Goal: Information Seeking & Learning: Learn about a topic

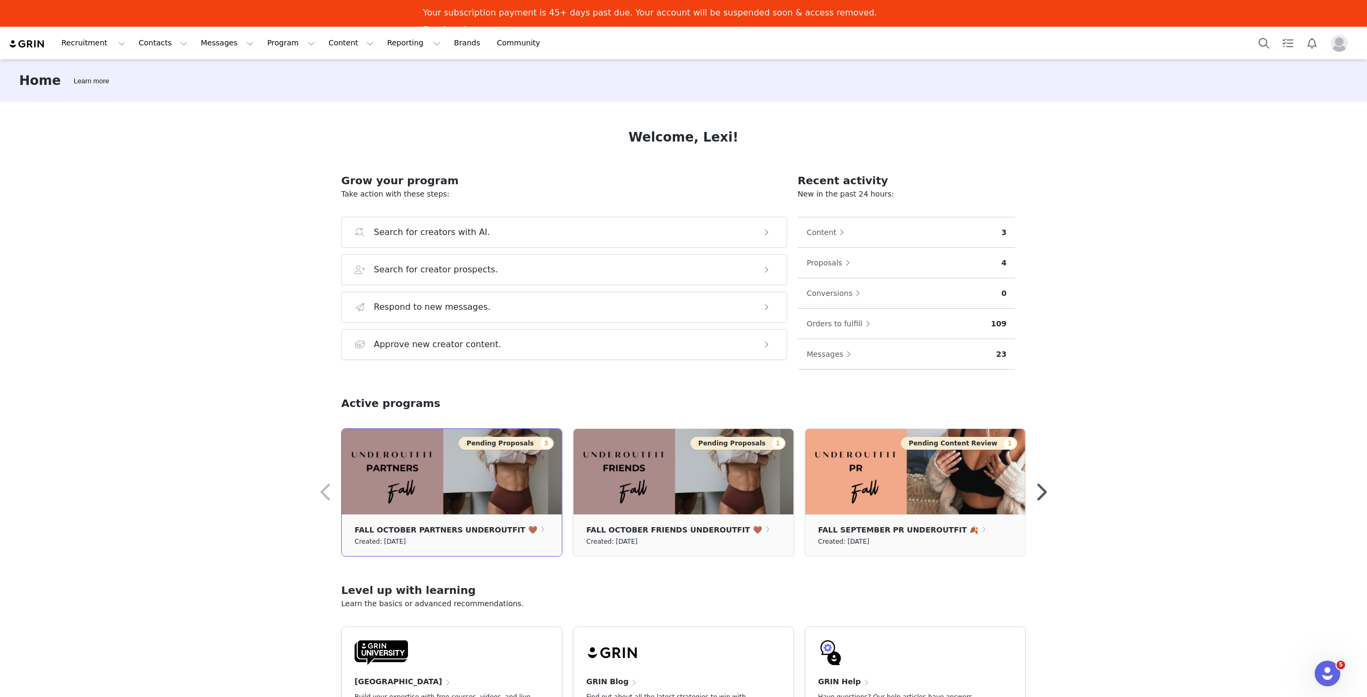
click at [517, 443] on button "Pending Proposals 3" at bounding box center [506, 443] width 95 height 13
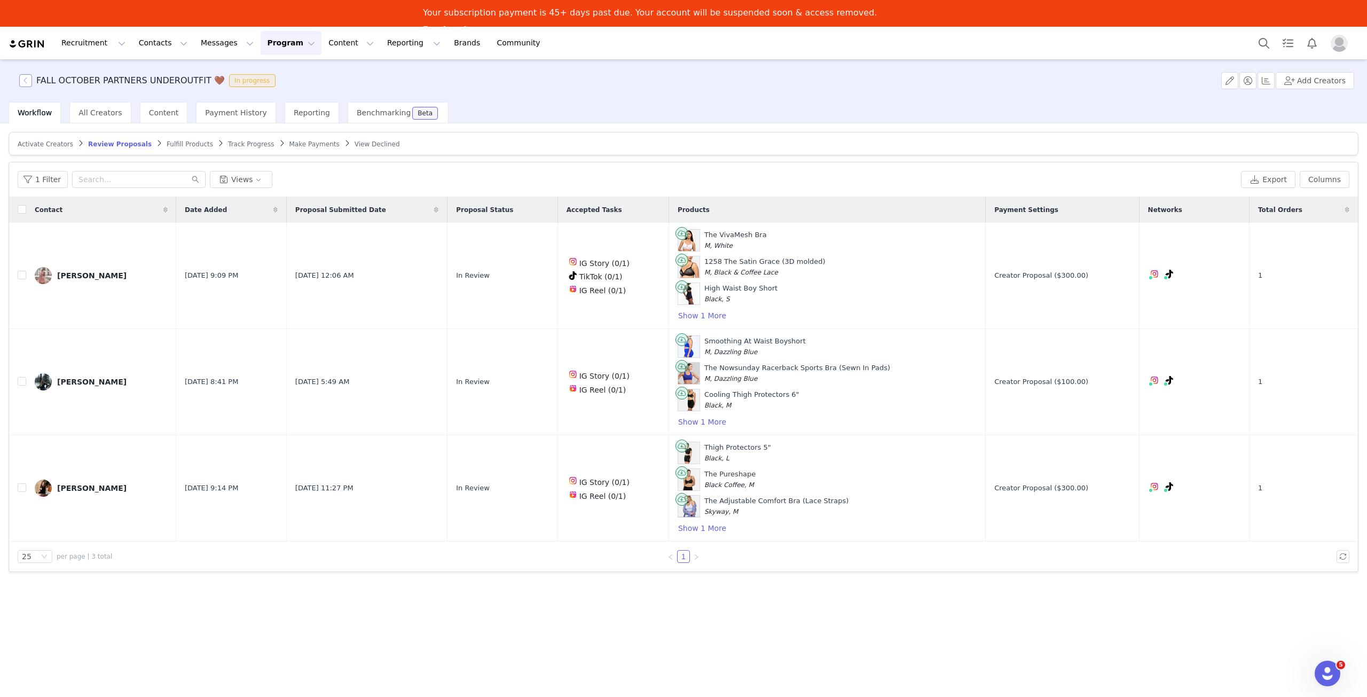
click at [20, 80] on button "button" at bounding box center [25, 80] width 13 height 13
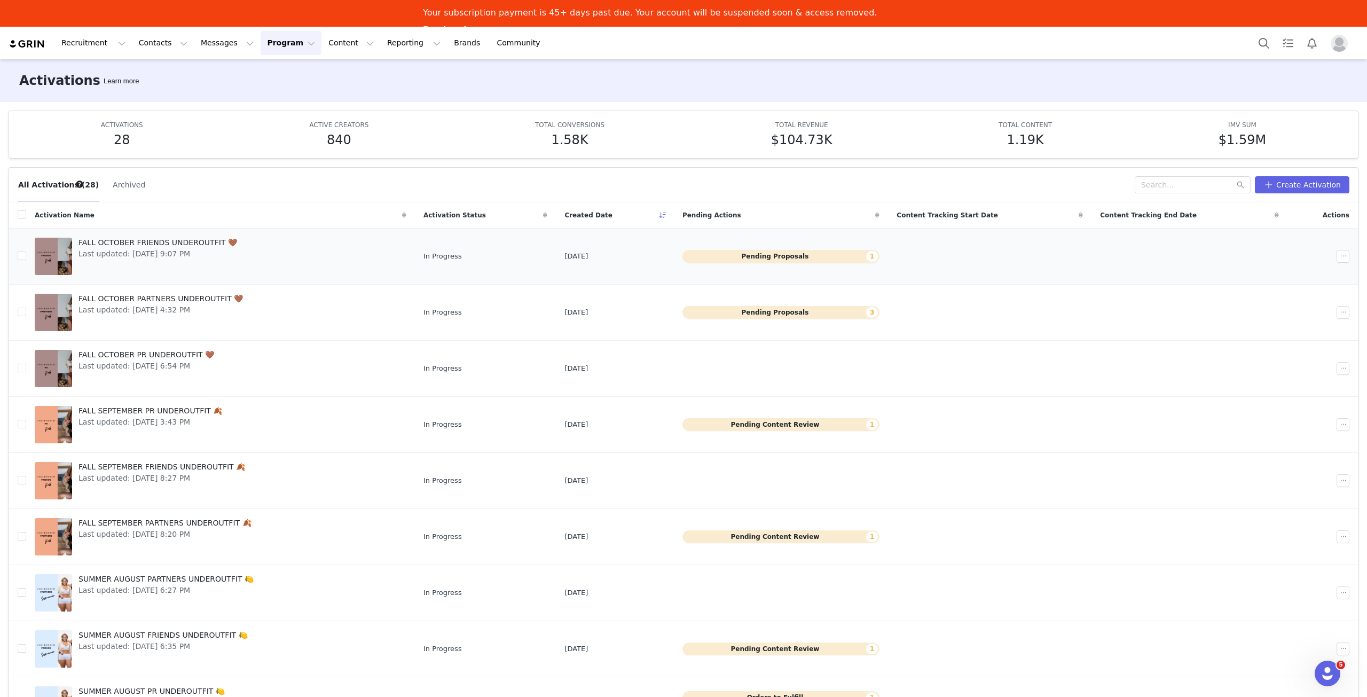
click at [813, 254] on button "Pending Proposals 1" at bounding box center [781, 256] width 197 height 13
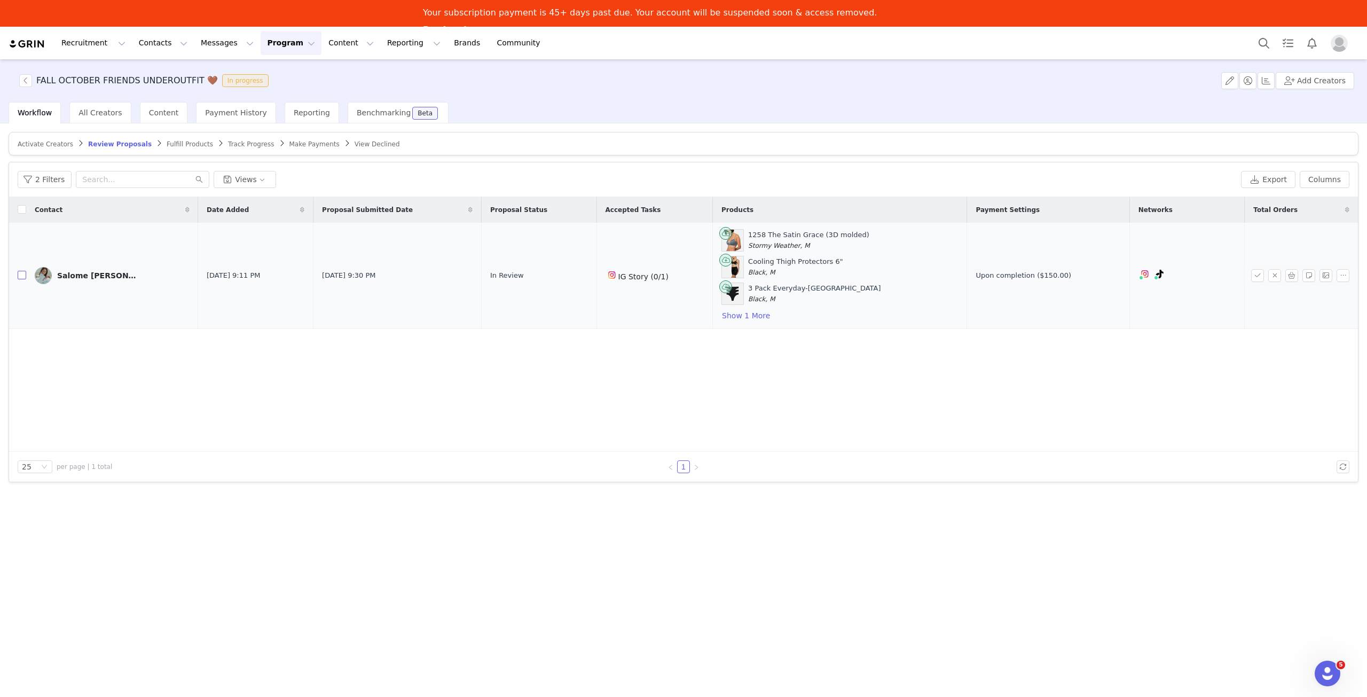
click at [24, 274] on input "checkbox" at bounding box center [22, 275] width 9 height 9
checkbox input "true"
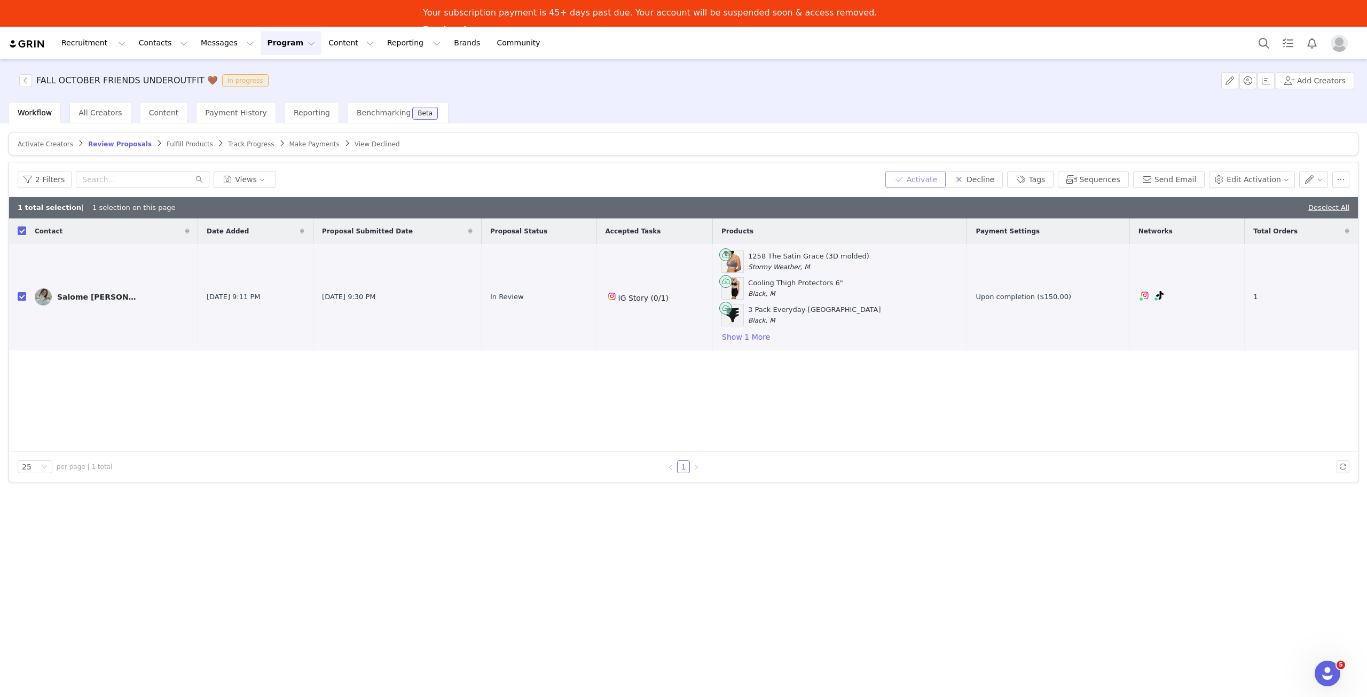
click at [946, 179] on button "Activate" at bounding box center [916, 179] width 60 height 17
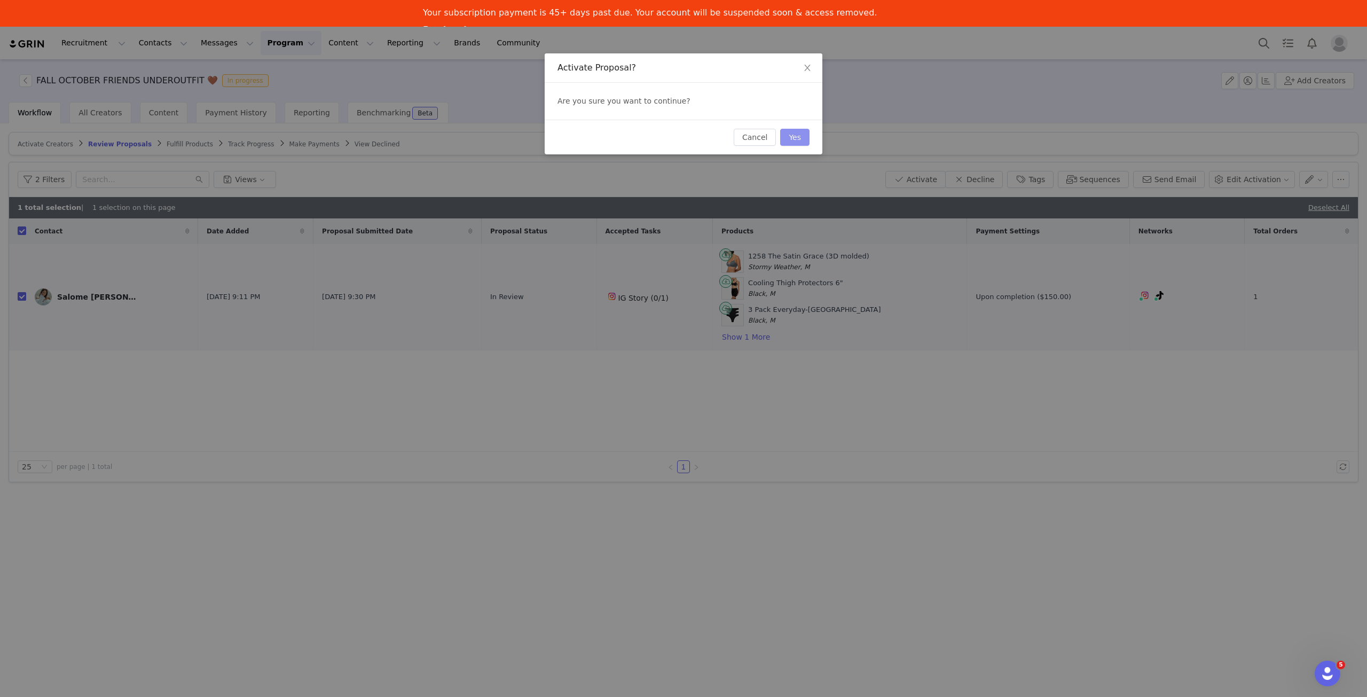
click at [805, 136] on button "Yes" at bounding box center [794, 137] width 29 height 17
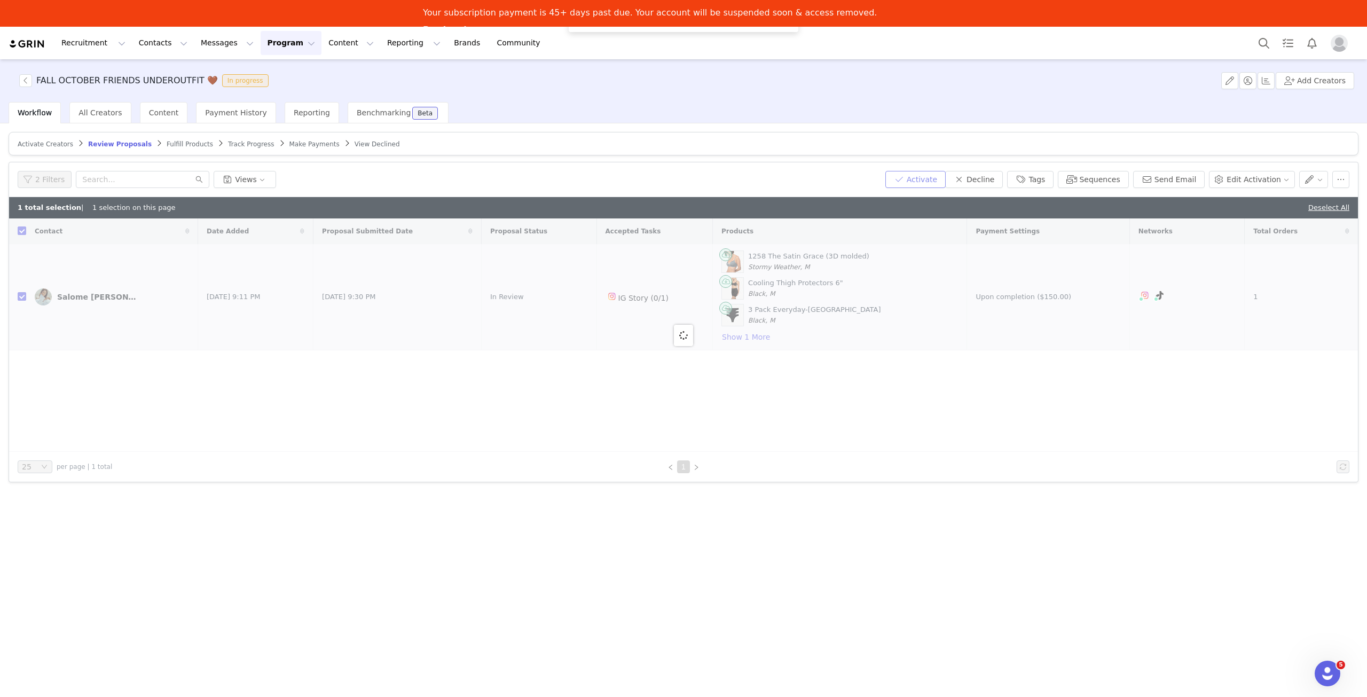
checkbox input "false"
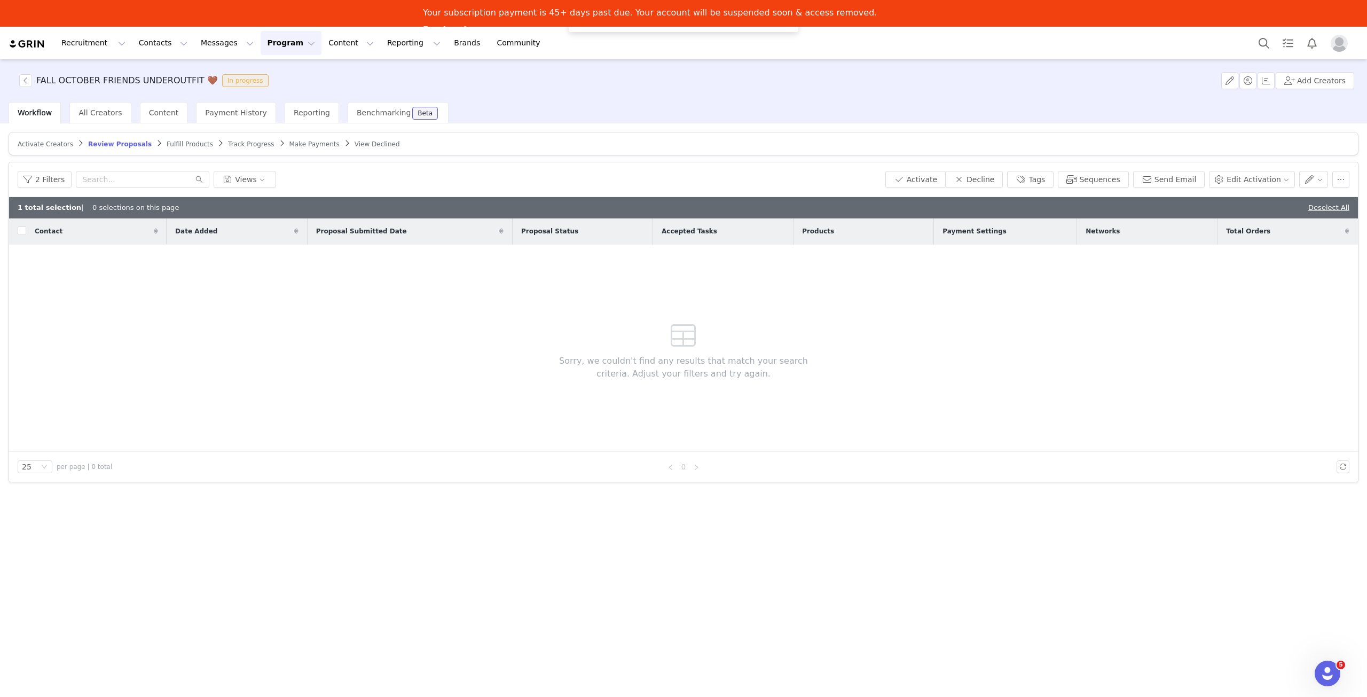
click at [175, 143] on span "Fulfill Products" at bounding box center [190, 143] width 46 height 7
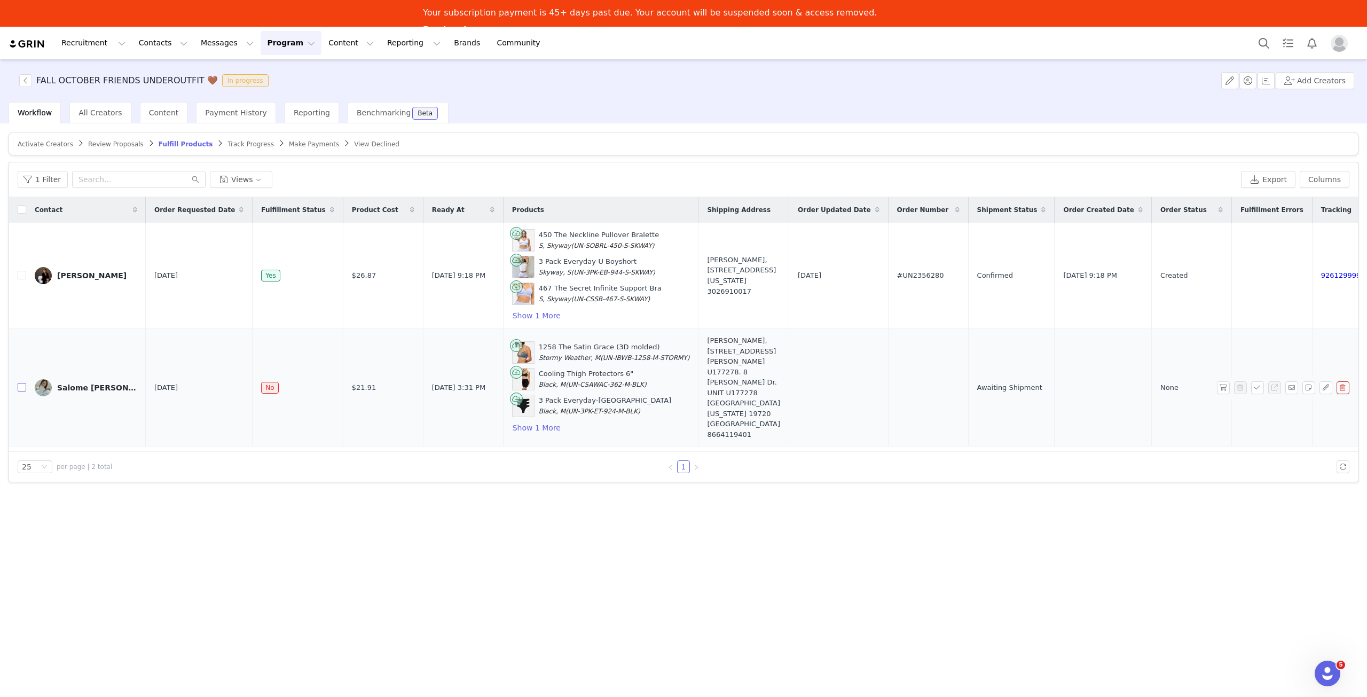
click at [24, 383] on input "checkbox" at bounding box center [22, 387] width 9 height 9
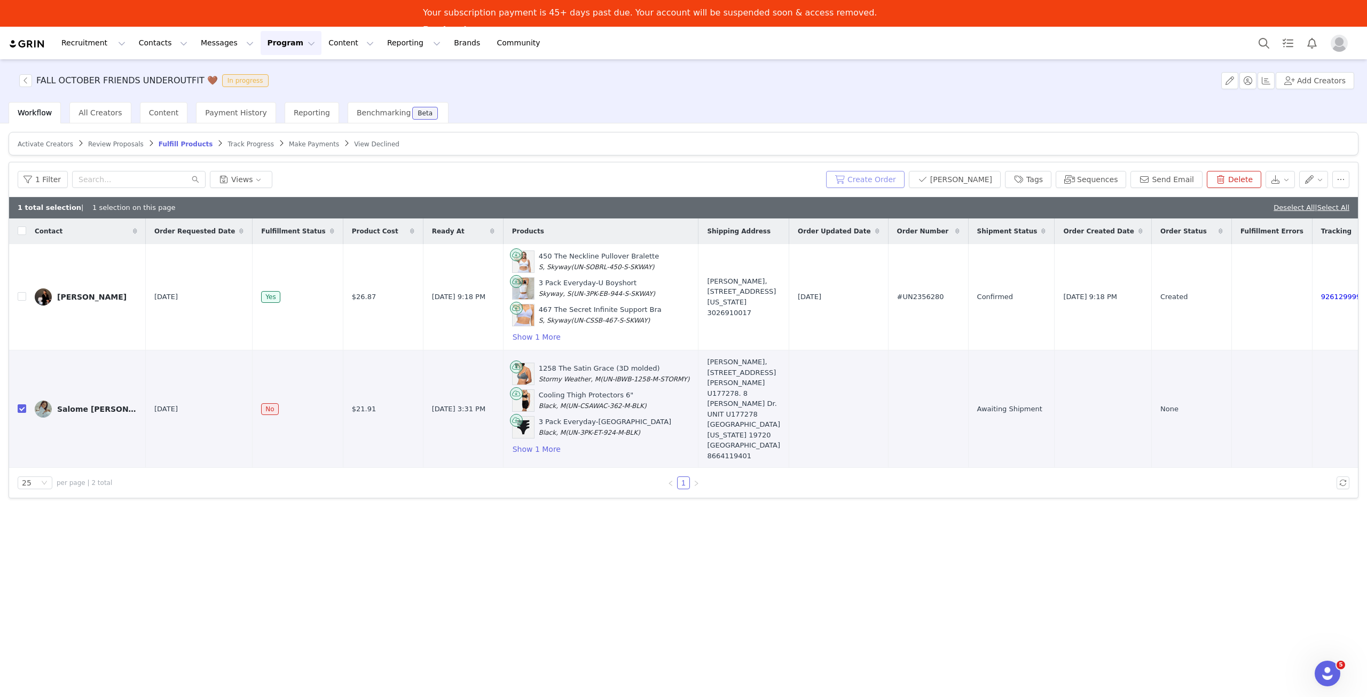
click at [905, 179] on button "Create Order" at bounding box center [865, 179] width 79 height 17
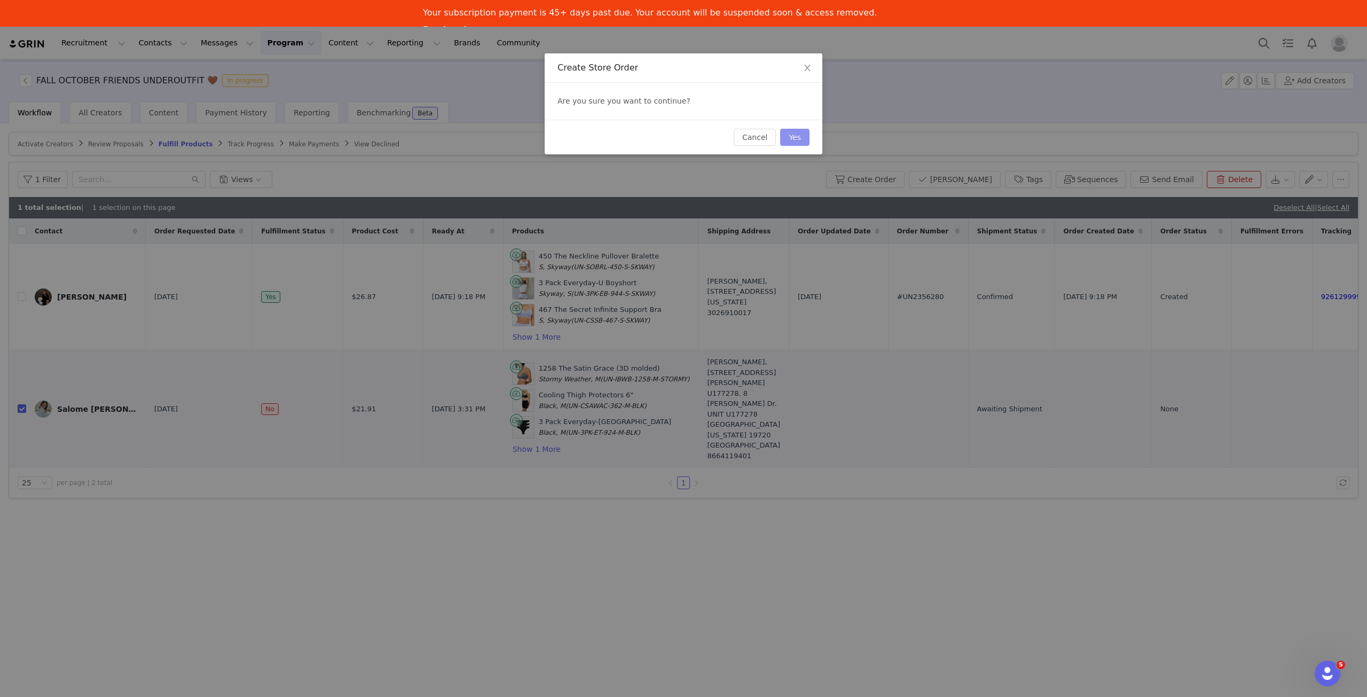
click at [799, 139] on button "Yes" at bounding box center [794, 137] width 29 height 17
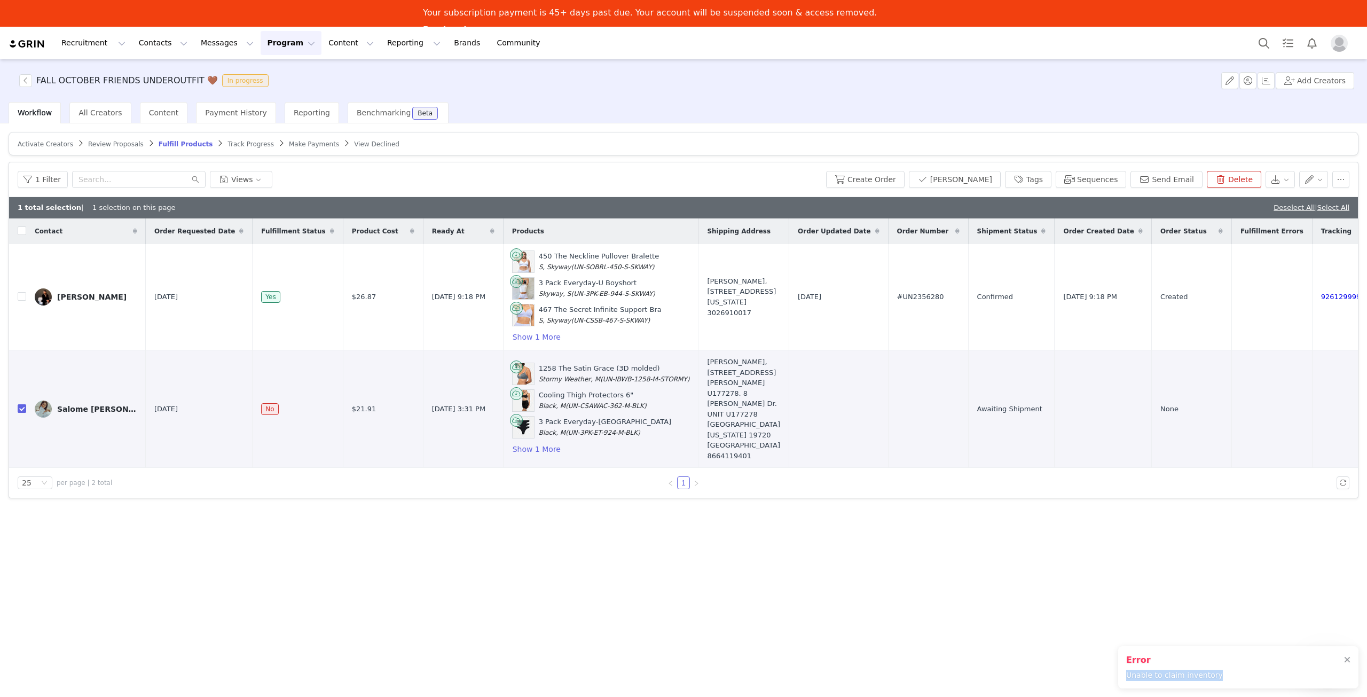
drag, startPoint x: 1351, startPoint y: 662, endPoint x: 1330, endPoint y: 659, distance: 21.1
click at [1350, 662] on div "Error Unable to claim inventory" at bounding box center [1238, 667] width 240 height 42
click at [1328, 403] on button "button" at bounding box center [1326, 409] width 13 height 13
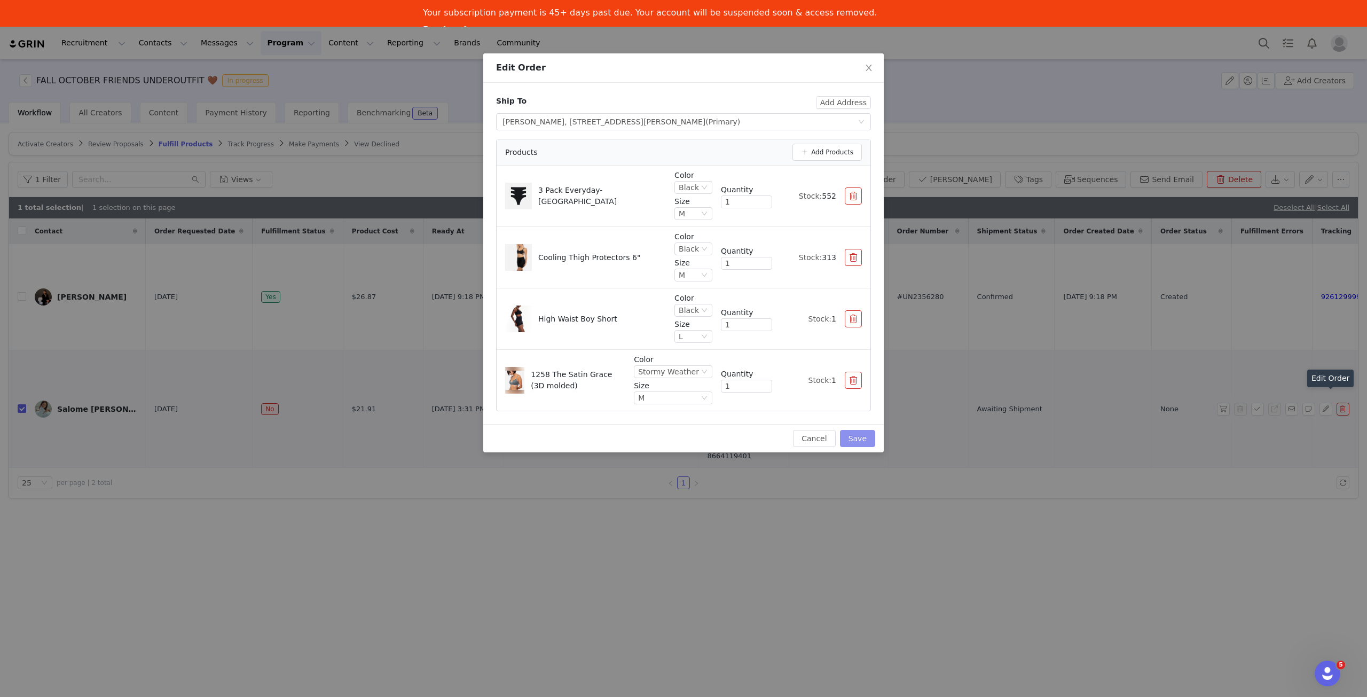
click at [858, 434] on button "Save" at bounding box center [857, 438] width 35 height 17
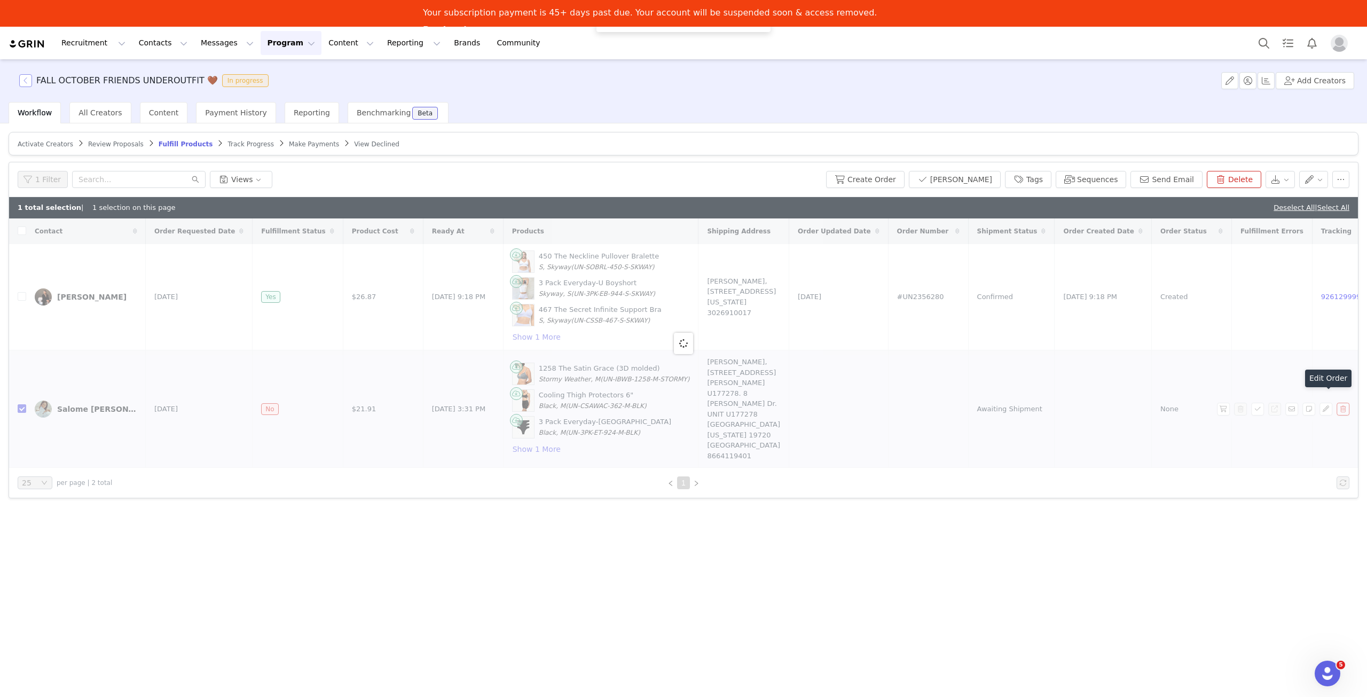
checkbox input "false"
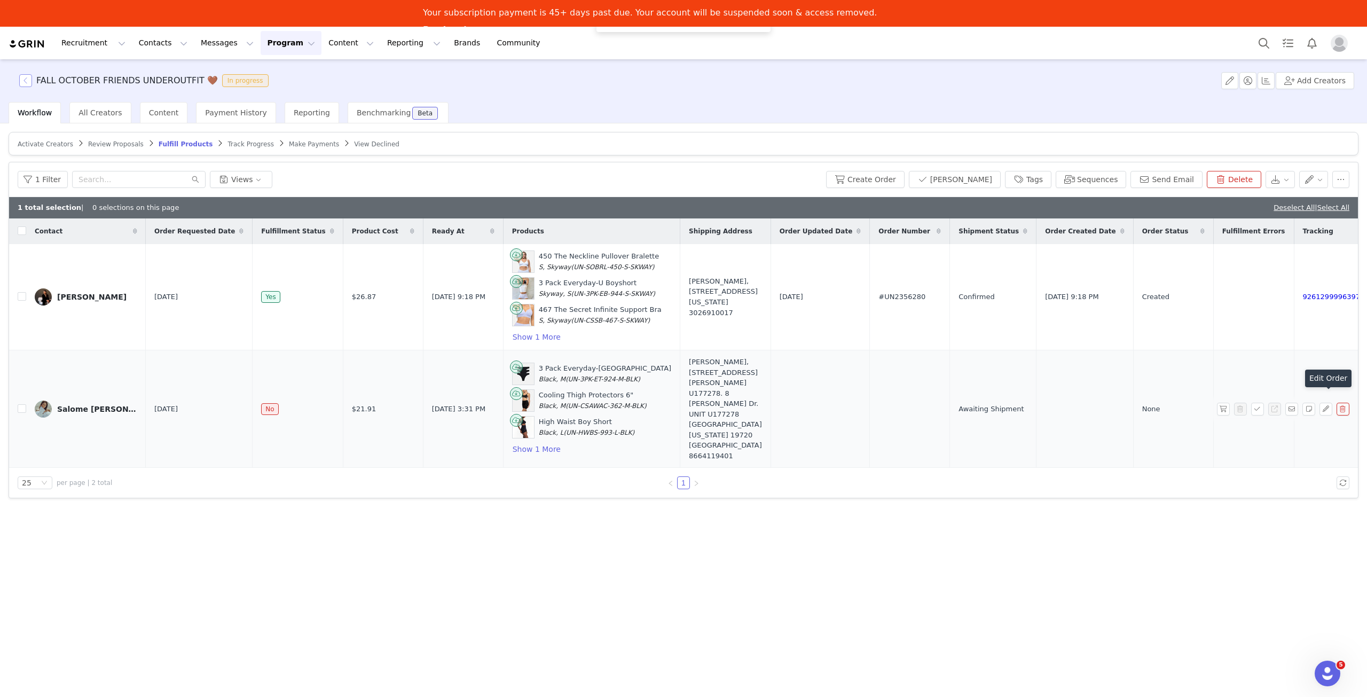
click at [25, 80] on button "button" at bounding box center [25, 80] width 13 height 13
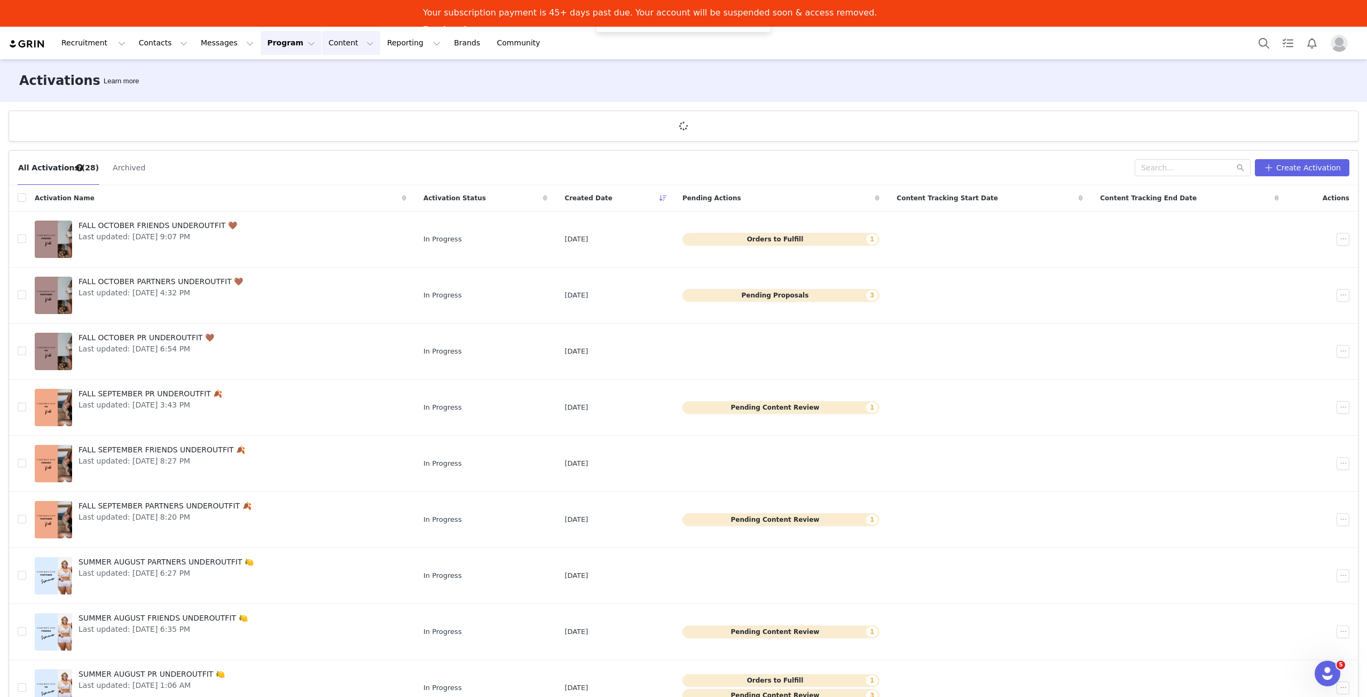
click at [322, 51] on button "Content Content" at bounding box center [351, 43] width 58 height 24
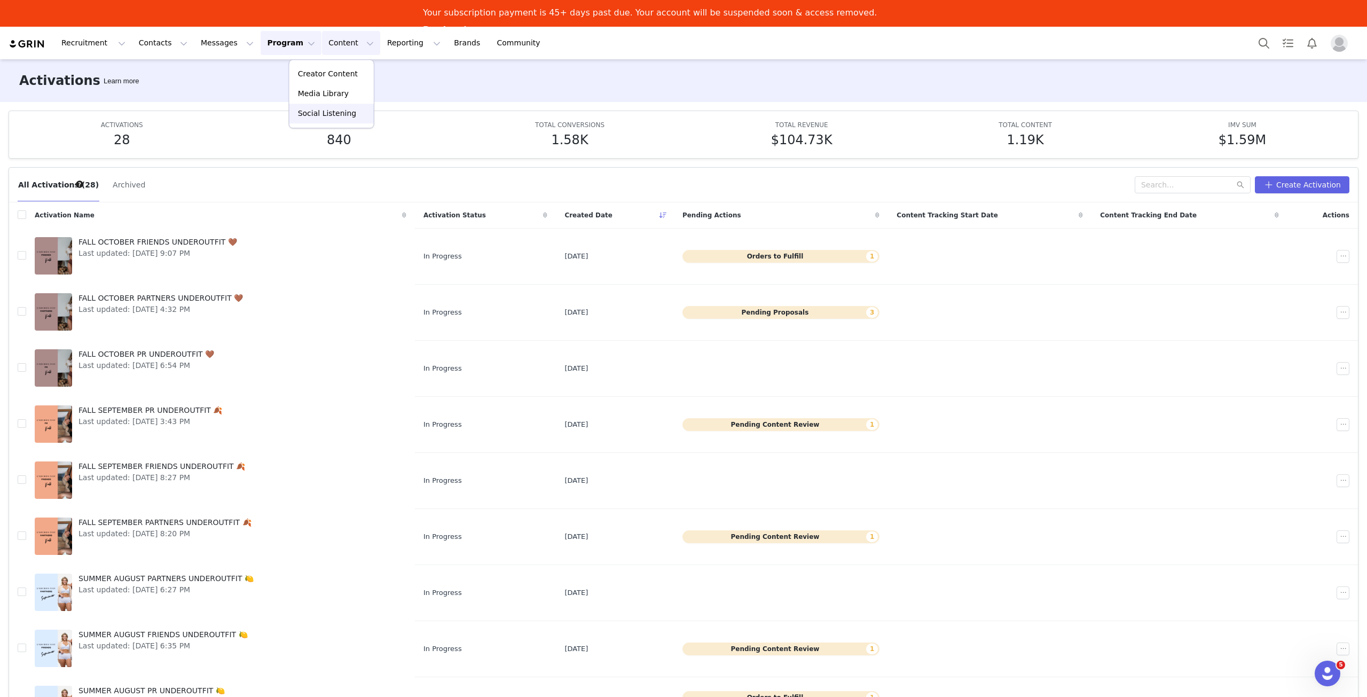
click at [356, 115] on div "Social Listening" at bounding box center [332, 113] width 72 height 11
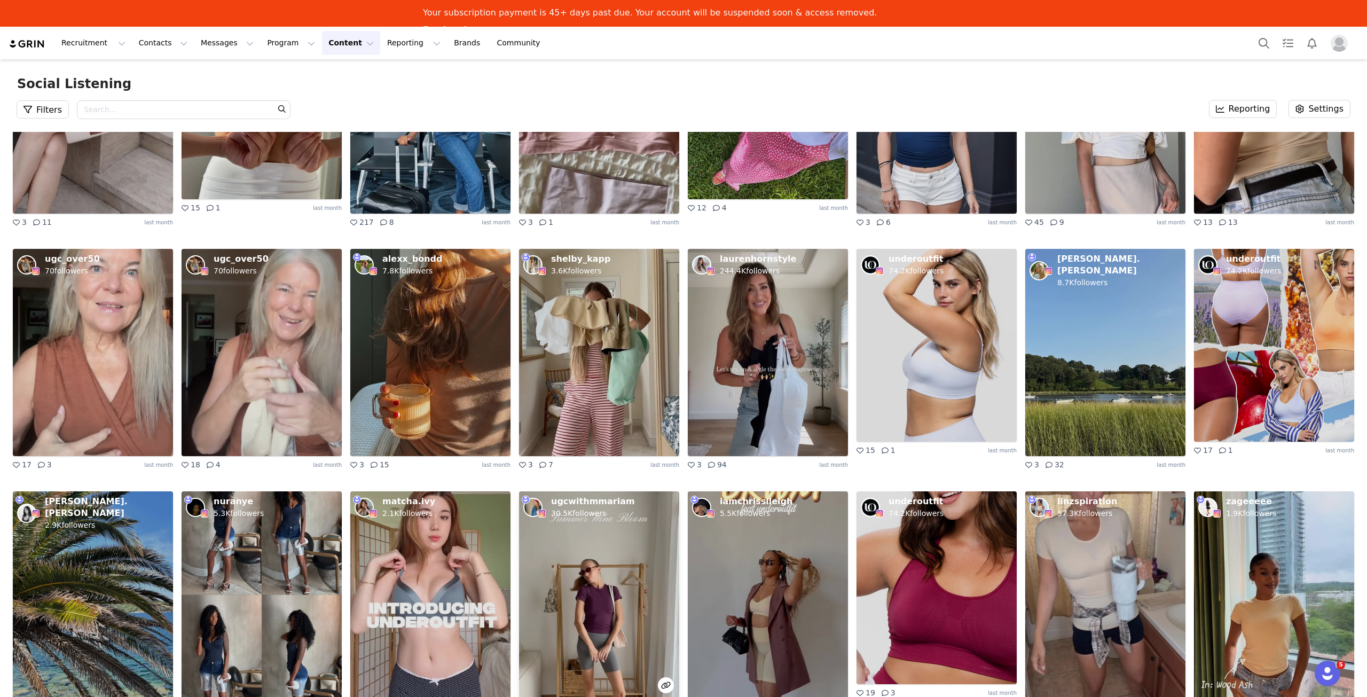
scroll to position [3312, 0]
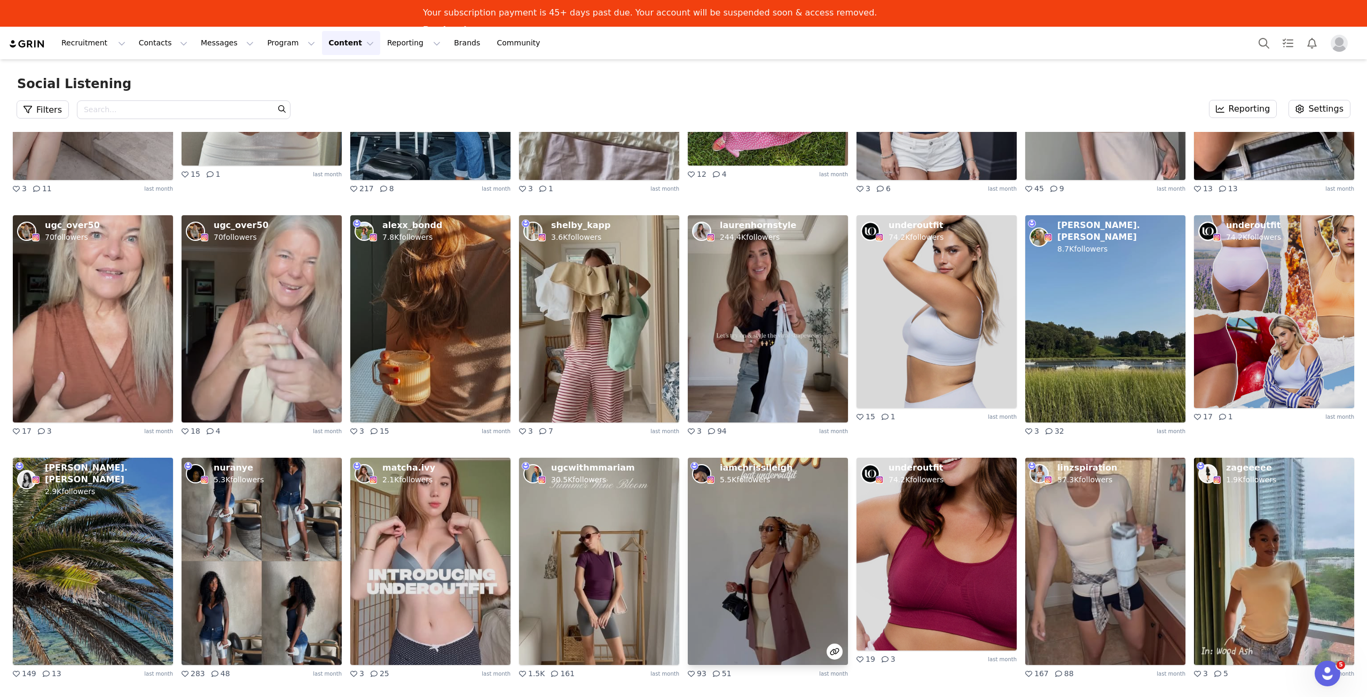
click at [805, 570] on img at bounding box center [768, 561] width 160 height 207
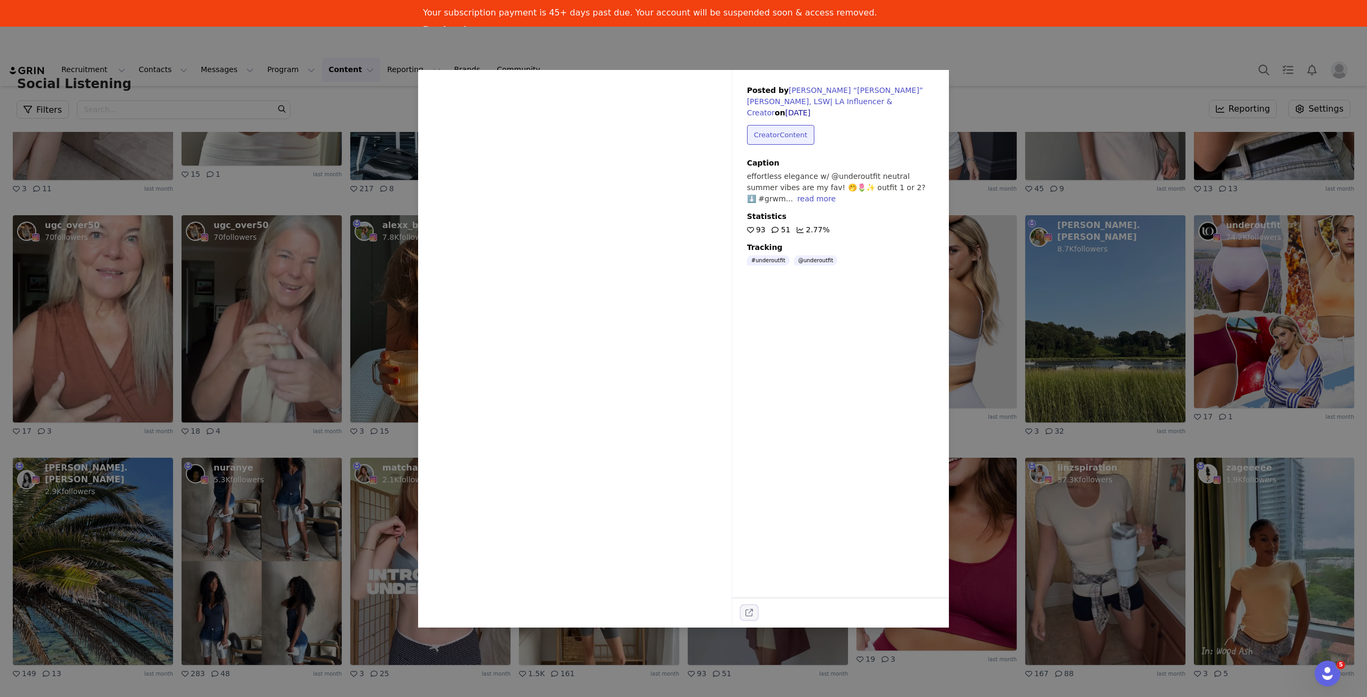
click at [748, 615] on icon "external-link" at bounding box center [749, 612] width 7 height 7
click at [316, 210] on div "Sorry, your browser does not support videos. Posted by Christina “Chrissi” Leig…" at bounding box center [683, 348] width 1367 height 697
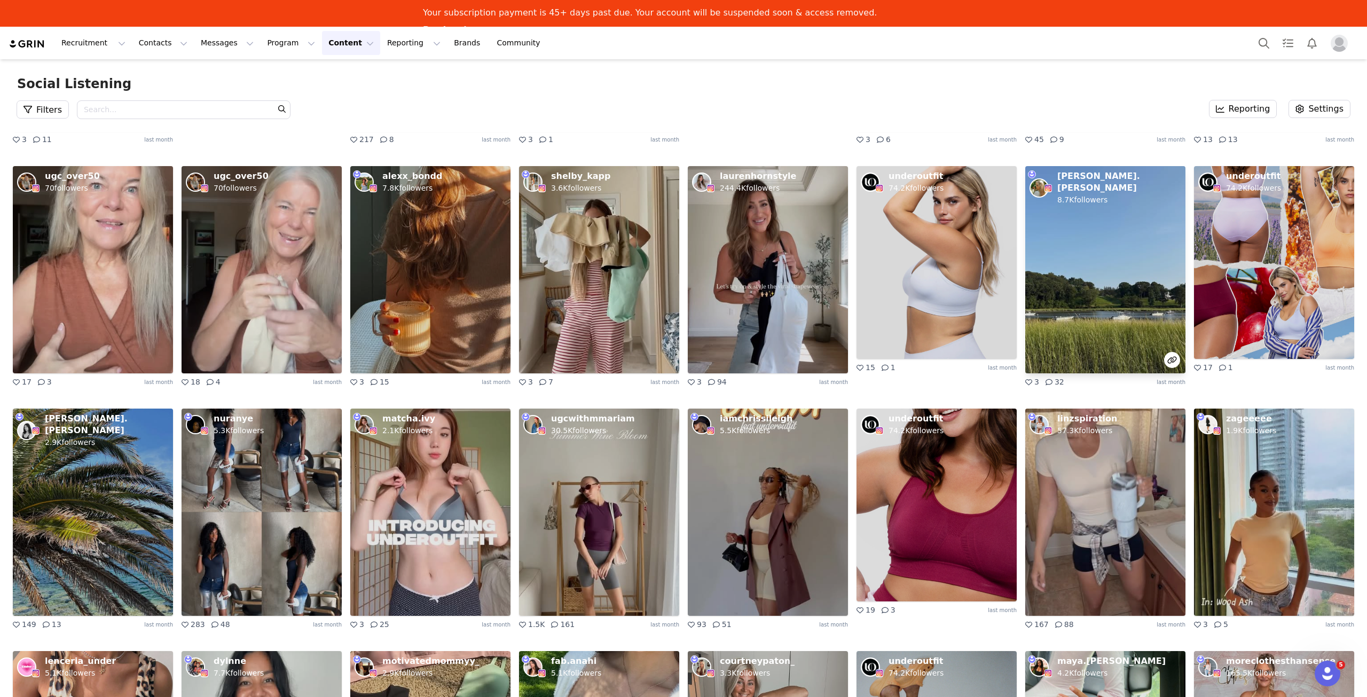
scroll to position [3365, 0]
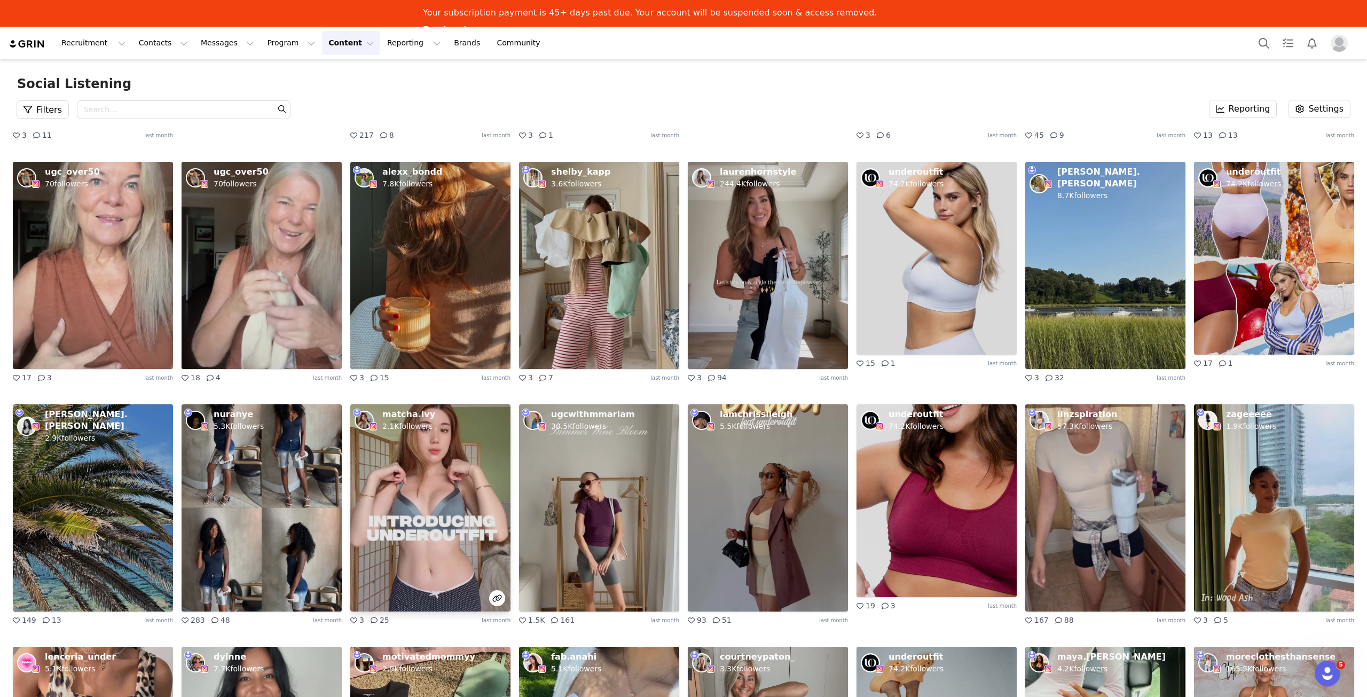
click at [407, 550] on img at bounding box center [430, 507] width 160 height 207
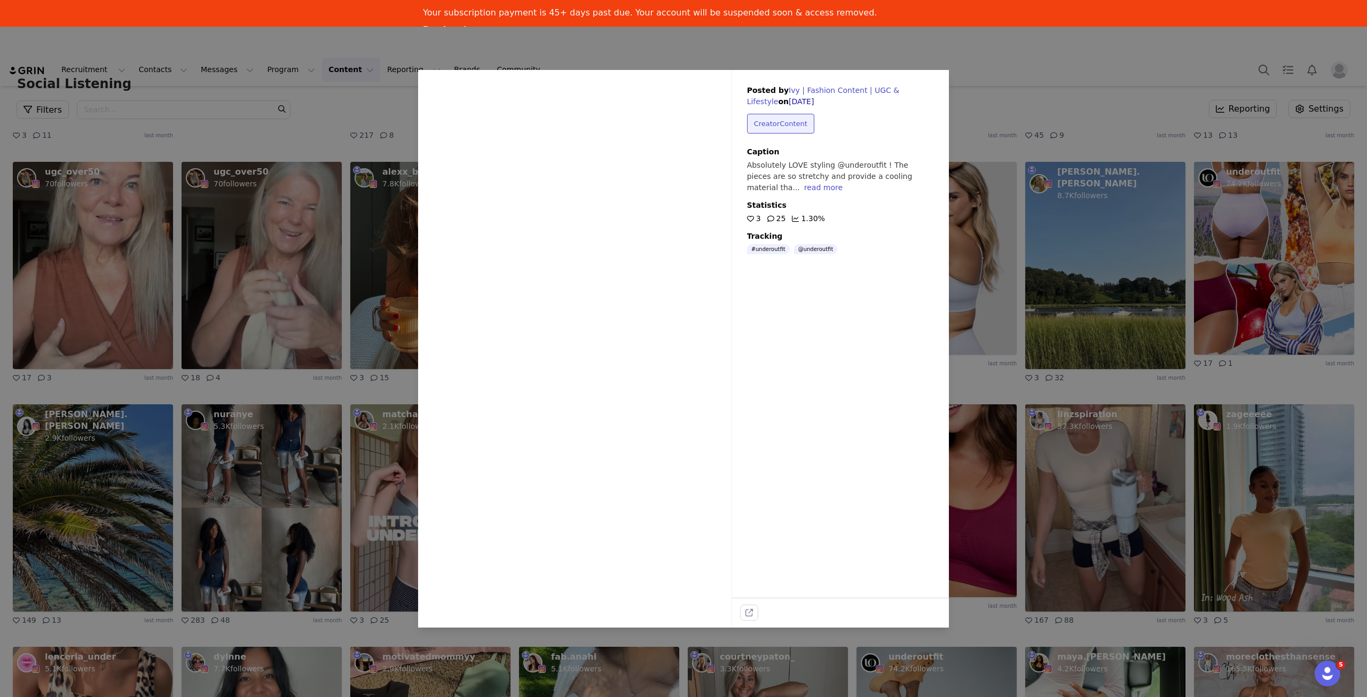
click at [576, 332] on icon at bounding box center [576, 336] width 32 height 32
click at [1172, 406] on div "Sorry, your browser does not support videos. Posted by Ivy | Fashion Content | …" at bounding box center [683, 348] width 1367 height 697
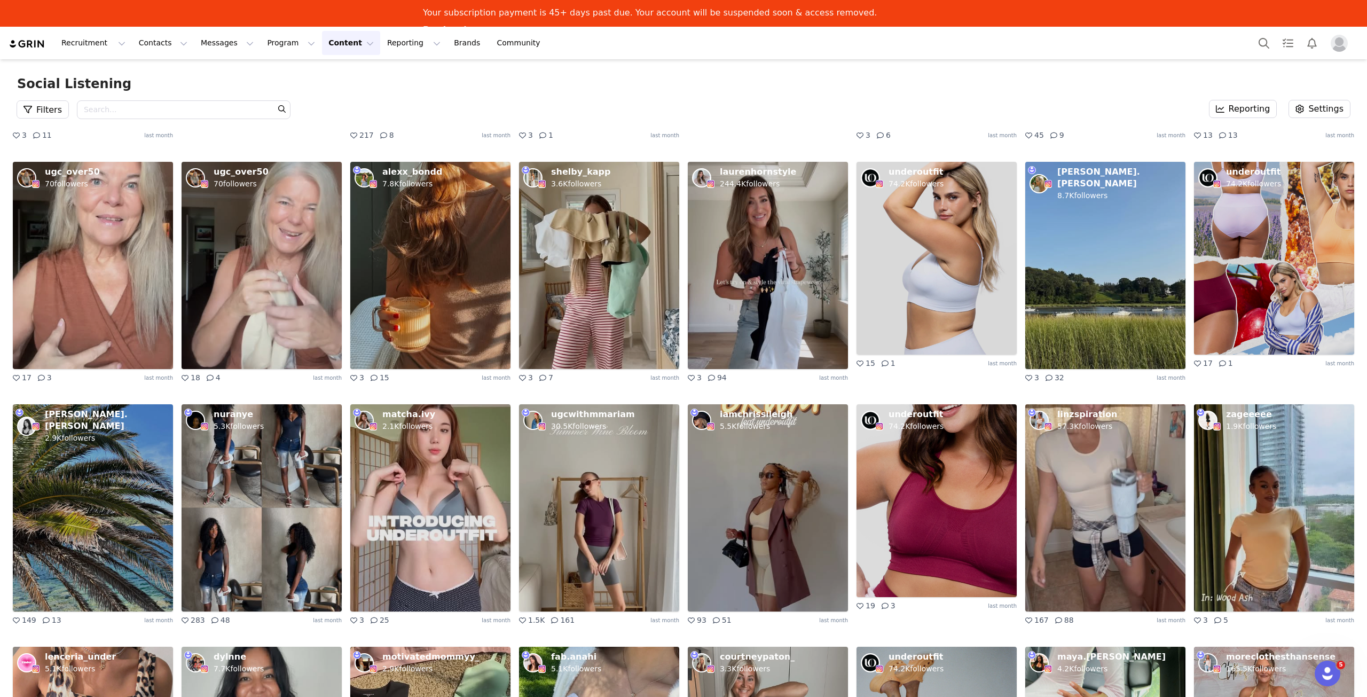
click at [1328, 381] on div "underoutfit 74.2K followers 17 1 last month" at bounding box center [1274, 276] width 160 height 229
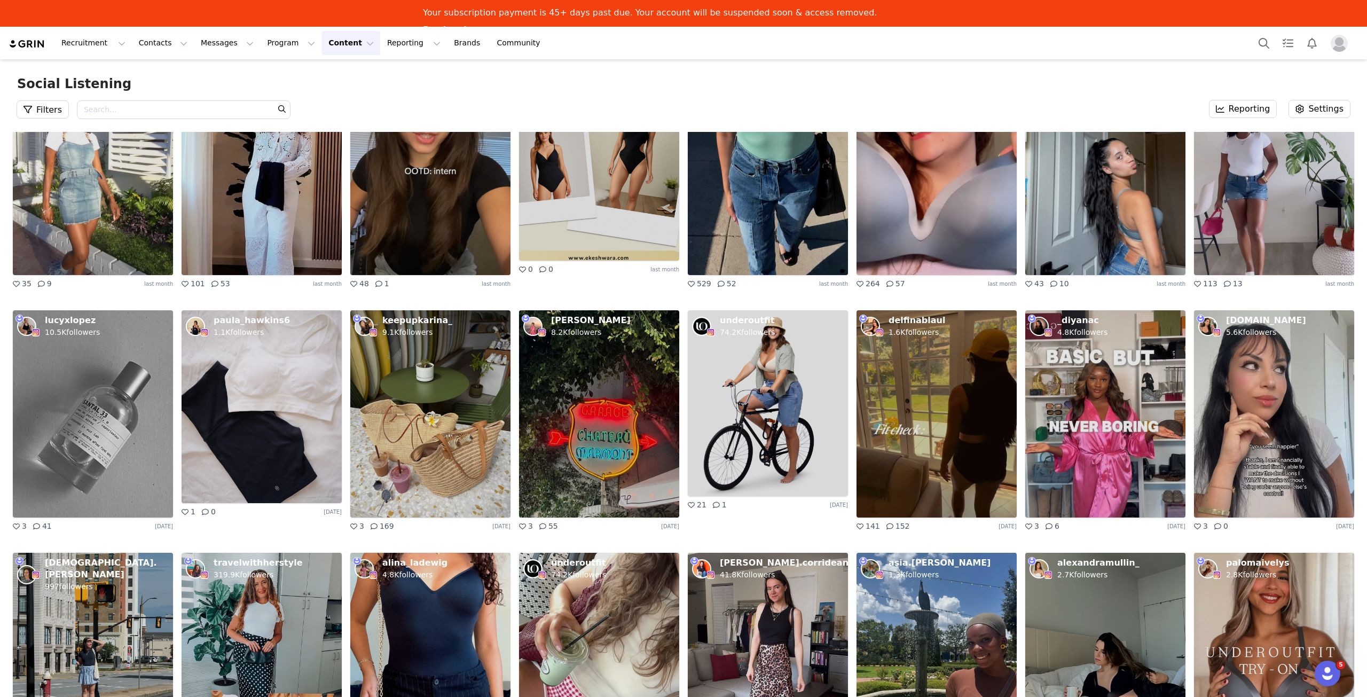
scroll to position [4700, 0]
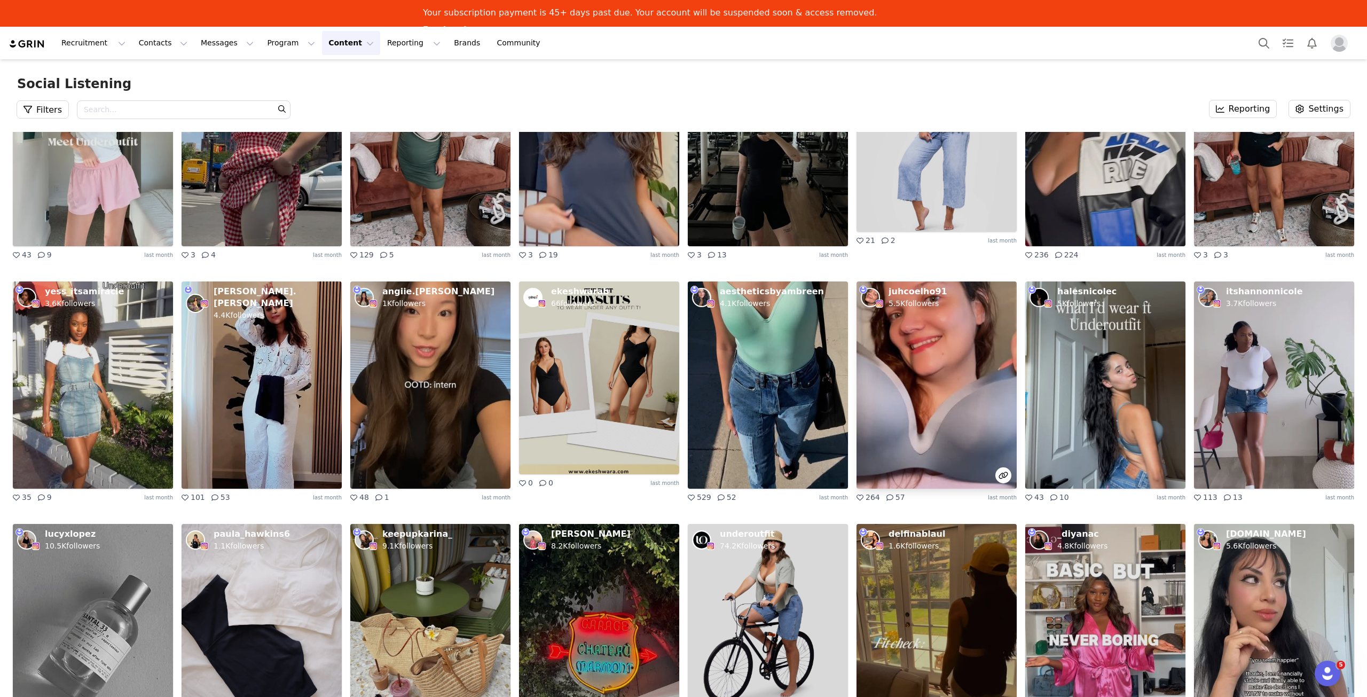
click at [933, 408] on img at bounding box center [937, 384] width 160 height 207
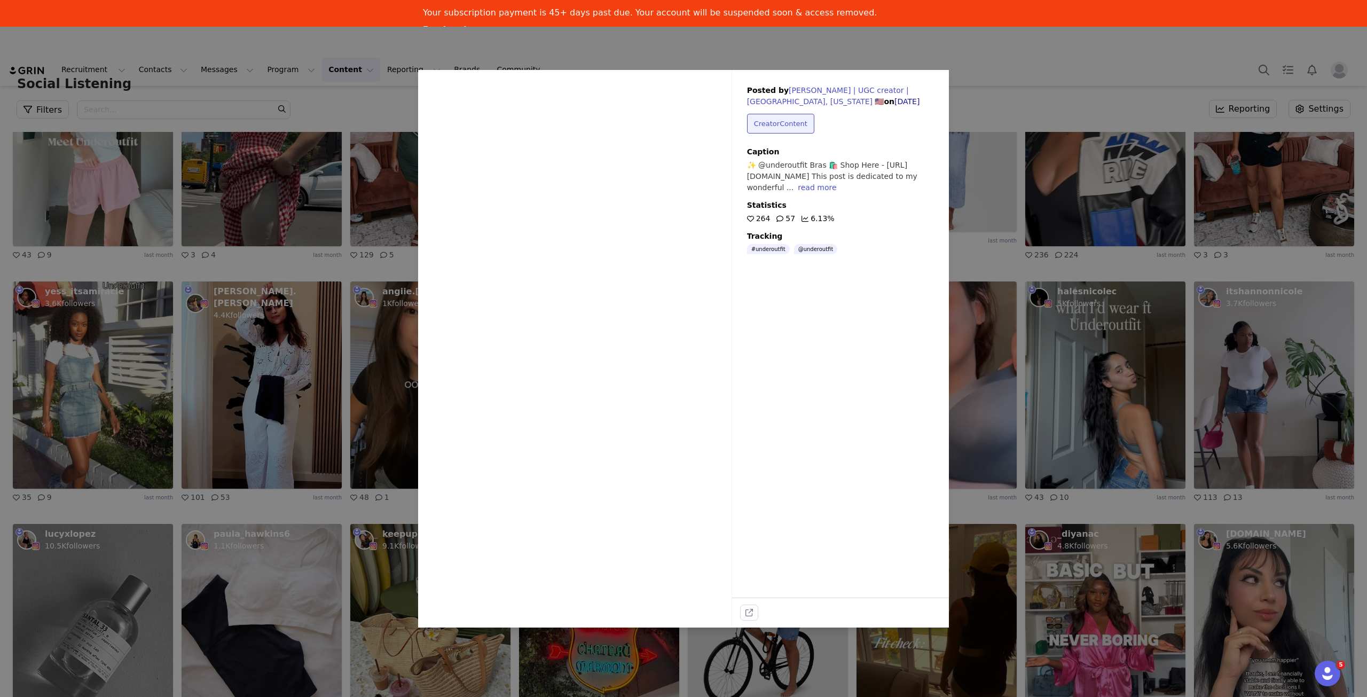
click at [1147, 495] on div "Sorry, your browser does not support videos. Posted by Juliana | UGC creator | …" at bounding box center [683, 348] width 1367 height 697
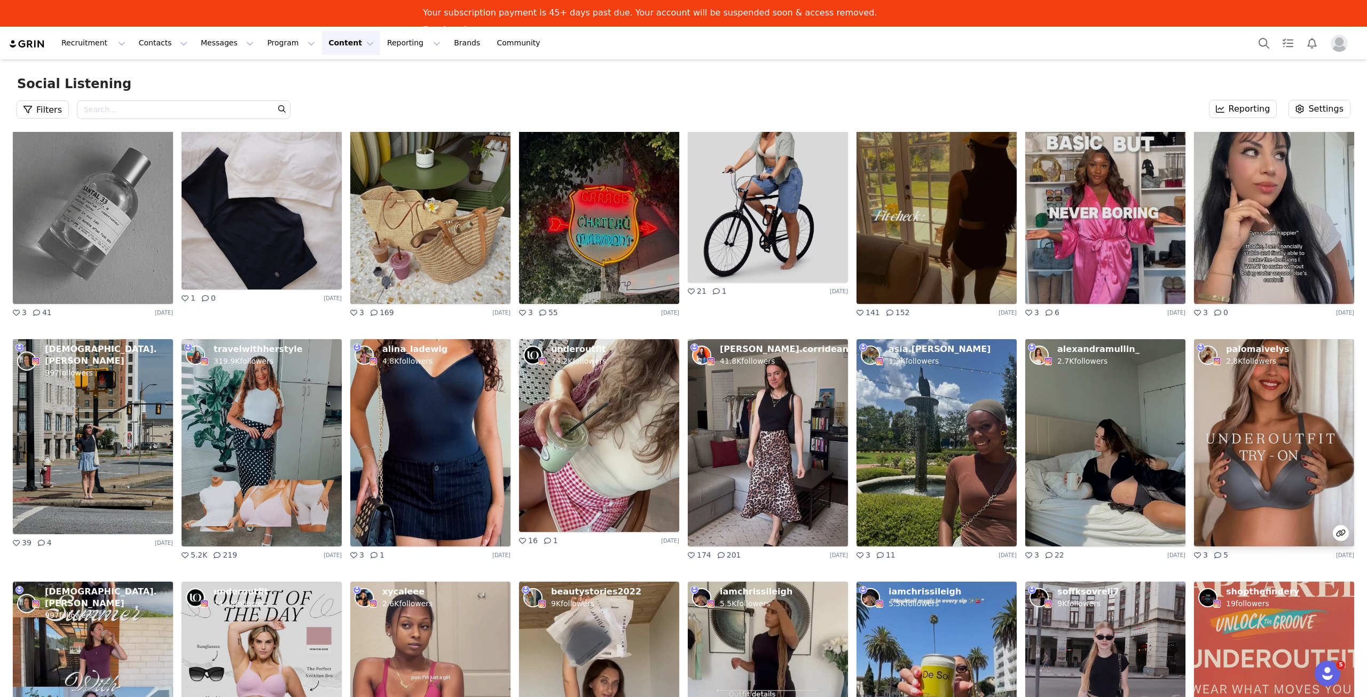
scroll to position [5187, 0]
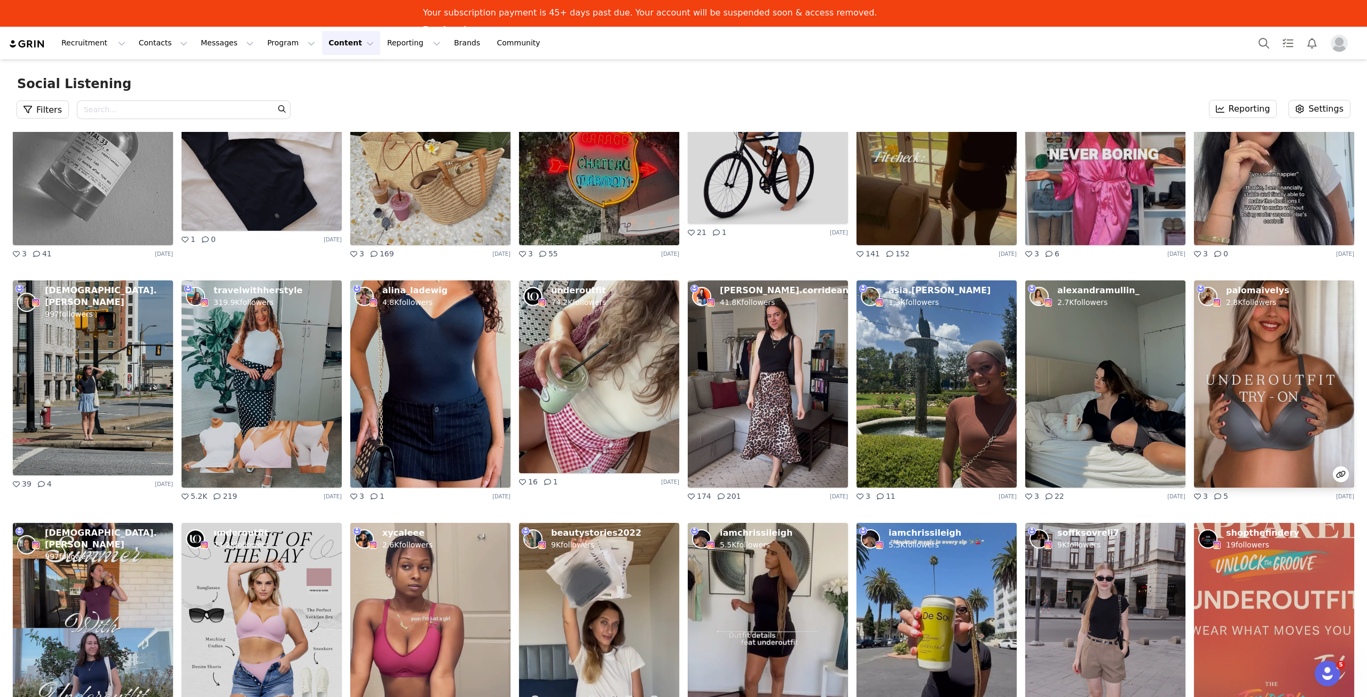
click at [1322, 400] on img at bounding box center [1274, 383] width 160 height 207
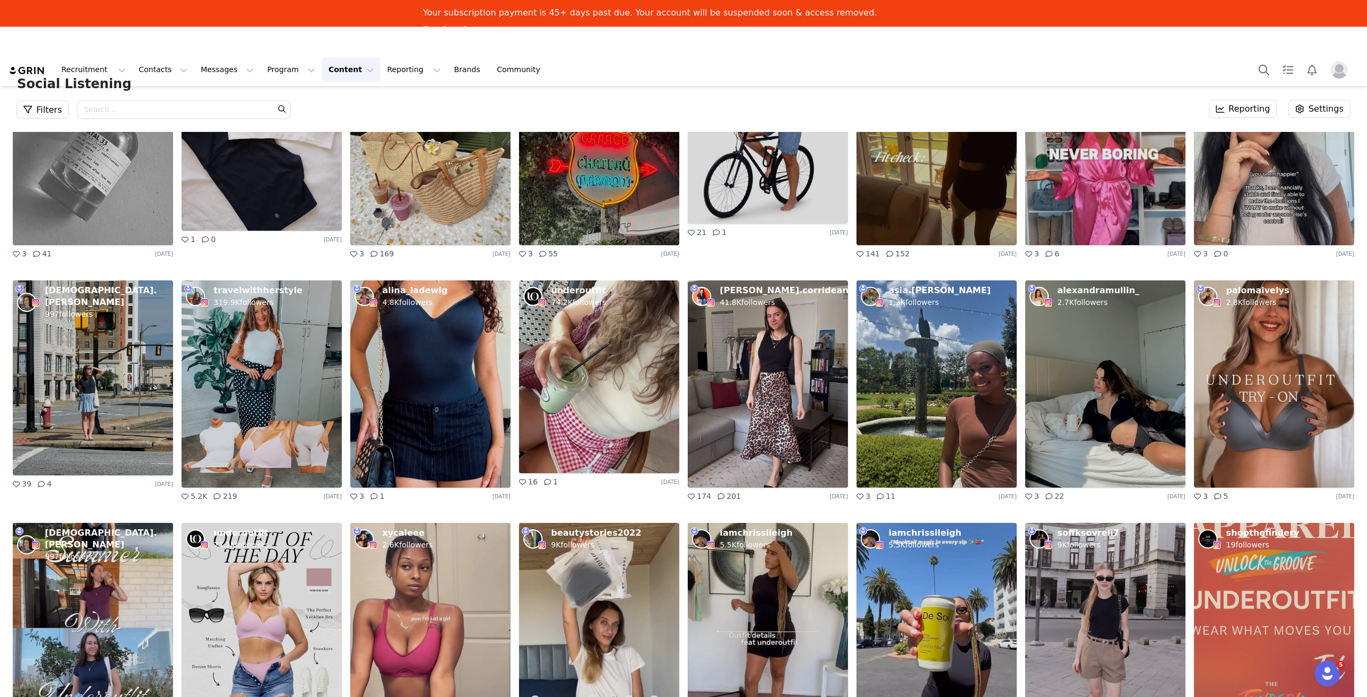
click at [749, 612] on button "external-link" at bounding box center [747, 604] width 17 height 14
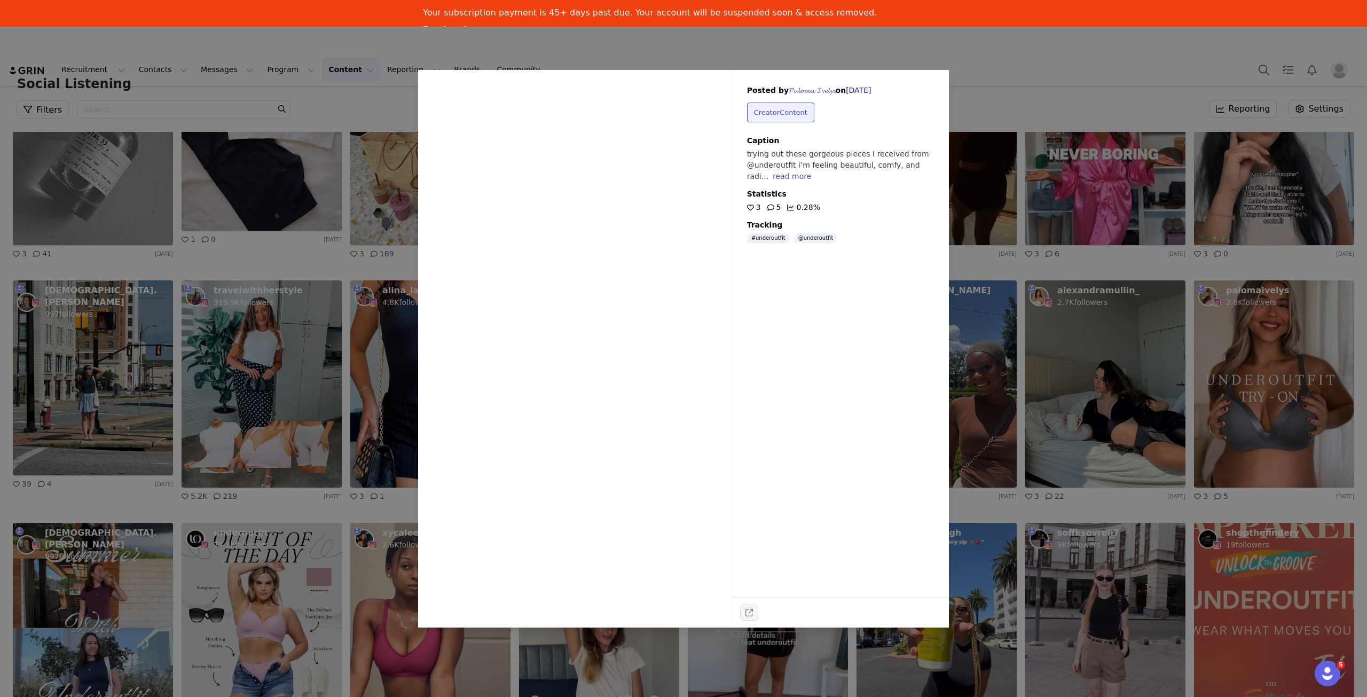
scroll to position [5181, 0]
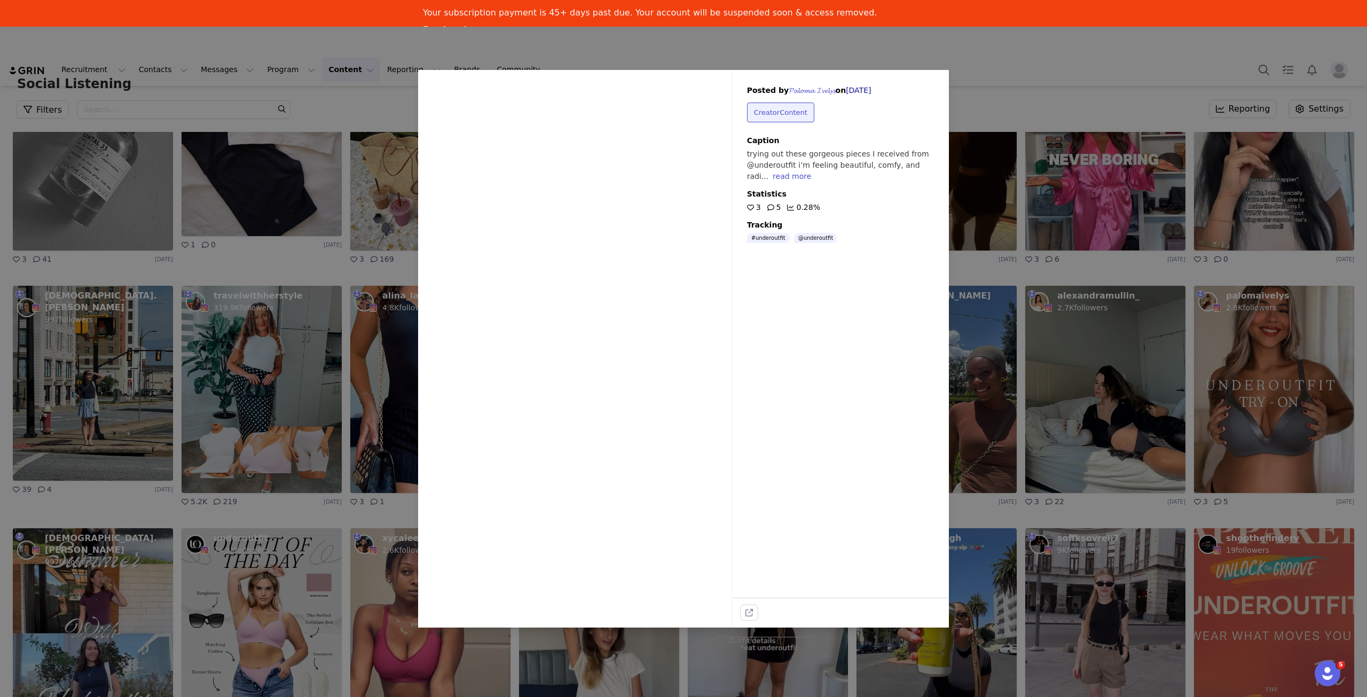
click at [1044, 441] on div "Sorry, your browser does not support videos. Posted by 𝓟𝓪𝓵𝓸𝓶𝓪 𝓘𝓿𝓮𝓵𝔂𝓼 on Jul 29,…" at bounding box center [683, 348] width 1367 height 697
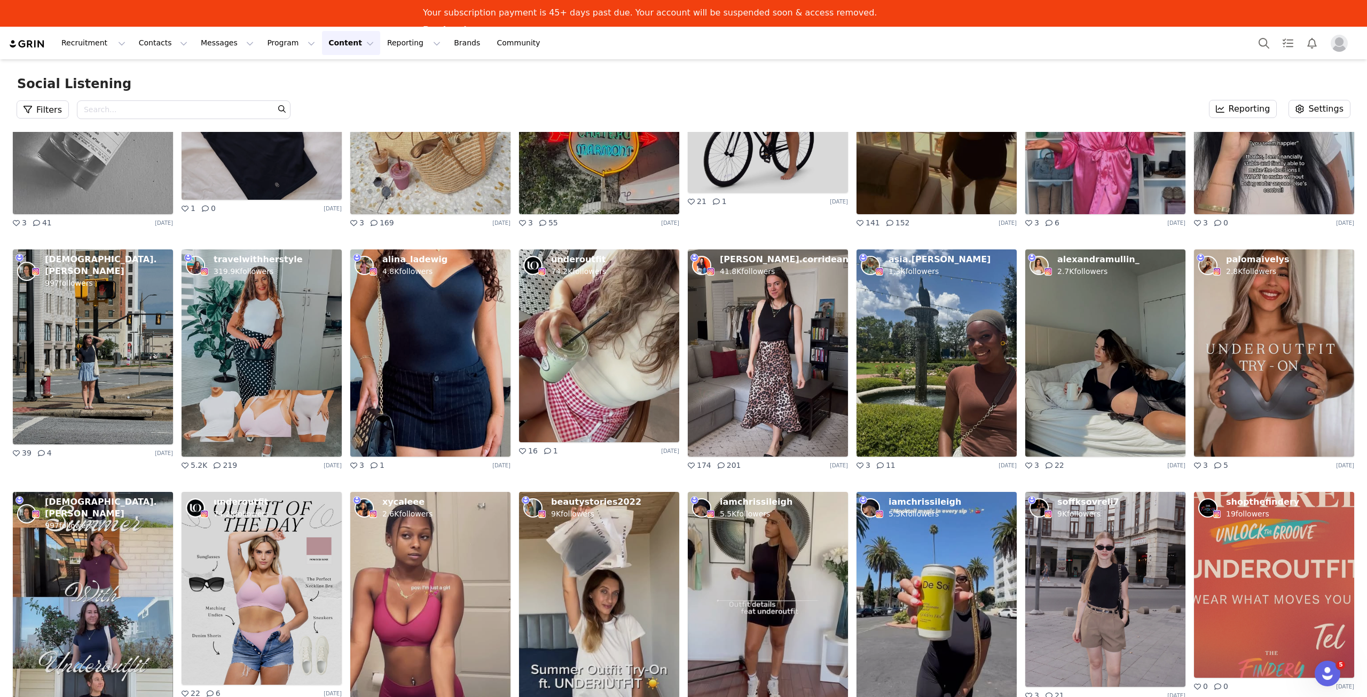
scroll to position [5235, 0]
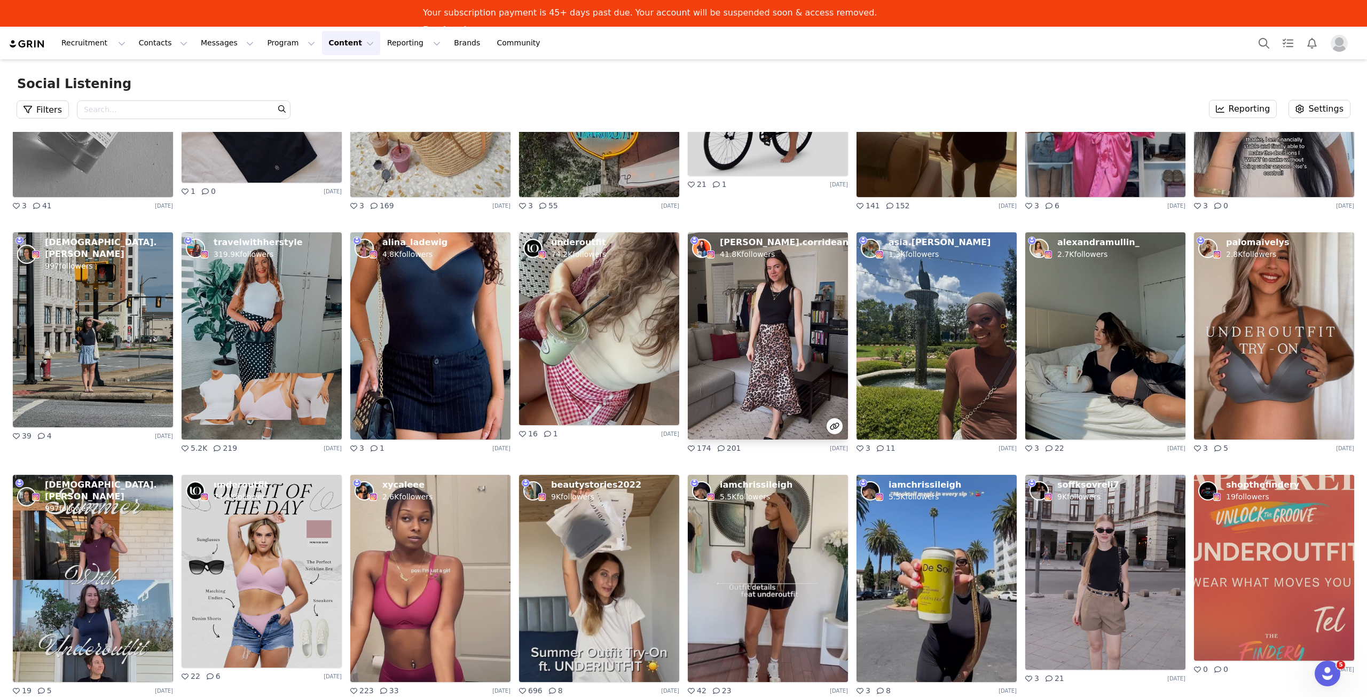
click at [767, 347] on img at bounding box center [768, 335] width 160 height 207
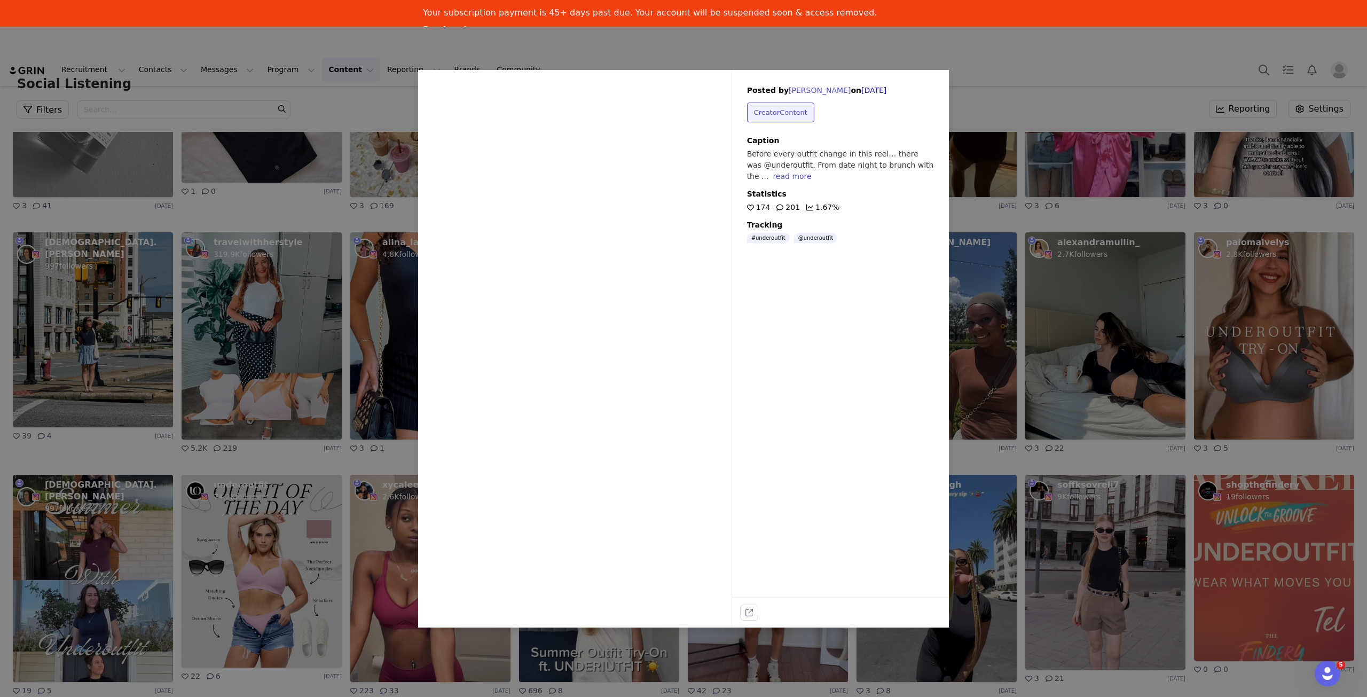
click at [572, 350] on icon at bounding box center [576, 336] width 32 height 32
click at [1066, 90] on div "Sorry, your browser does not support videos. Posted by Rachel Corridean on Jul …" at bounding box center [683, 348] width 1367 height 697
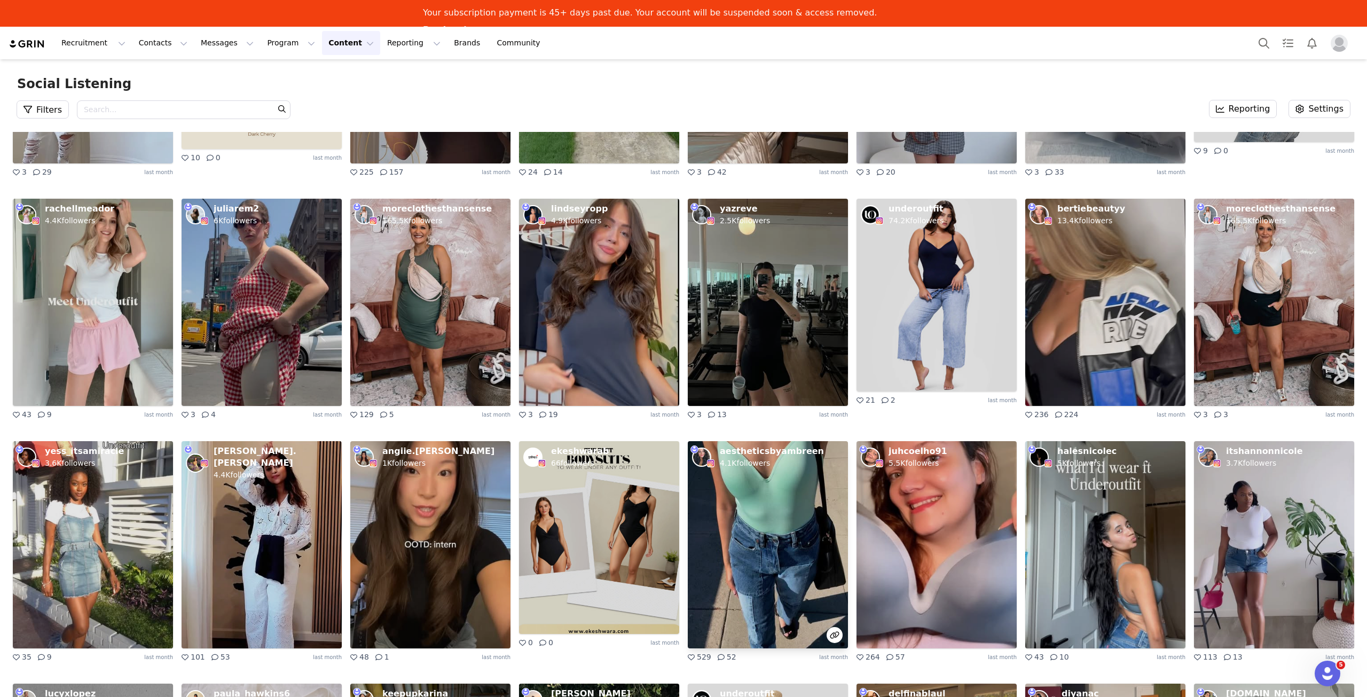
scroll to position [4527, 0]
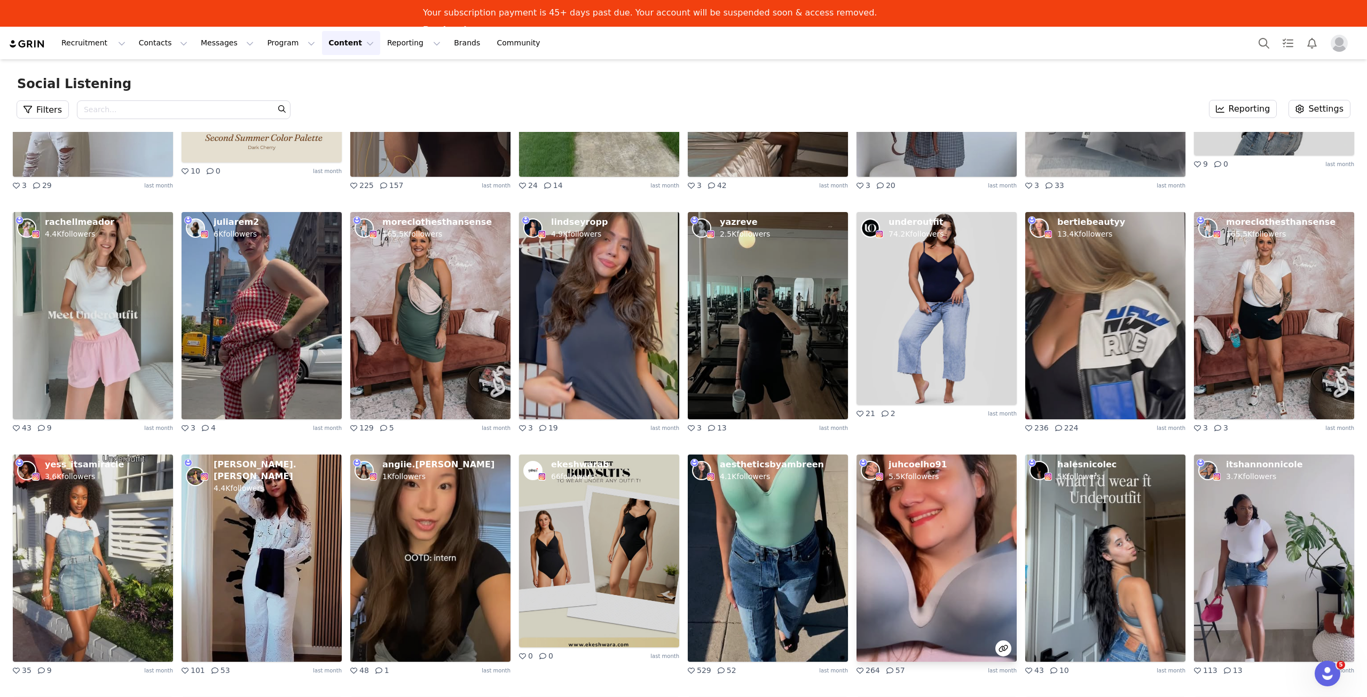
click at [927, 569] on img at bounding box center [937, 558] width 160 height 207
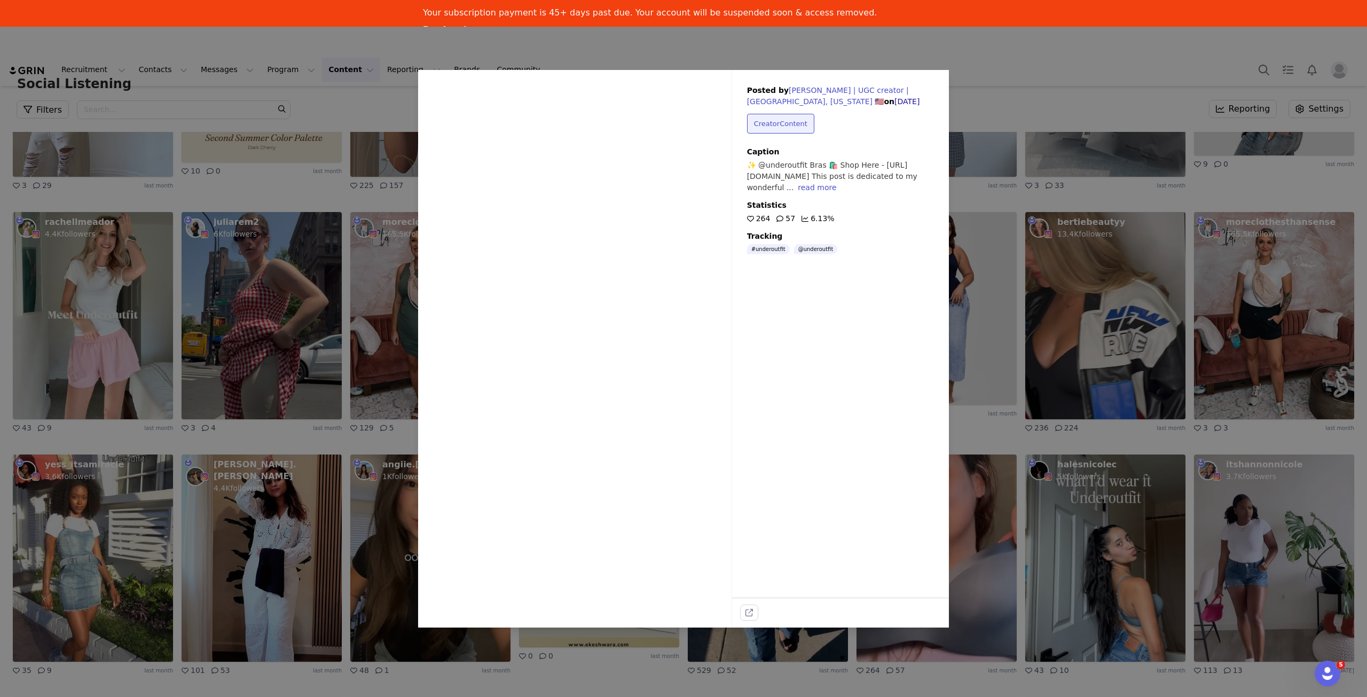
click at [585, 334] on icon at bounding box center [576, 337] width 24 height 28
click at [1132, 565] on div "Sorry, your browser does not support videos. Posted by Juliana | UGC creator | …" at bounding box center [683, 348] width 1367 height 697
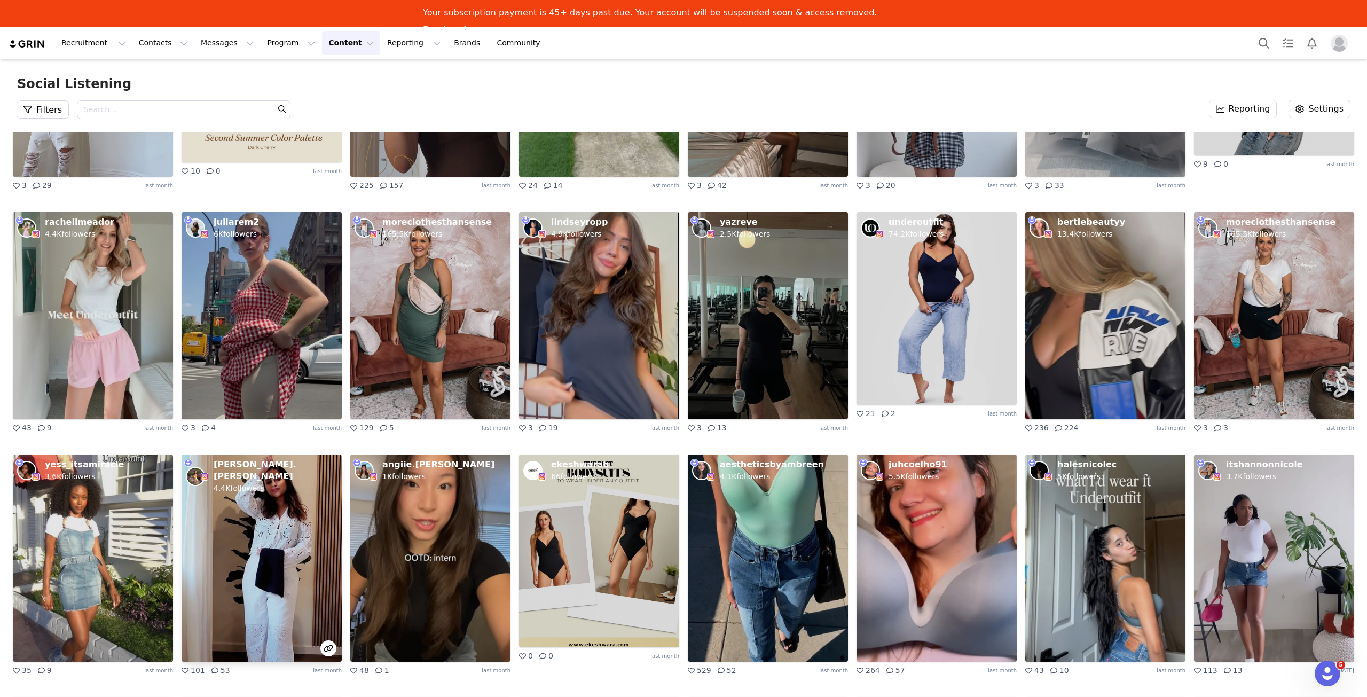
click at [288, 470] on p "[PERSON_NAME].[PERSON_NAME]" at bounding box center [276, 471] width 124 height 24
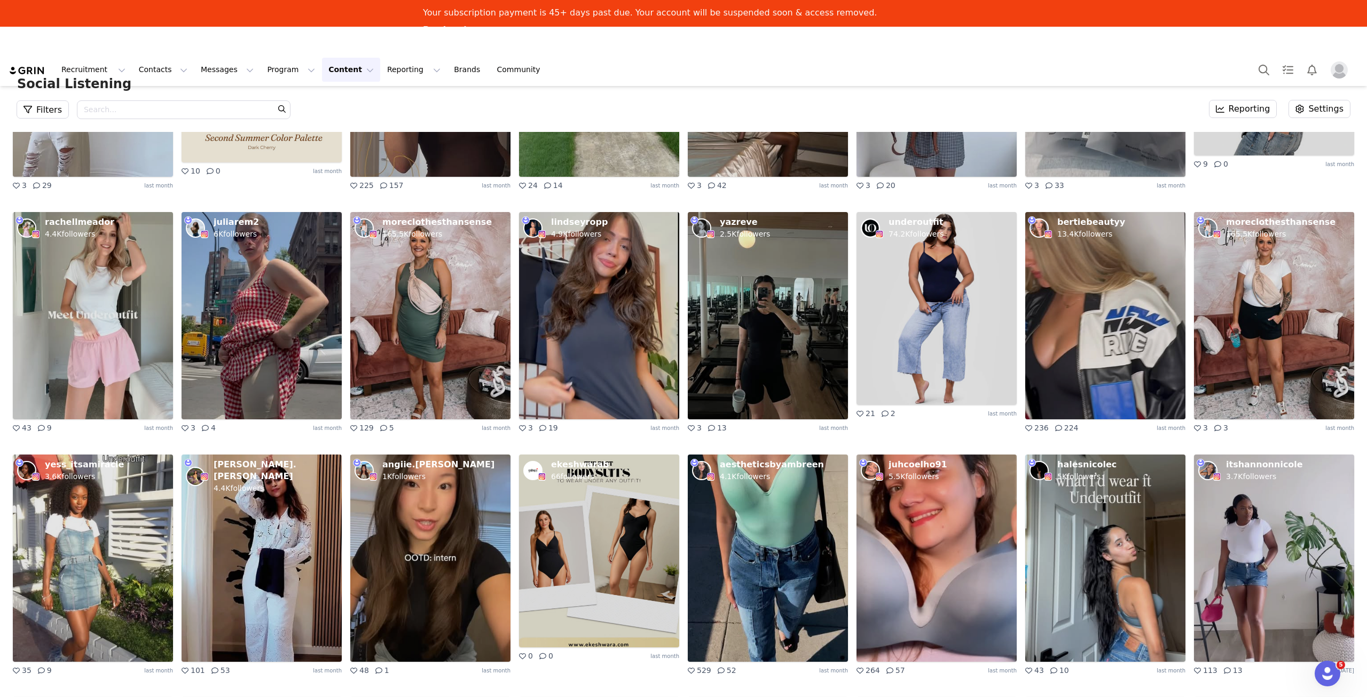
scroll to position [4474, 0]
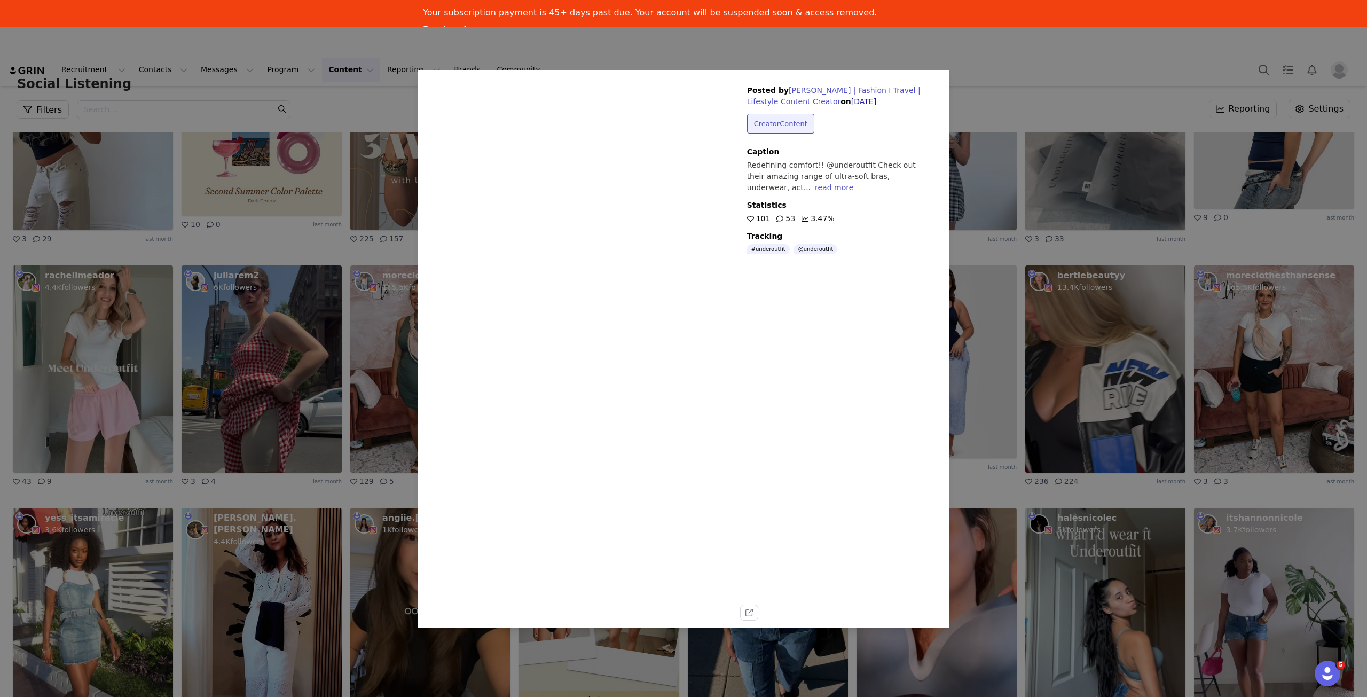
click at [290, 411] on div "Sorry, your browser does not support videos. Posted by Sayali | Fashion I Trave…" at bounding box center [683, 348] width 1367 height 697
click at [100, 390] on img at bounding box center [93, 368] width 160 height 207
click at [568, 331] on icon at bounding box center [576, 336] width 32 height 32
click at [1078, 350] on div "Sorry, your browser does not support videos. Posted by ⭑ rachel meador ⭑ on Aug…" at bounding box center [683, 348] width 1367 height 697
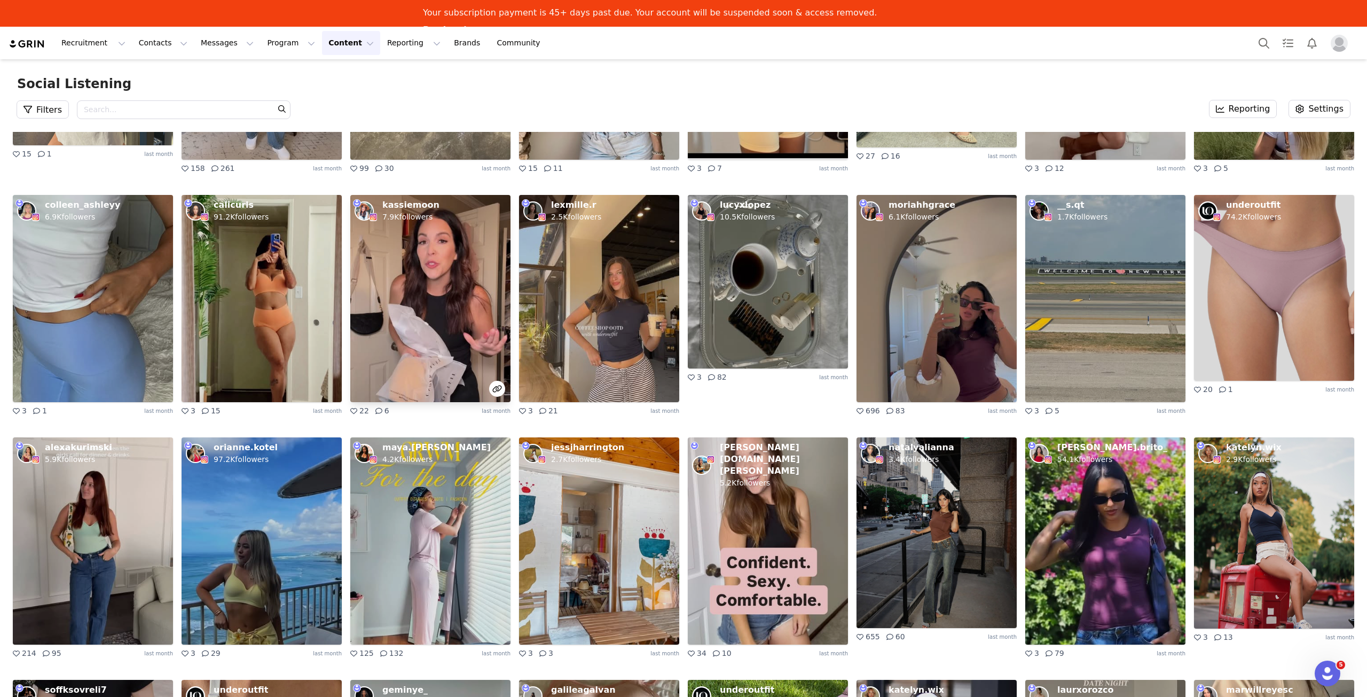
scroll to position [2284, 0]
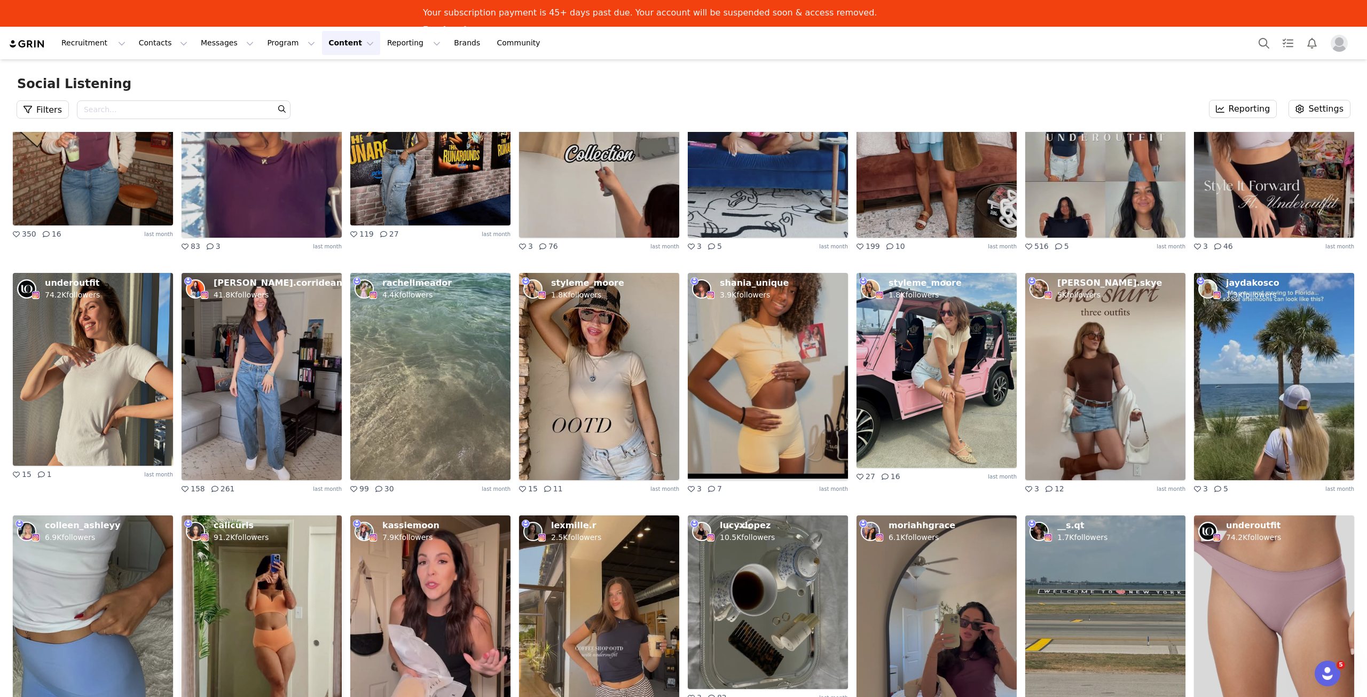
click at [310, 583] on img at bounding box center [262, 618] width 160 height 207
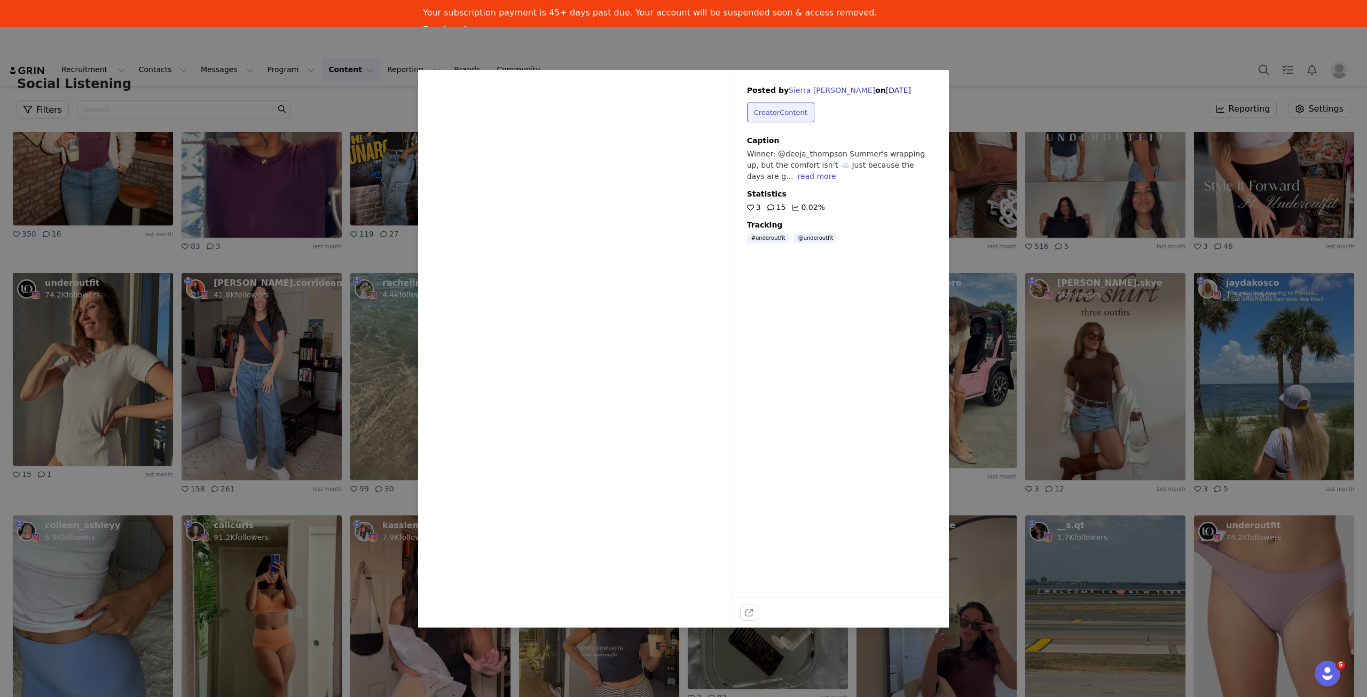
click at [564, 338] on icon at bounding box center [576, 337] width 24 height 28
click at [1100, 62] on div "Sorry, your browser does not support videos. Posted by Sierra Solis on Aug 22, …" at bounding box center [683, 348] width 1367 height 697
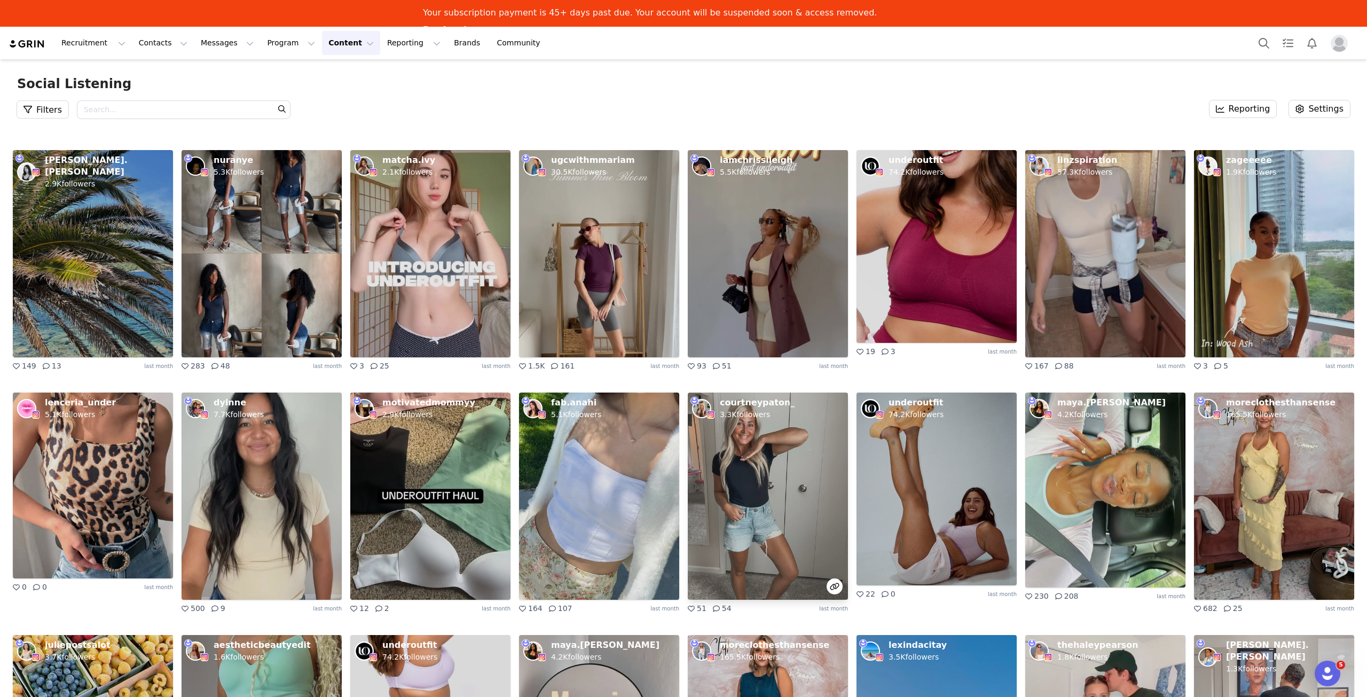
scroll to position [3833, 0]
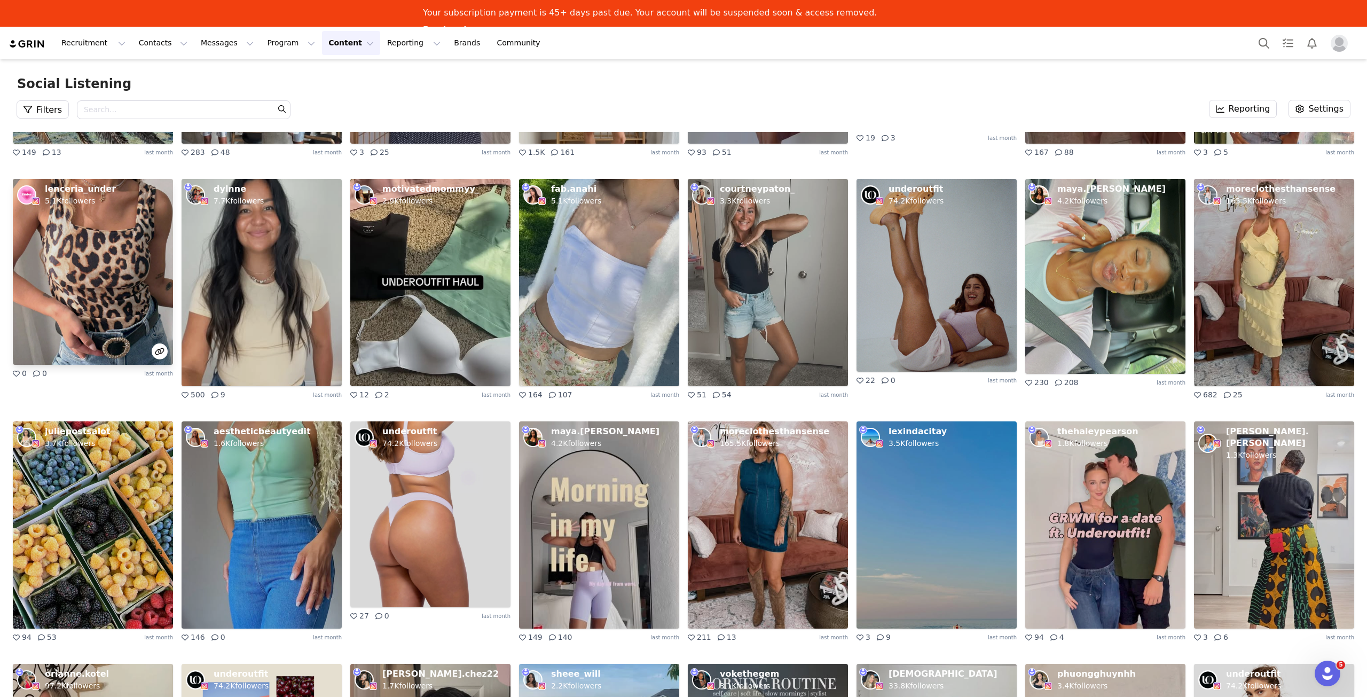
click at [67, 260] on img at bounding box center [93, 272] width 160 height 186
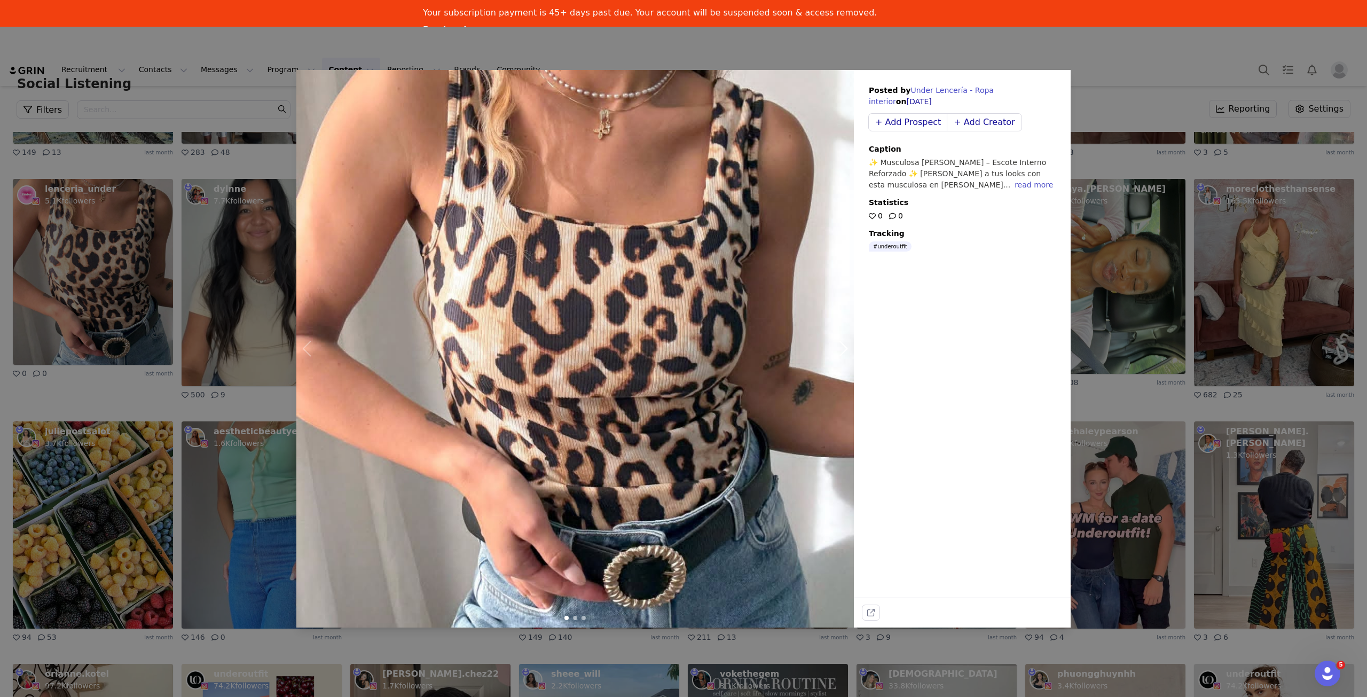
click at [1093, 288] on div "Posted by Under Lencería - Ropa interior on Aug 12, 2025 + Add Prospect + Add C…" at bounding box center [683, 348] width 1367 height 697
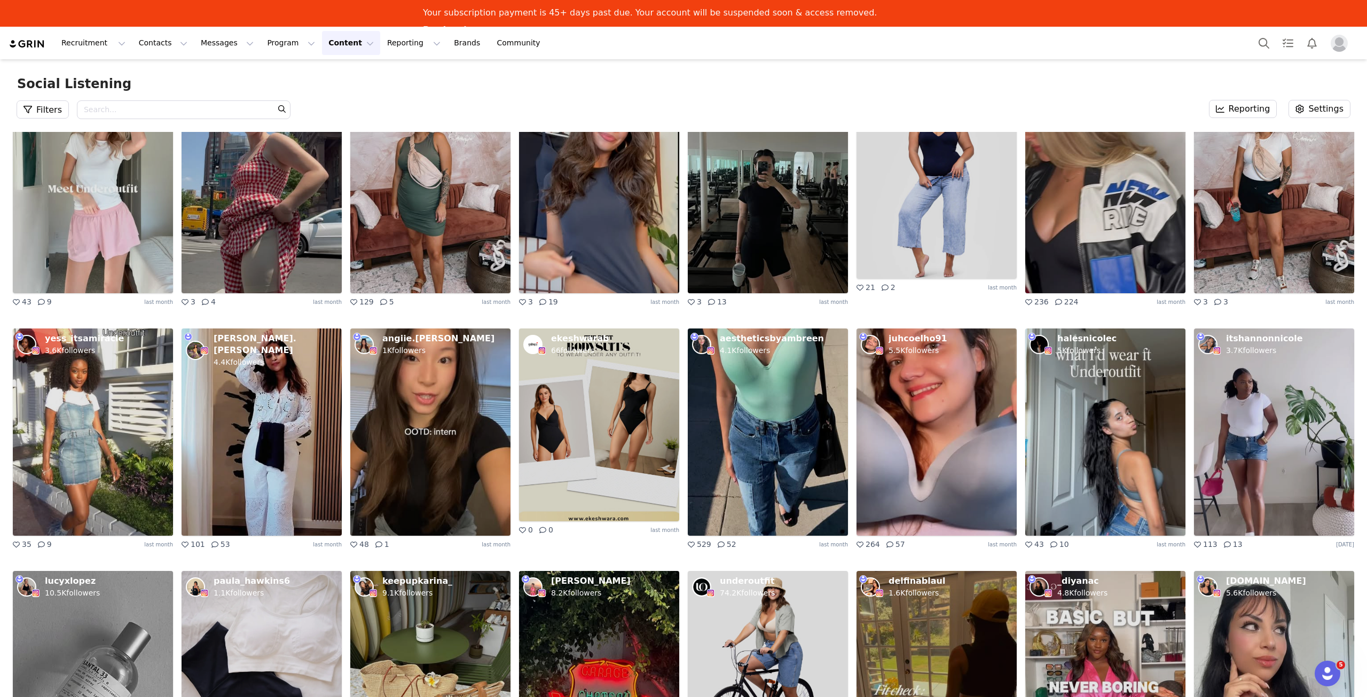
scroll to position [4741, 0]
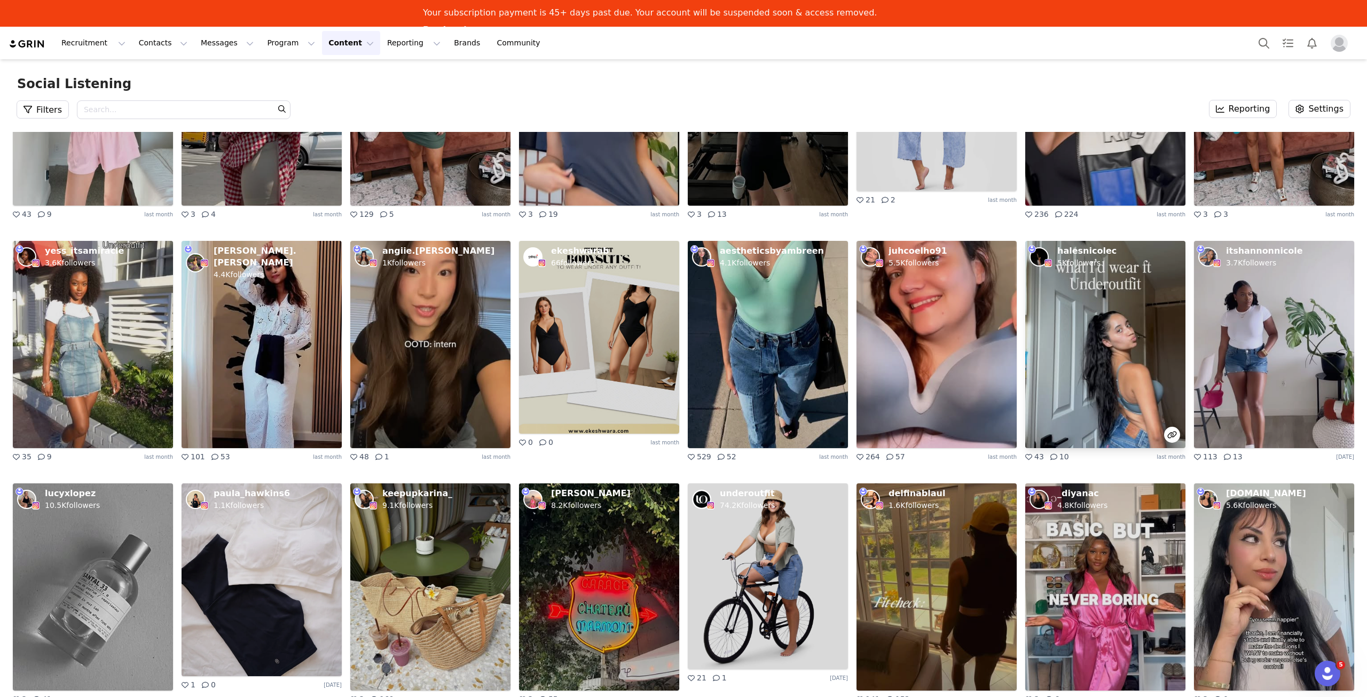
click at [1092, 375] on img at bounding box center [1106, 344] width 160 height 207
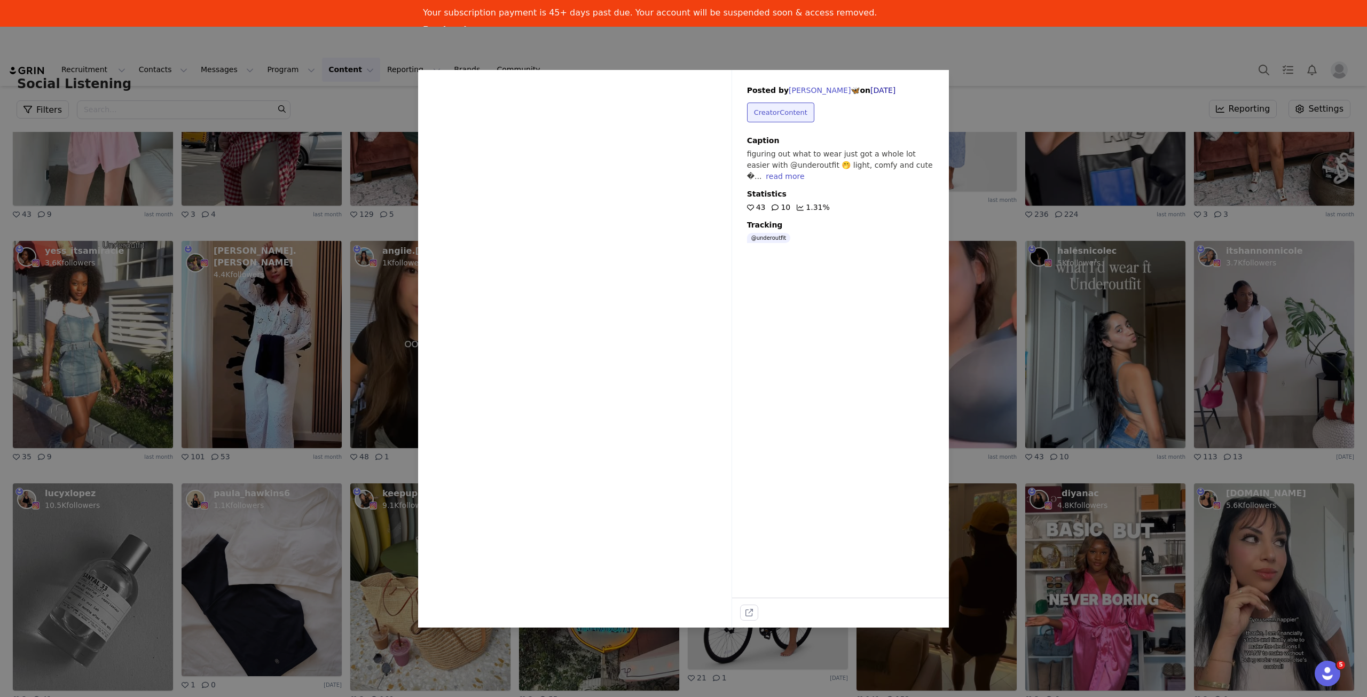
click at [588, 346] on icon at bounding box center [576, 336] width 32 height 32
click at [1148, 431] on div "Sorry, your browser does not support videos. Posted by haley🦋 on Jul 31, 2025 C…" at bounding box center [683, 348] width 1367 height 697
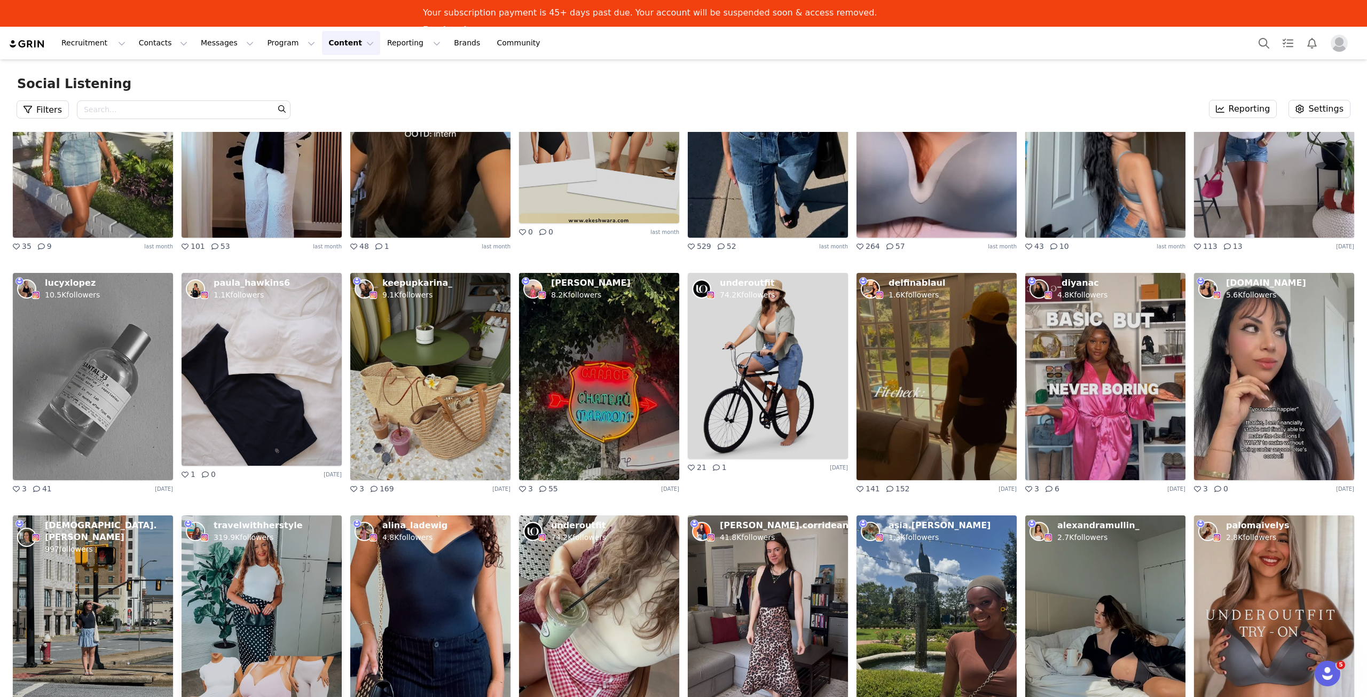
scroll to position [5062, 0]
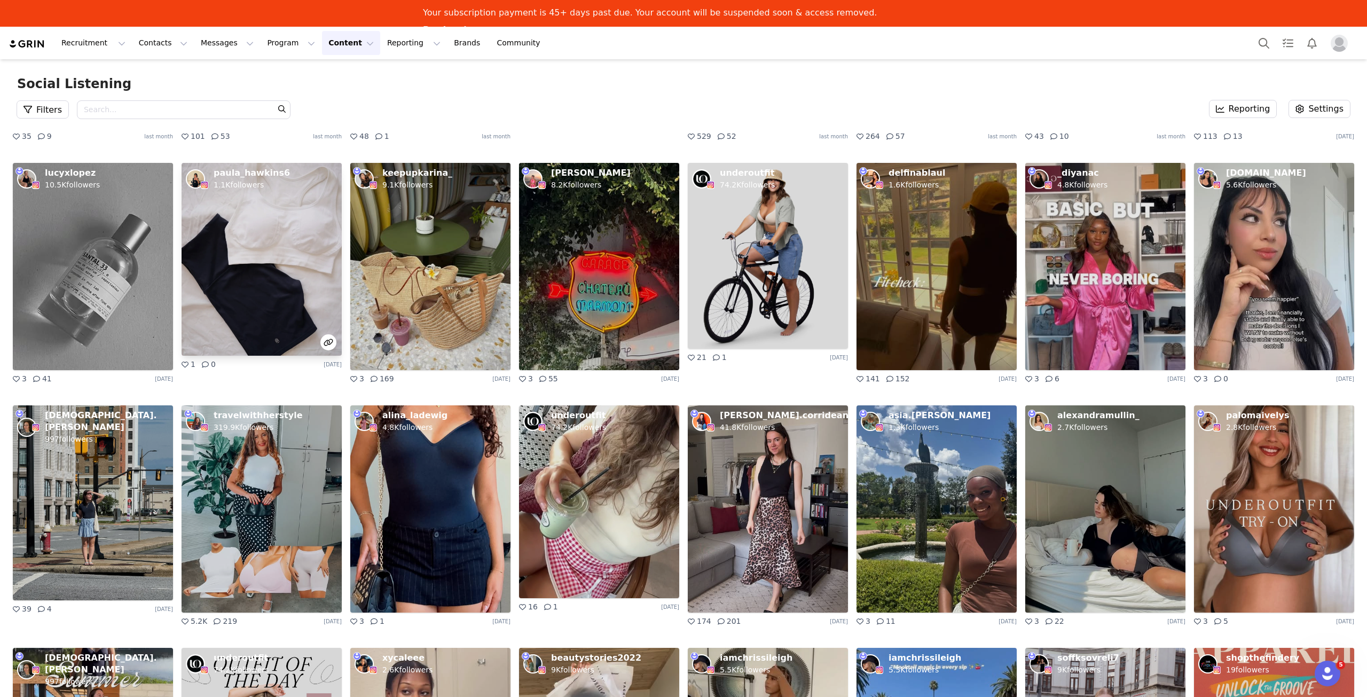
click at [259, 280] on img at bounding box center [262, 259] width 160 height 193
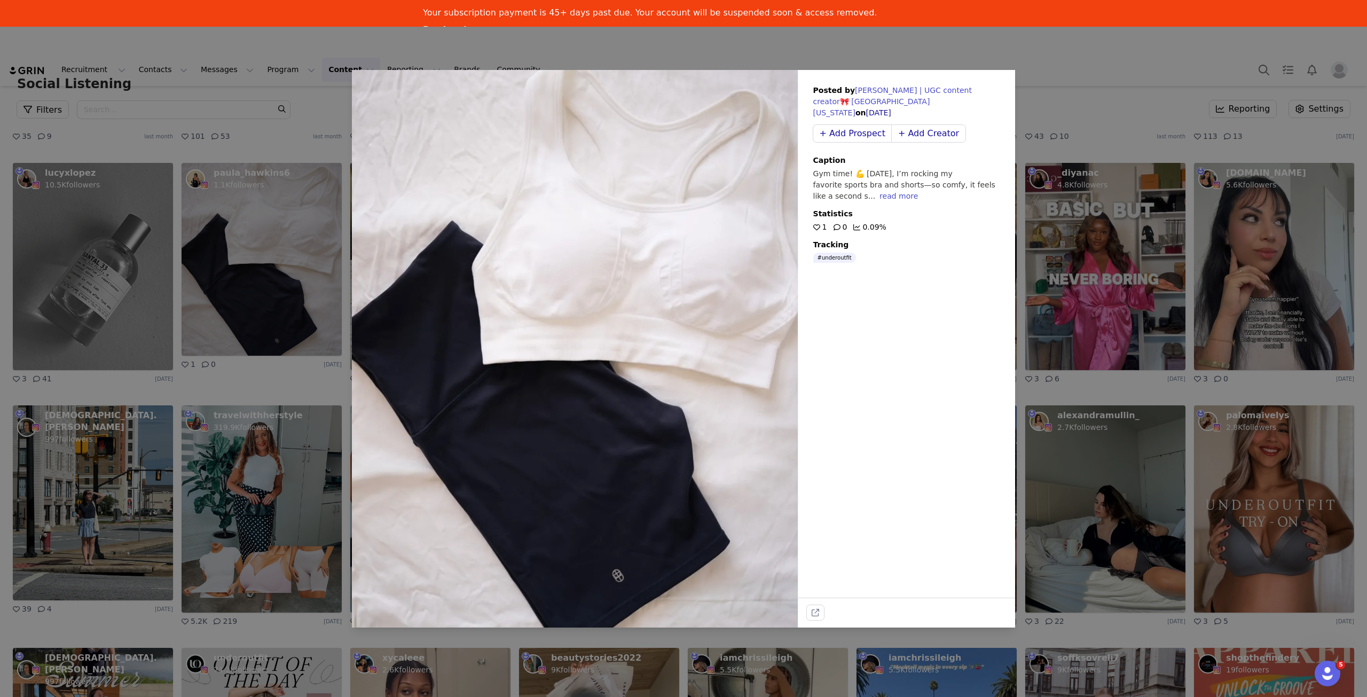
click at [1157, 351] on div "Posted by Paula | UGC content creator🎀 USA Texas on Jul 31, 2025 + Add Prospect…" at bounding box center [683, 348] width 1367 height 697
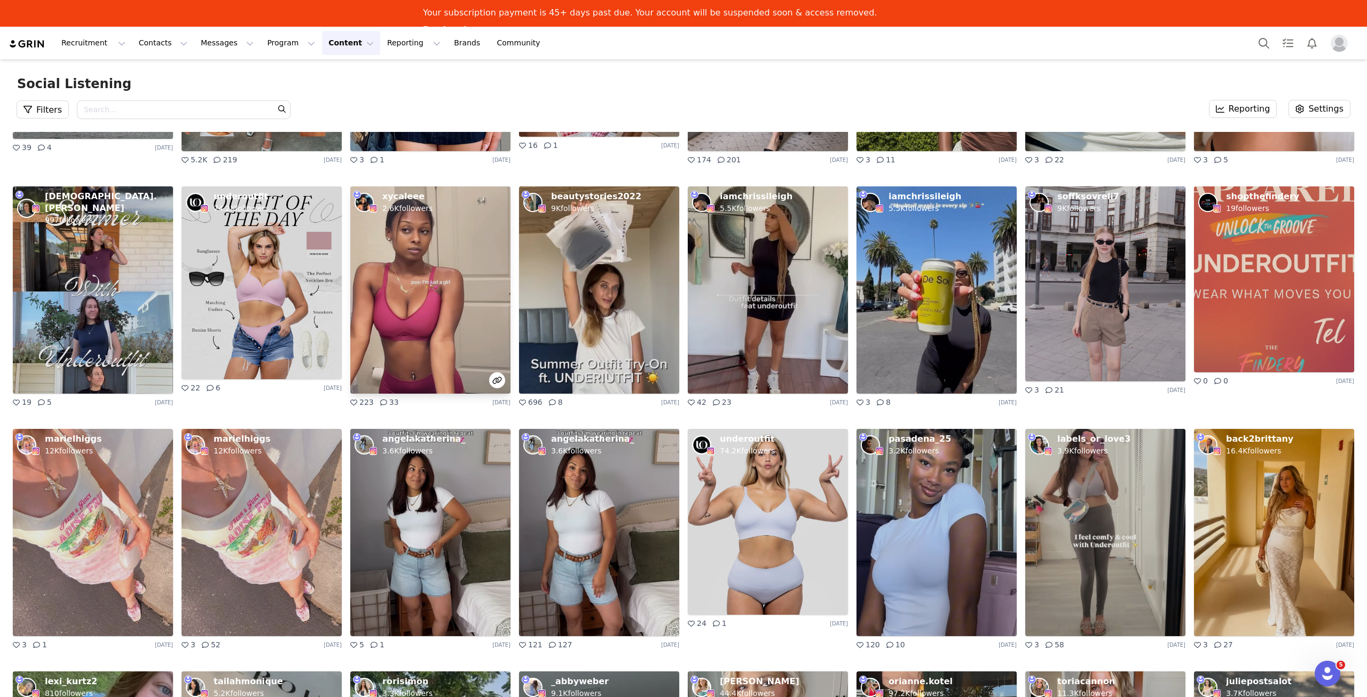
scroll to position [5542, 0]
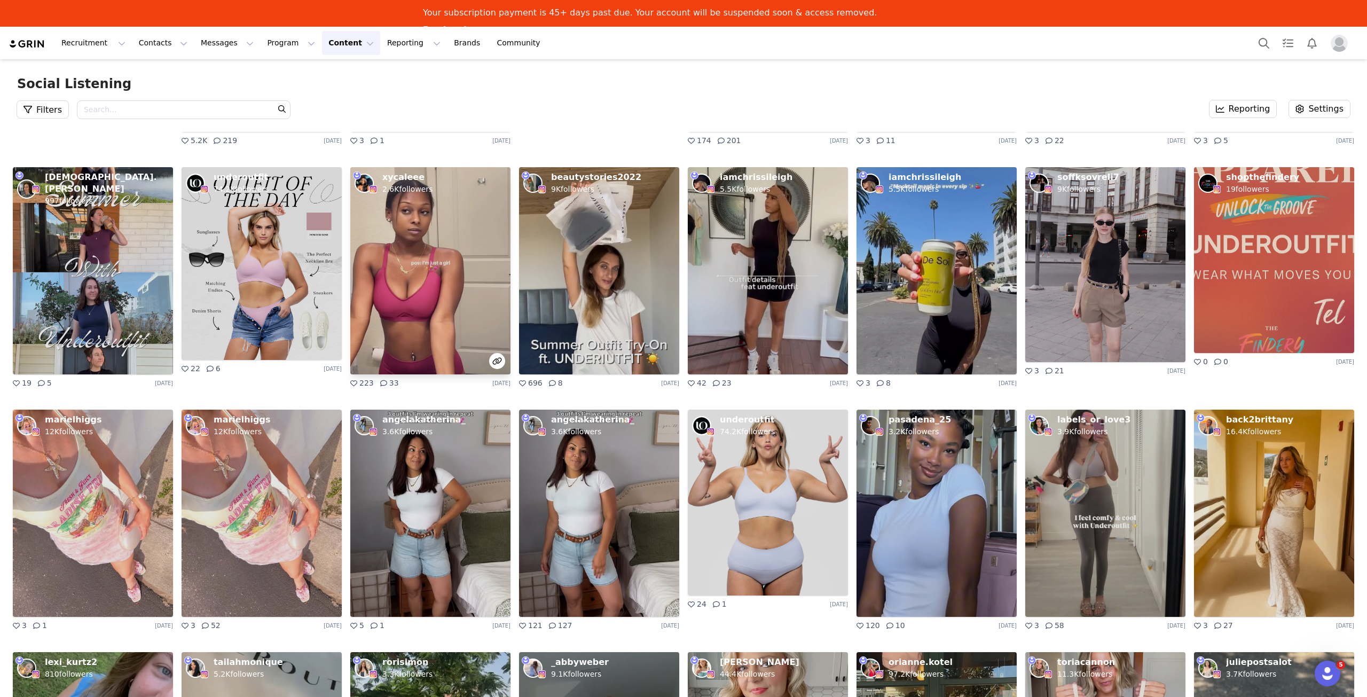
click at [419, 308] on img at bounding box center [430, 270] width 160 height 207
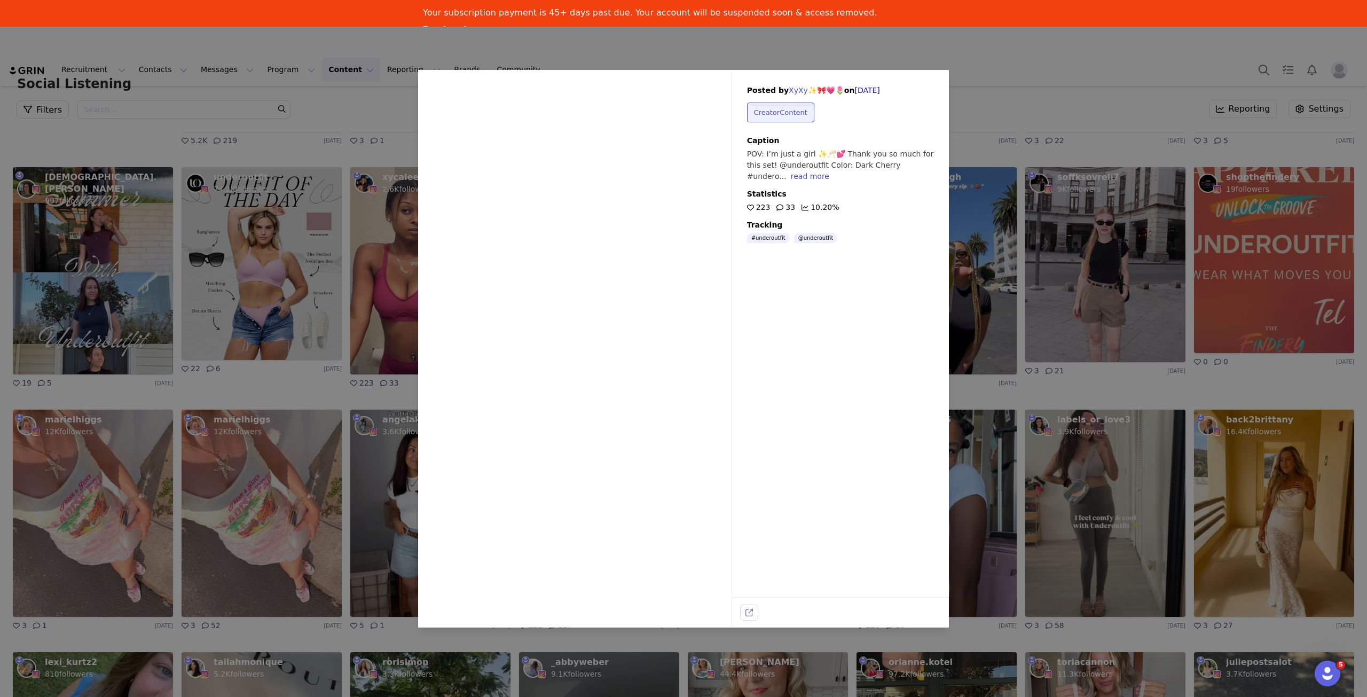
click at [565, 346] on icon at bounding box center [576, 337] width 24 height 28
click at [756, 616] on button "external-link" at bounding box center [749, 612] width 17 height 15
click at [1041, 432] on div "Sorry, your browser does not support videos. Posted by XyXy✨🎀💗🌷 on Jul 28, 2025…" at bounding box center [683, 348] width 1367 height 697
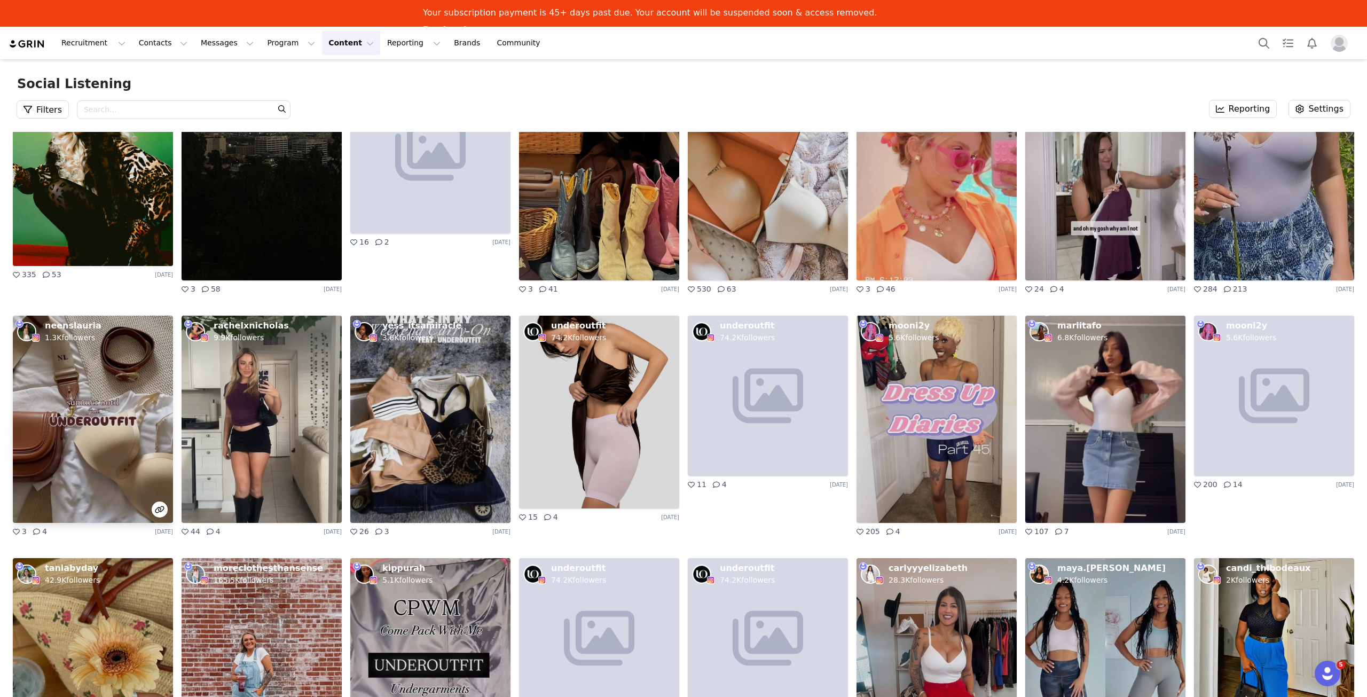
scroll to position [8464, 0]
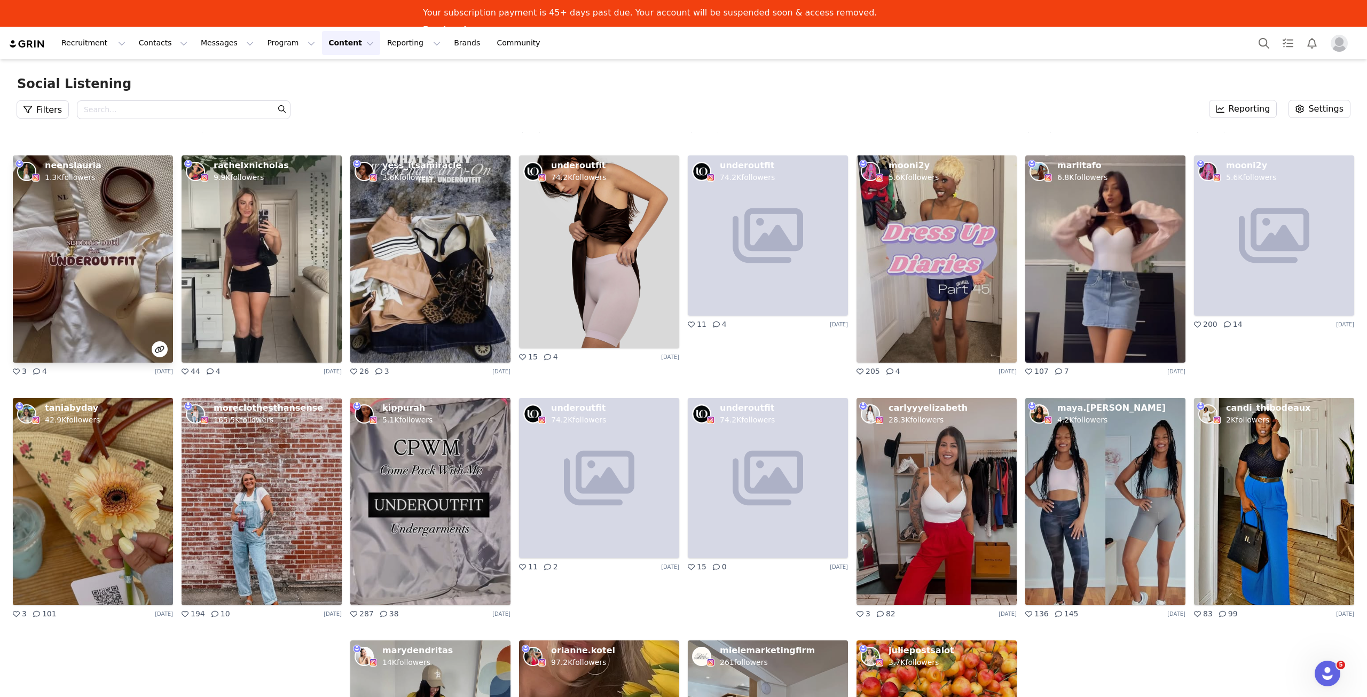
click at [118, 281] on img at bounding box center [93, 258] width 160 height 207
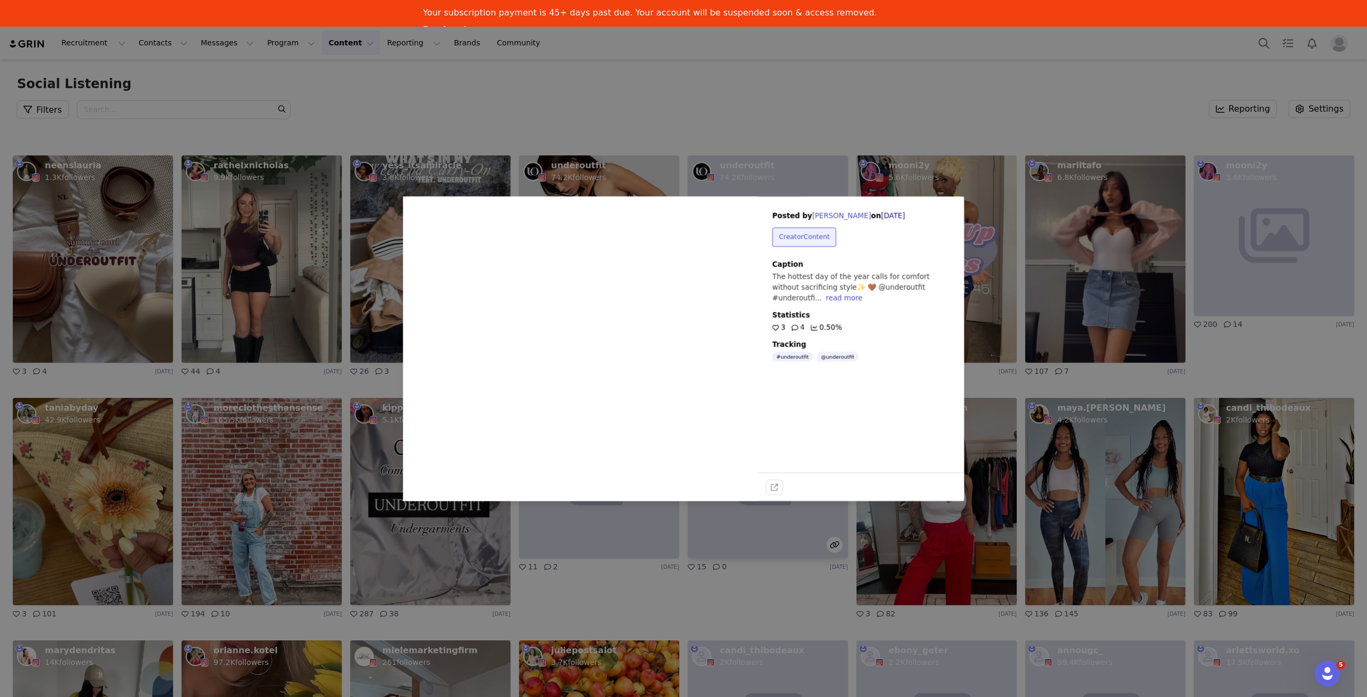
click at [91, 274] on div "Sorry, your browser does not support videos. Posted by Nina Lauria on Jun 24, 2…" at bounding box center [683, 348] width 1367 height 697
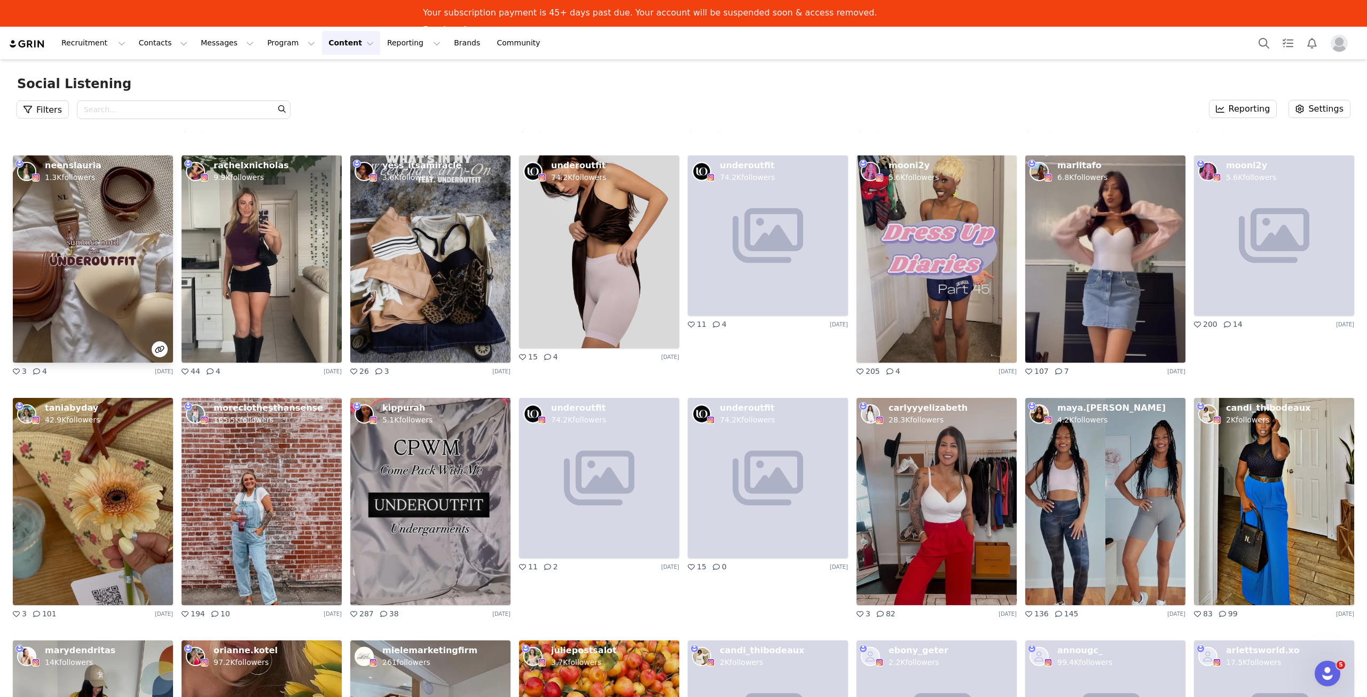
click at [104, 283] on img at bounding box center [93, 258] width 160 height 207
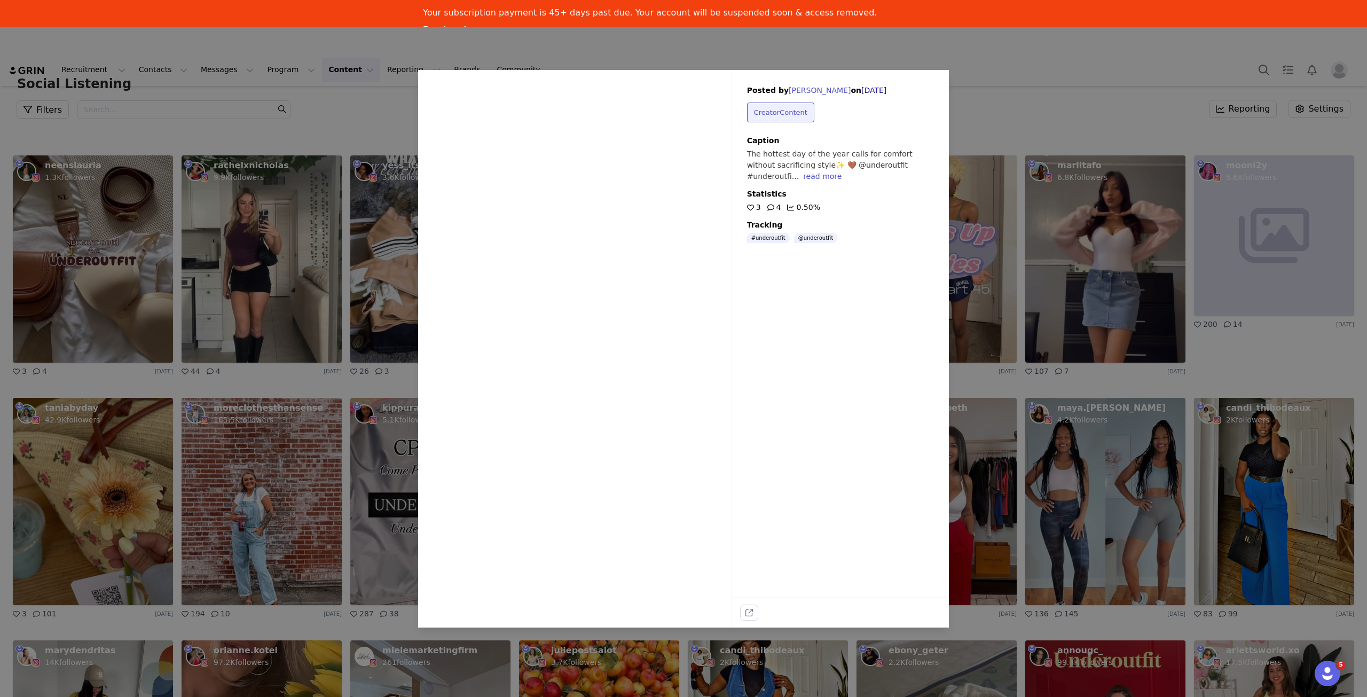
click at [1327, 520] on div "Sorry, your browser does not support videos. Posted by Nina Lauria on Jun 24, 2…" at bounding box center [683, 348] width 1367 height 697
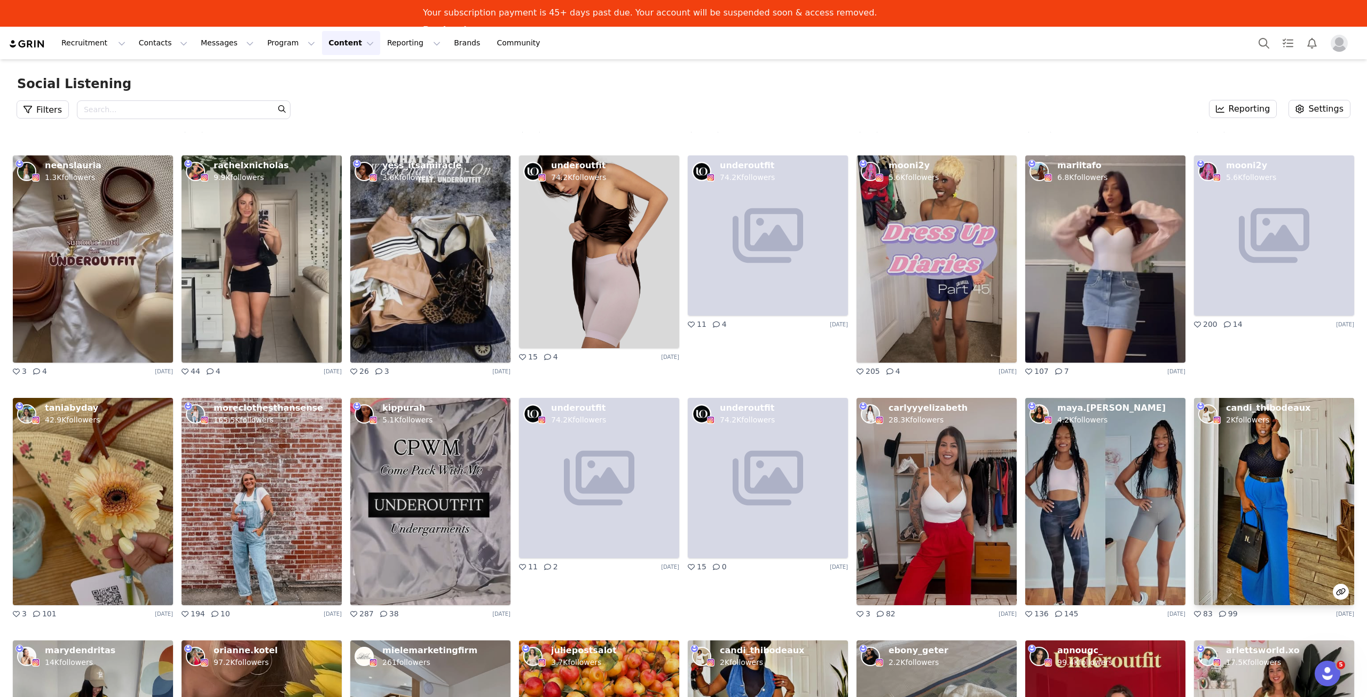
click at [1289, 519] on img at bounding box center [1274, 501] width 160 height 207
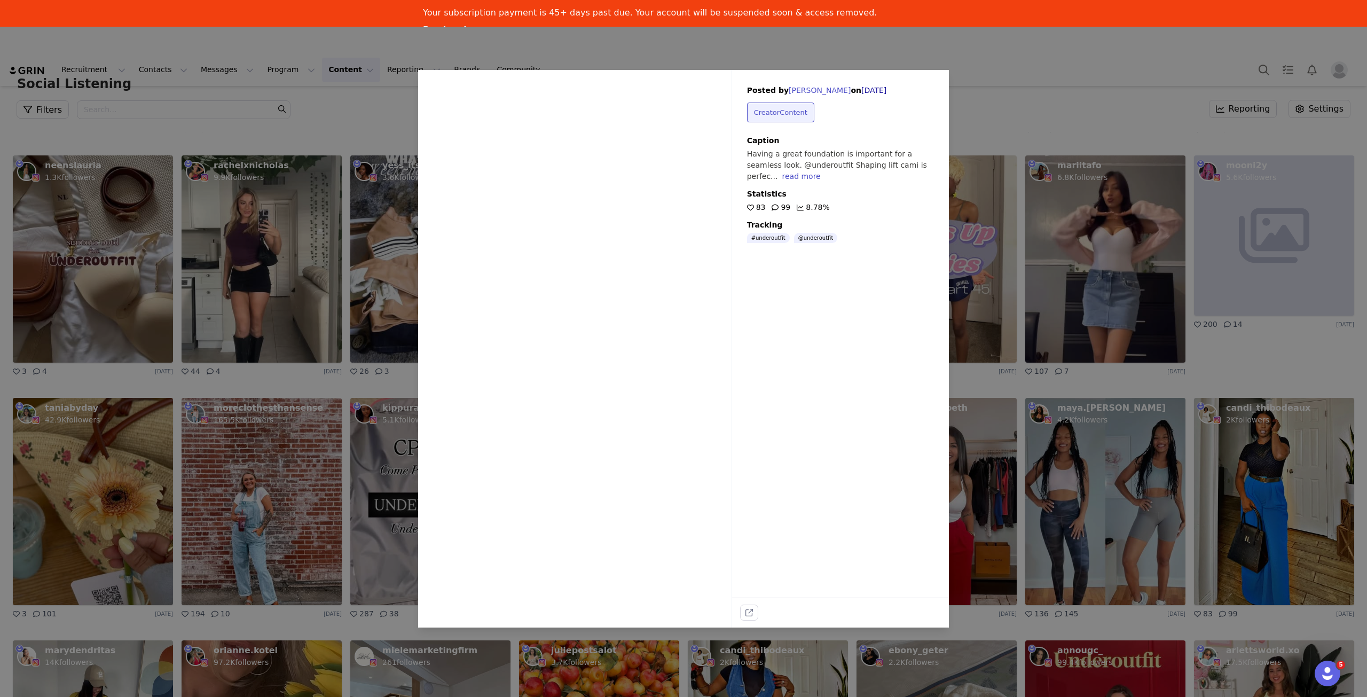
click at [820, 172] on div "read more" at bounding box center [801, 176] width 38 height 9
click at [891, 217] on div "less" at bounding box center [884, 221] width 14 height 9
click at [1104, 100] on div "Sorry, your browser does not support videos. Posted by Candi Thibodeaux on Jun …" at bounding box center [683, 348] width 1367 height 697
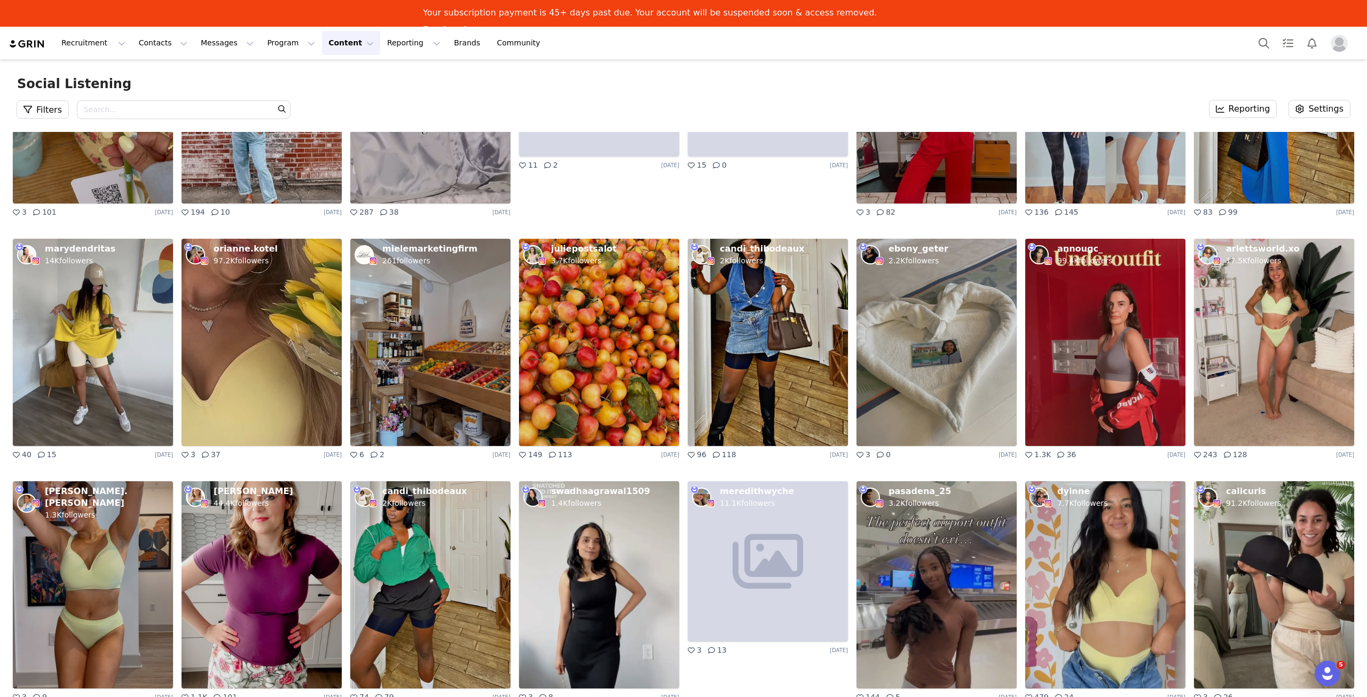
scroll to position [8998, 0]
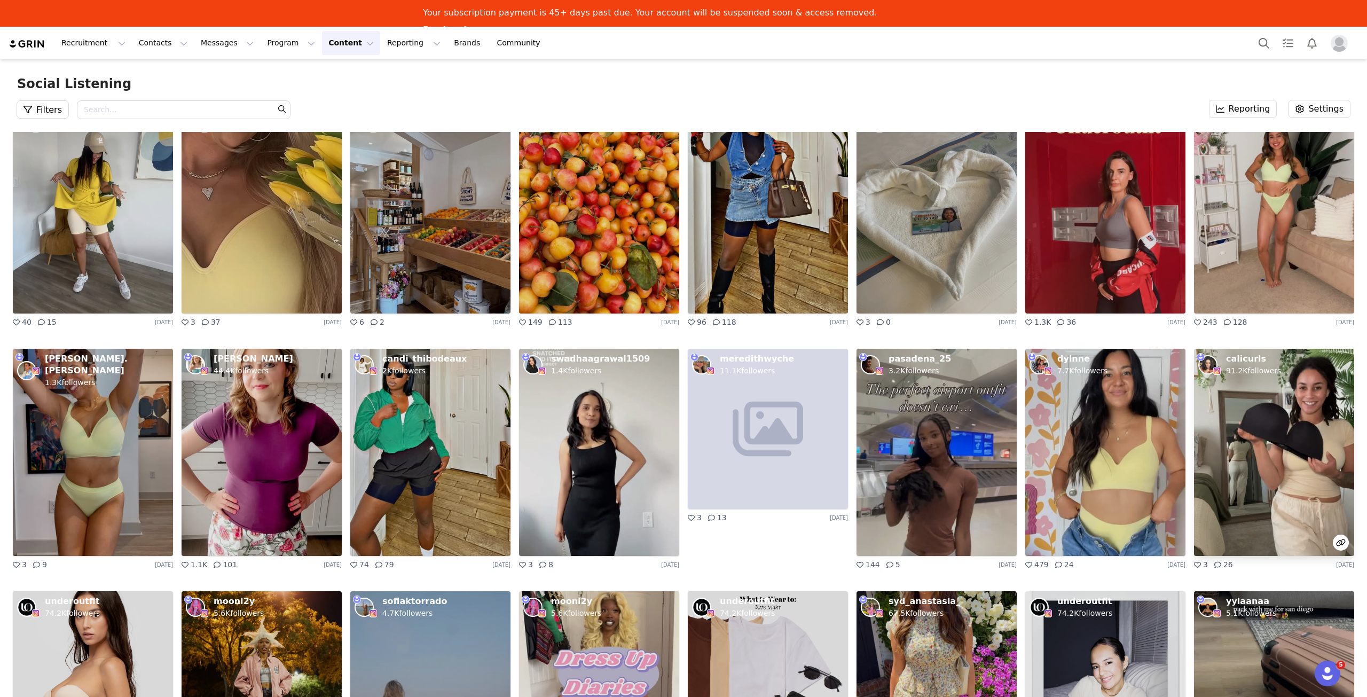
click at [1278, 349] on img at bounding box center [1274, 452] width 160 height 207
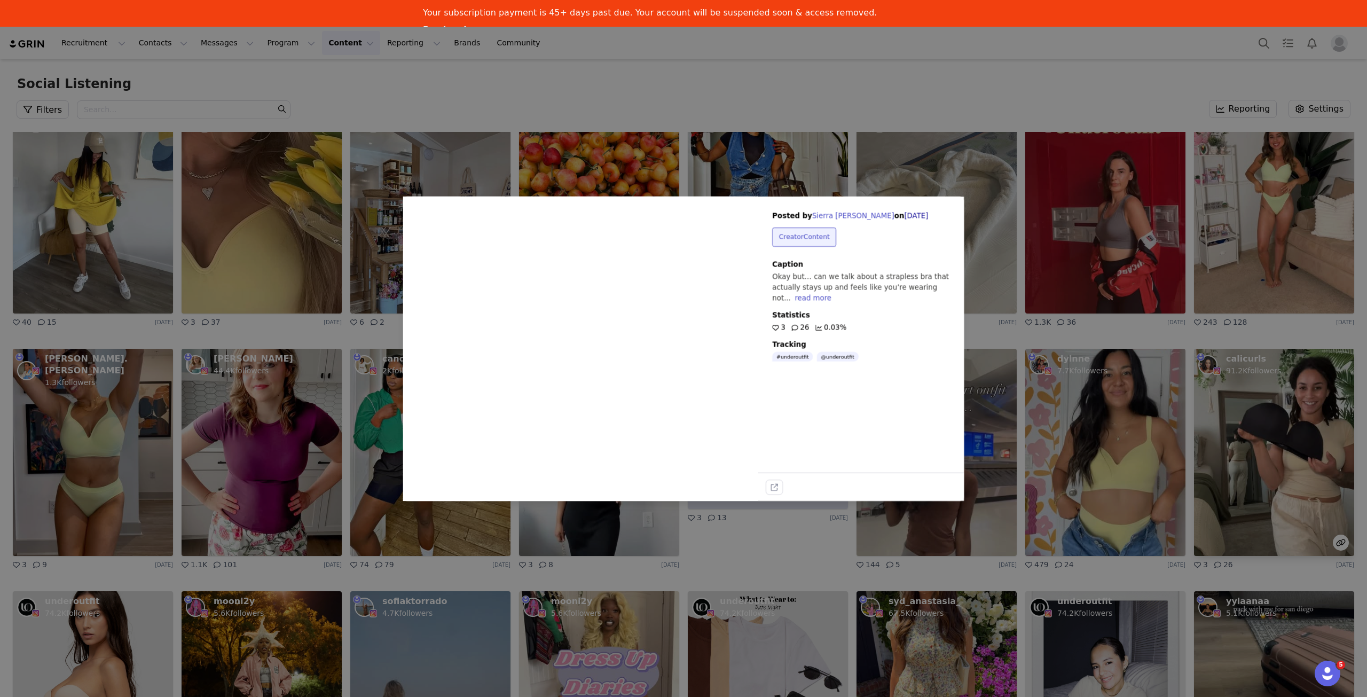
scroll to position [9147, 0]
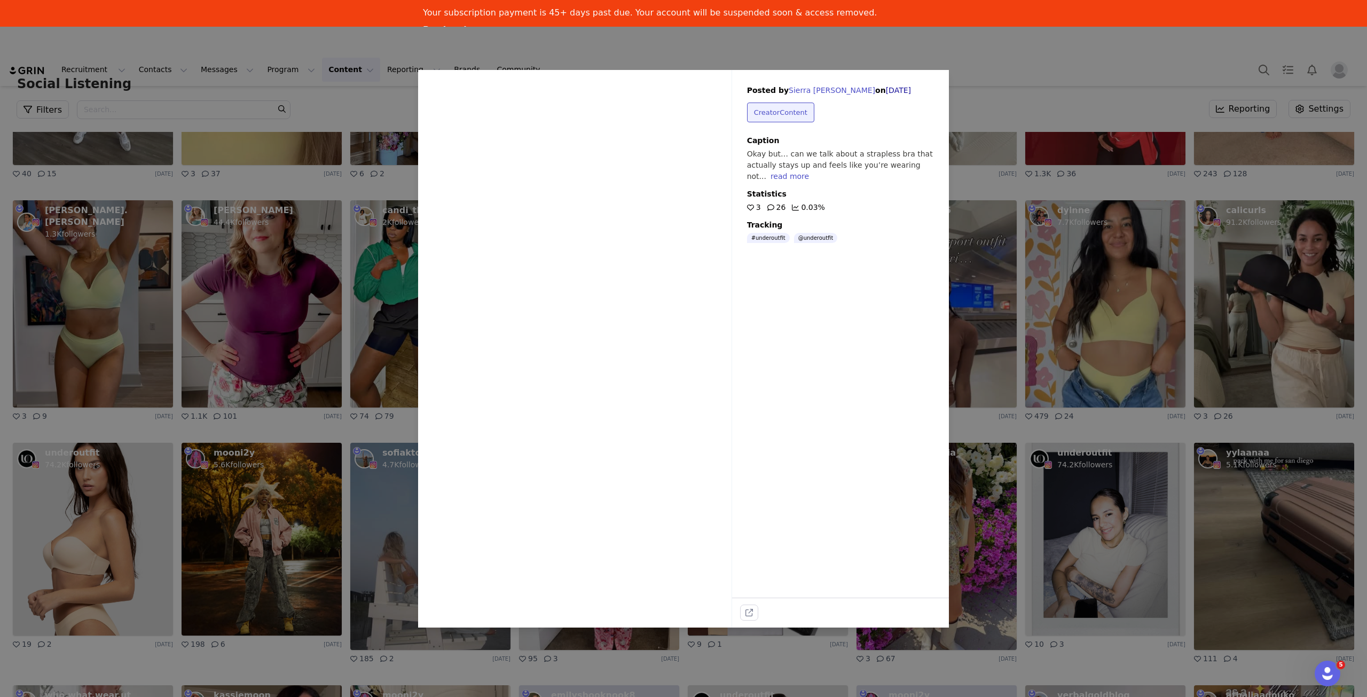
click at [809, 172] on div "read more" at bounding box center [790, 176] width 38 height 9
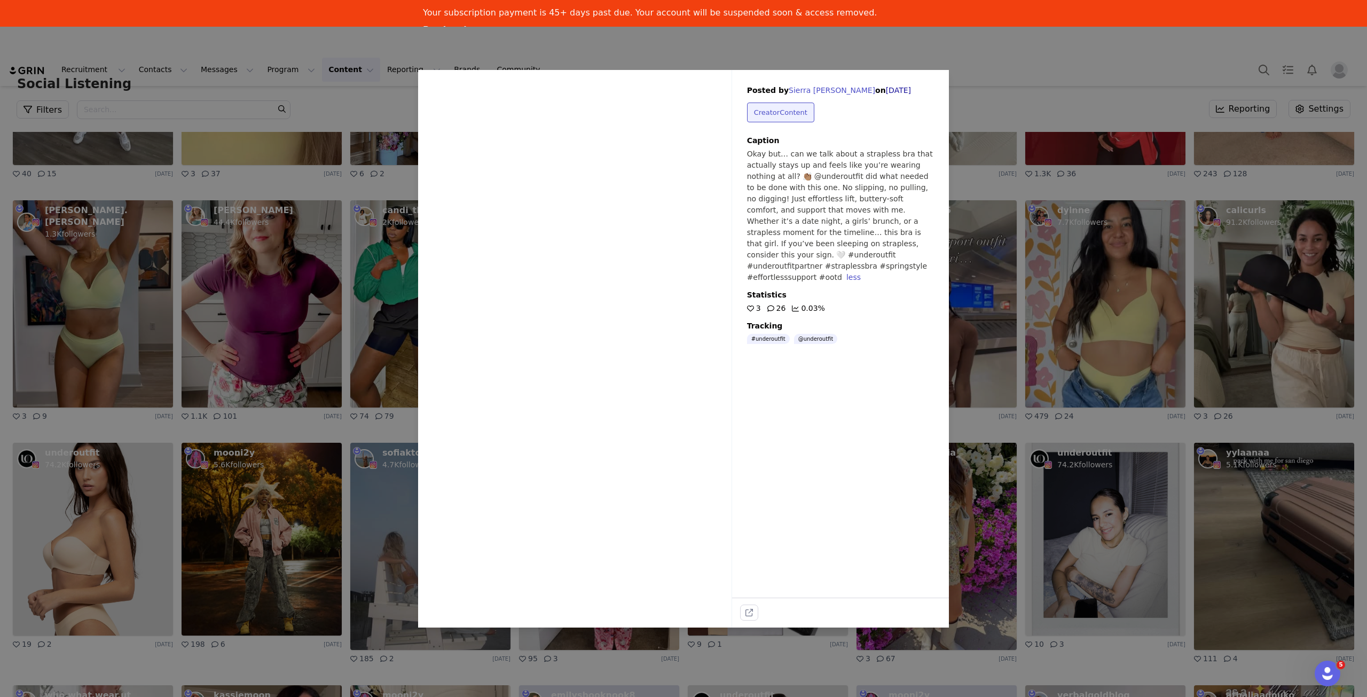
drag, startPoint x: 988, startPoint y: 286, endPoint x: 158, endPoint y: 2, distance: 877.4
click at [988, 286] on div "Sorry, your browser does not support videos. Posted by Sierra Solis on Jun 16, …" at bounding box center [683, 348] width 1367 height 697
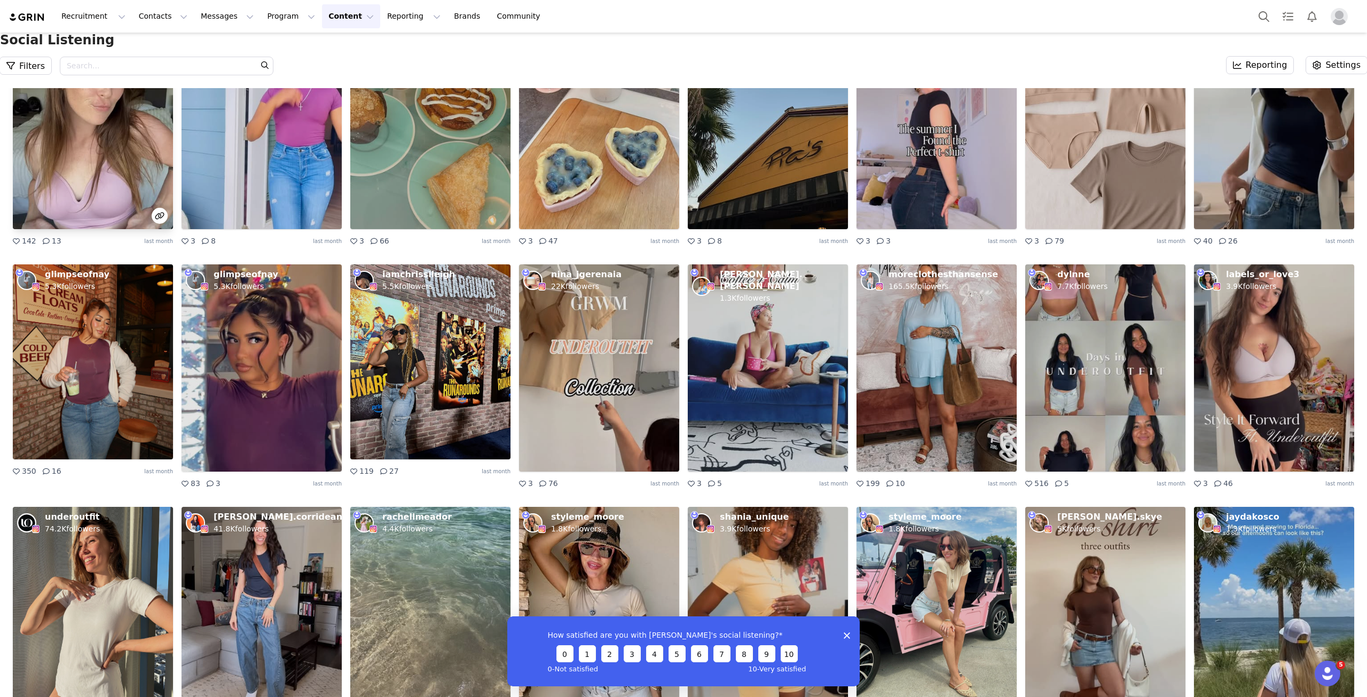
scroll to position [1923, 0]
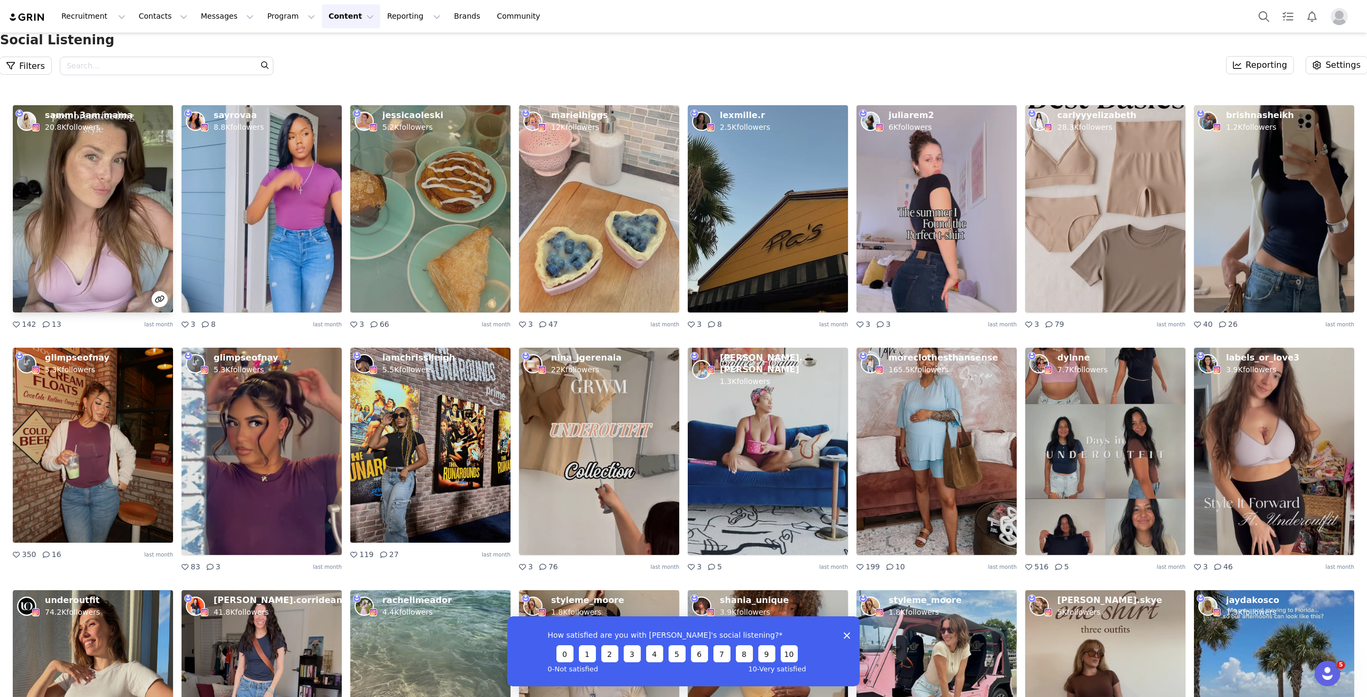
click at [77, 161] on img at bounding box center [93, 208] width 160 height 207
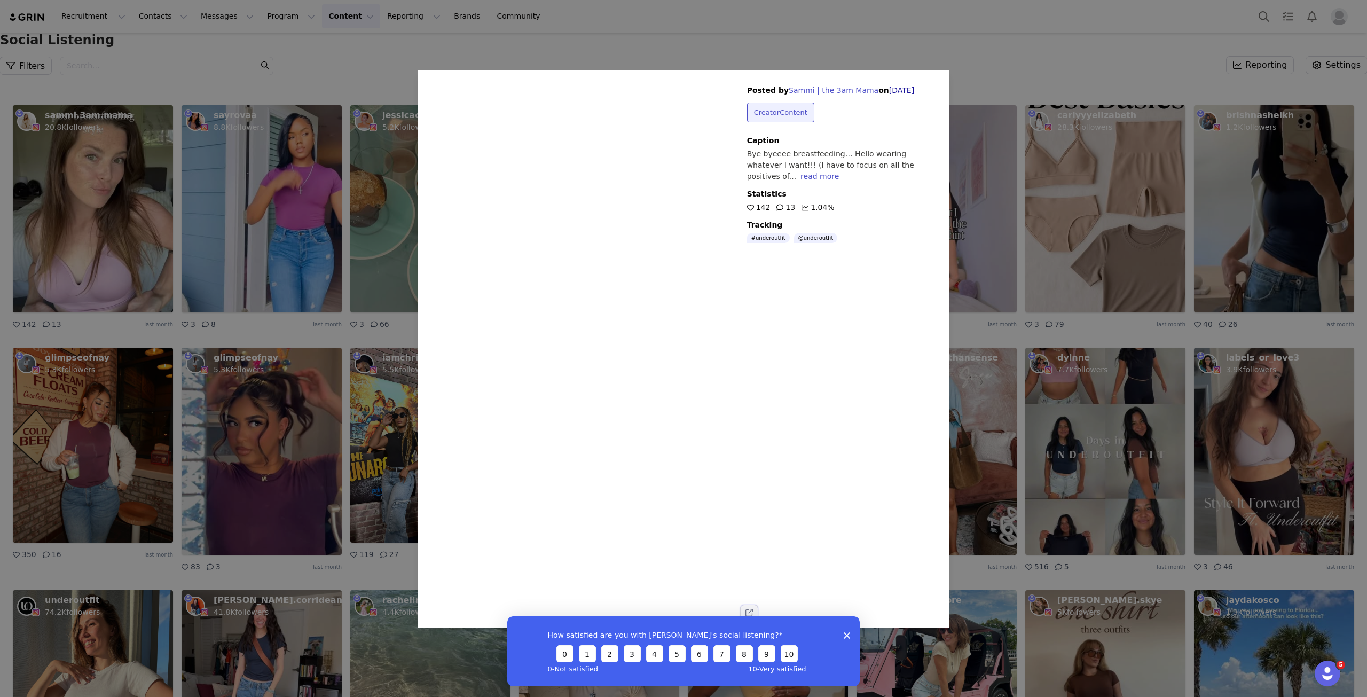
click at [748, 612] on icon "external-link" at bounding box center [749, 612] width 7 height 7
click at [1139, 497] on div "Sorry, your browser does not support videos. Posted by [PERSON_NAME] | the 3am …" at bounding box center [683, 348] width 1367 height 697
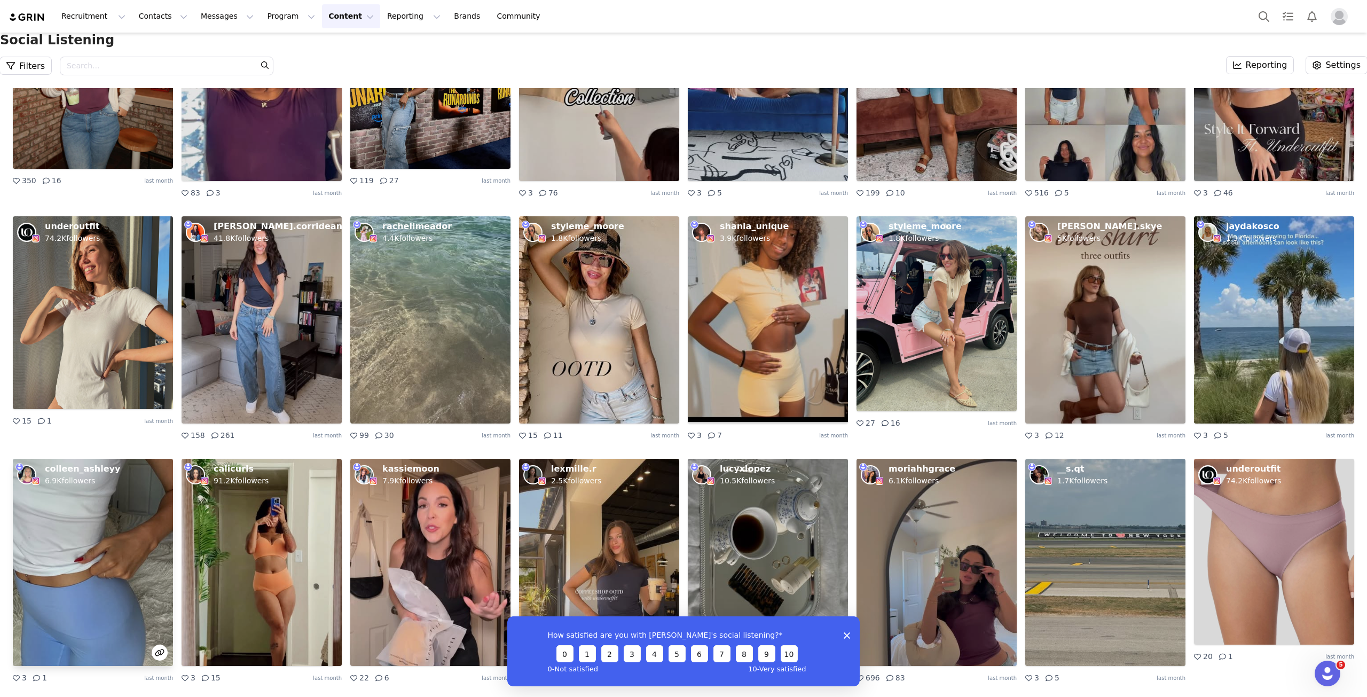
scroll to position [2510, 0]
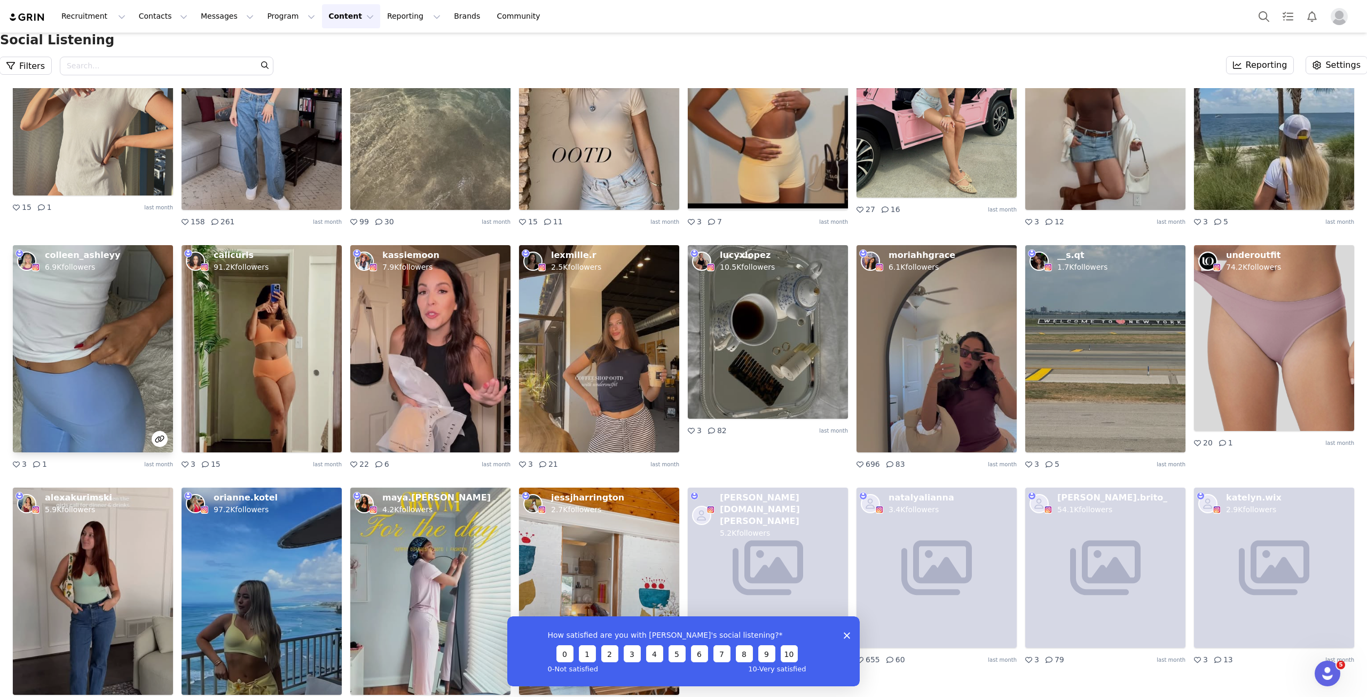
click at [152, 415] on img at bounding box center [93, 348] width 160 height 207
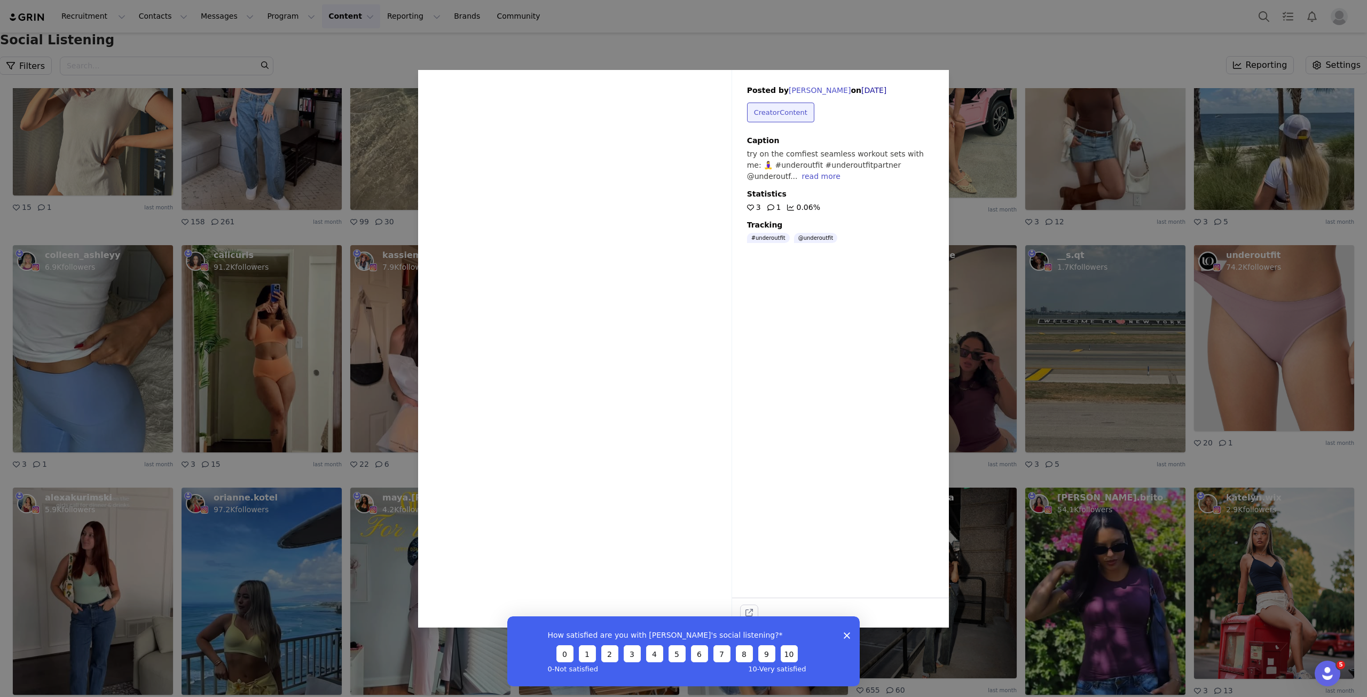
click at [581, 337] on icon at bounding box center [576, 336] width 32 height 32
click at [1152, 518] on div "Sorry, your browser does not support videos. Posted by [PERSON_NAME] on [DATE] …" at bounding box center [683, 348] width 1367 height 697
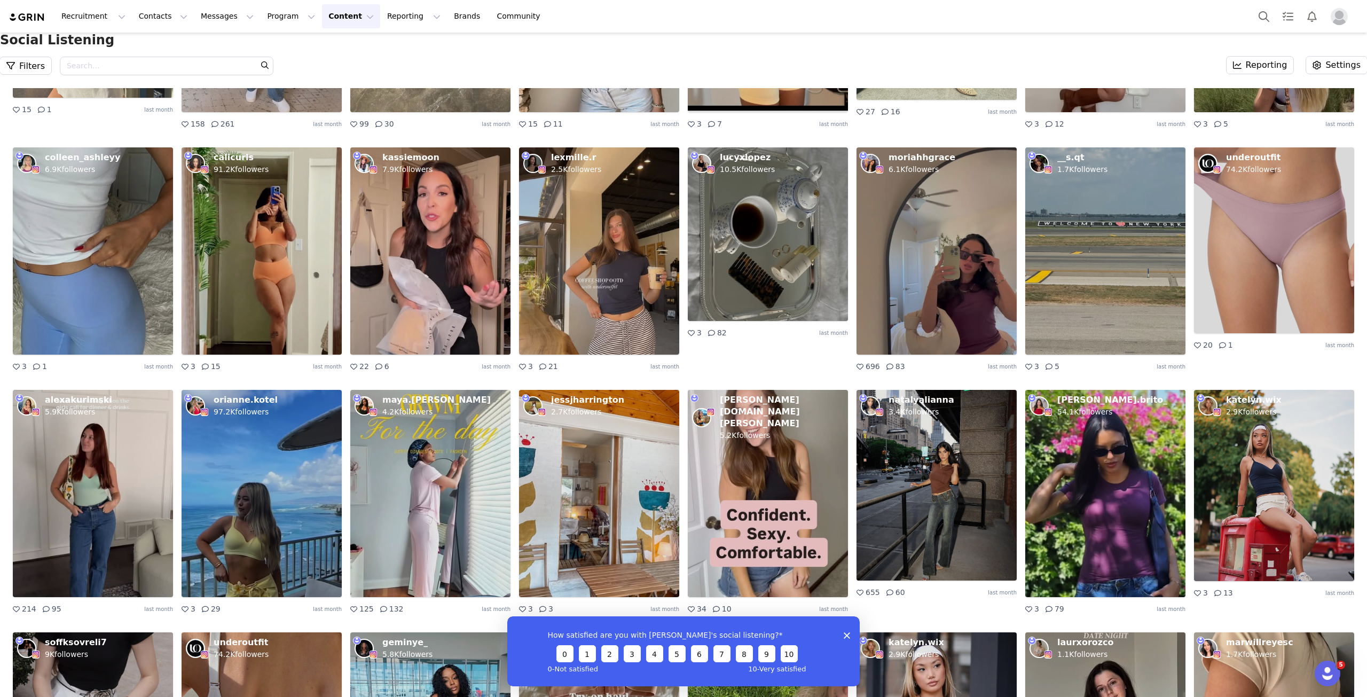
scroll to position [2724, 0]
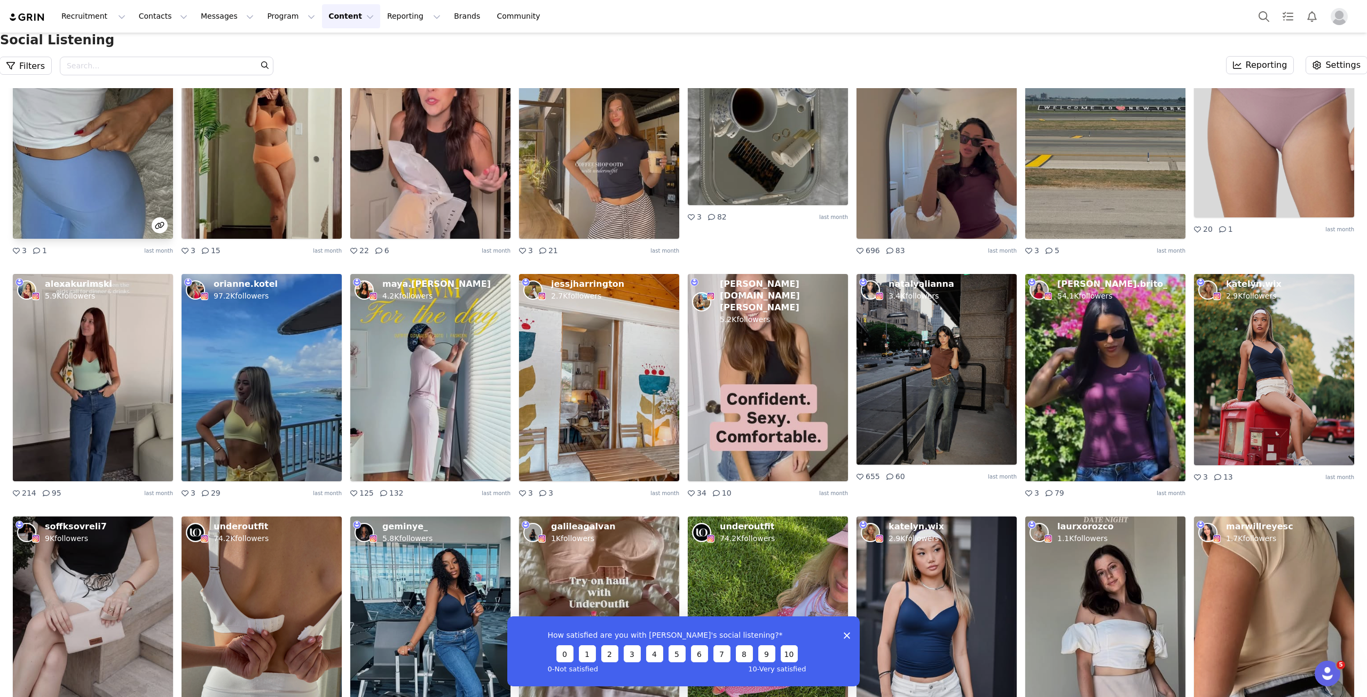
click at [82, 198] on img at bounding box center [93, 135] width 160 height 207
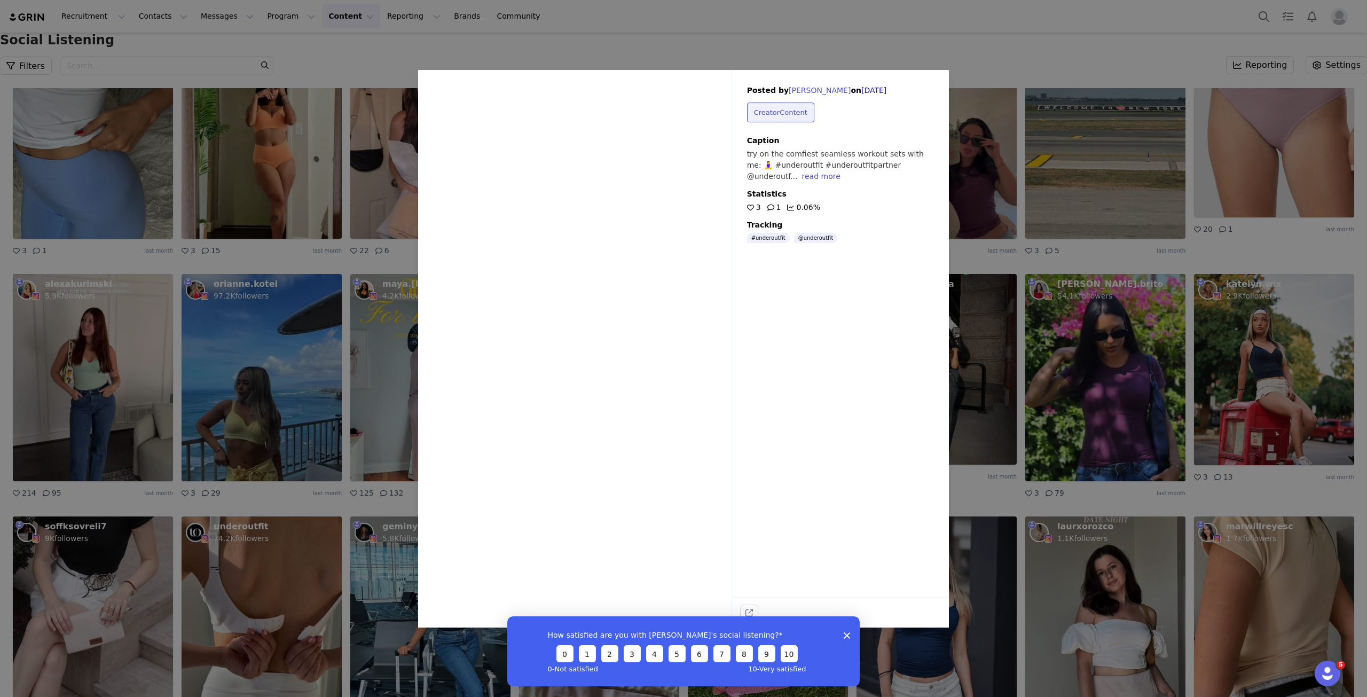
click at [645, 399] on video "Sorry, your browser does not support videos." at bounding box center [575, 349] width 314 height 558
click at [1180, 473] on div "Sorry, your browser does not support videos. Posted by [PERSON_NAME] on [DATE] …" at bounding box center [683, 348] width 1367 height 697
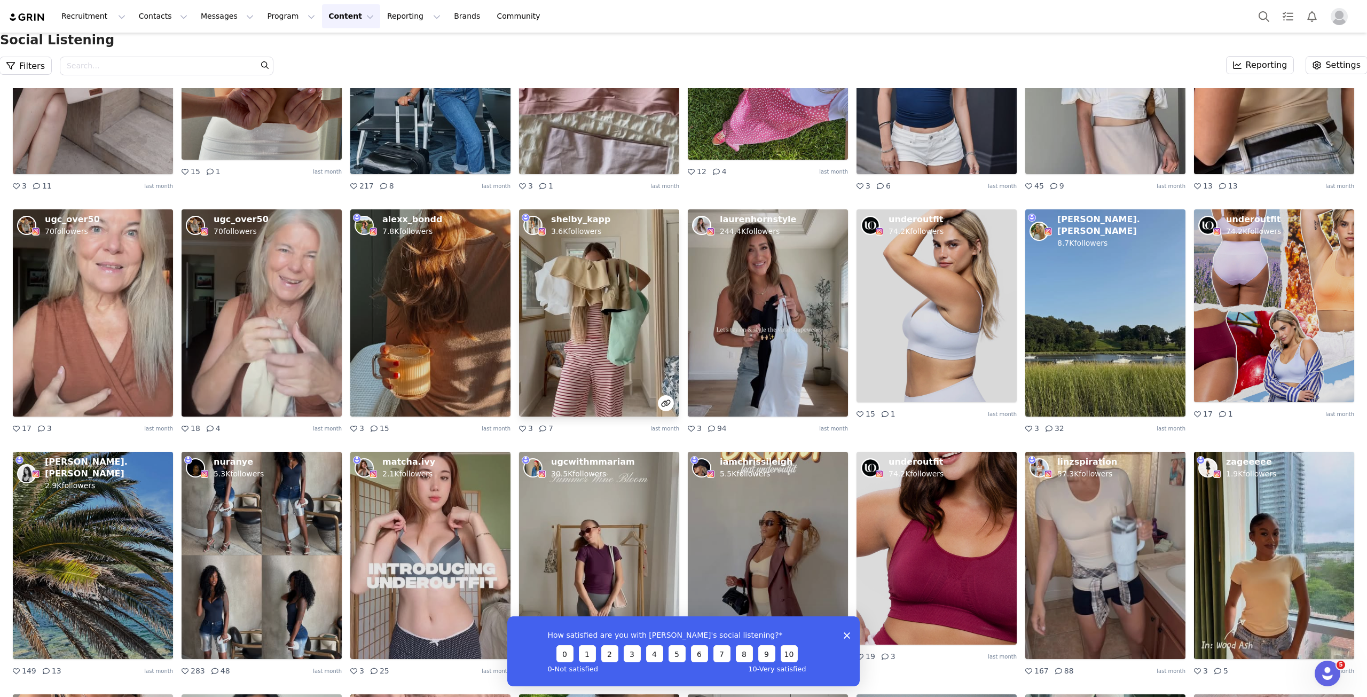
scroll to position [3298, 0]
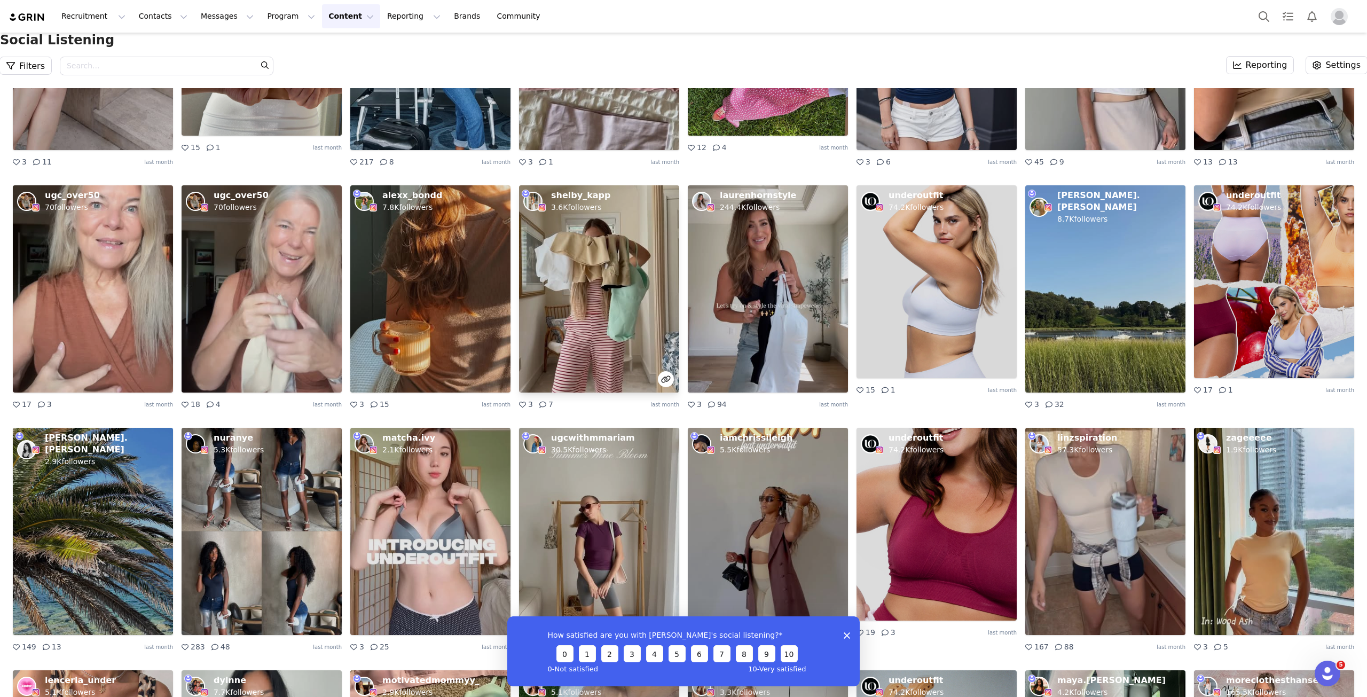
click at [594, 357] on img at bounding box center [599, 288] width 160 height 207
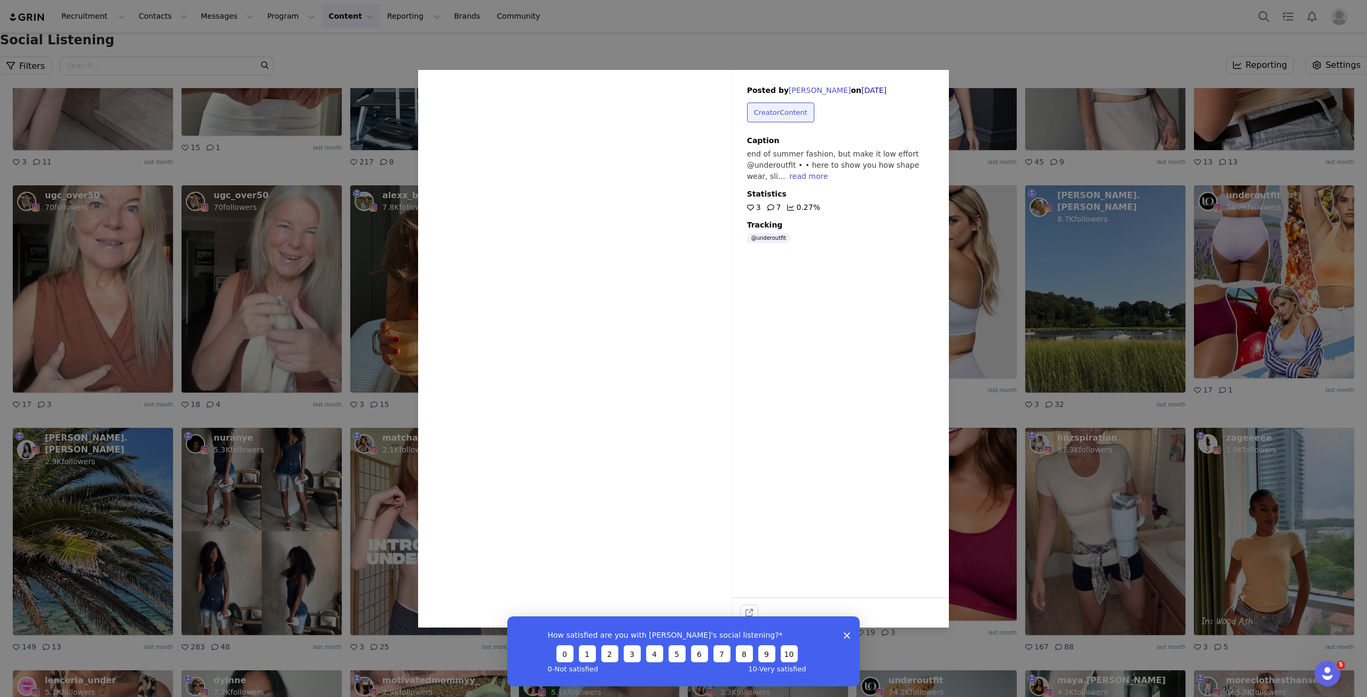
click at [560, 339] on icon at bounding box center [576, 336] width 32 height 32
click at [1135, 390] on div "Sorry, your browser does not support videos. Posted by [PERSON_NAME] on [DATE] …" at bounding box center [683, 348] width 1367 height 697
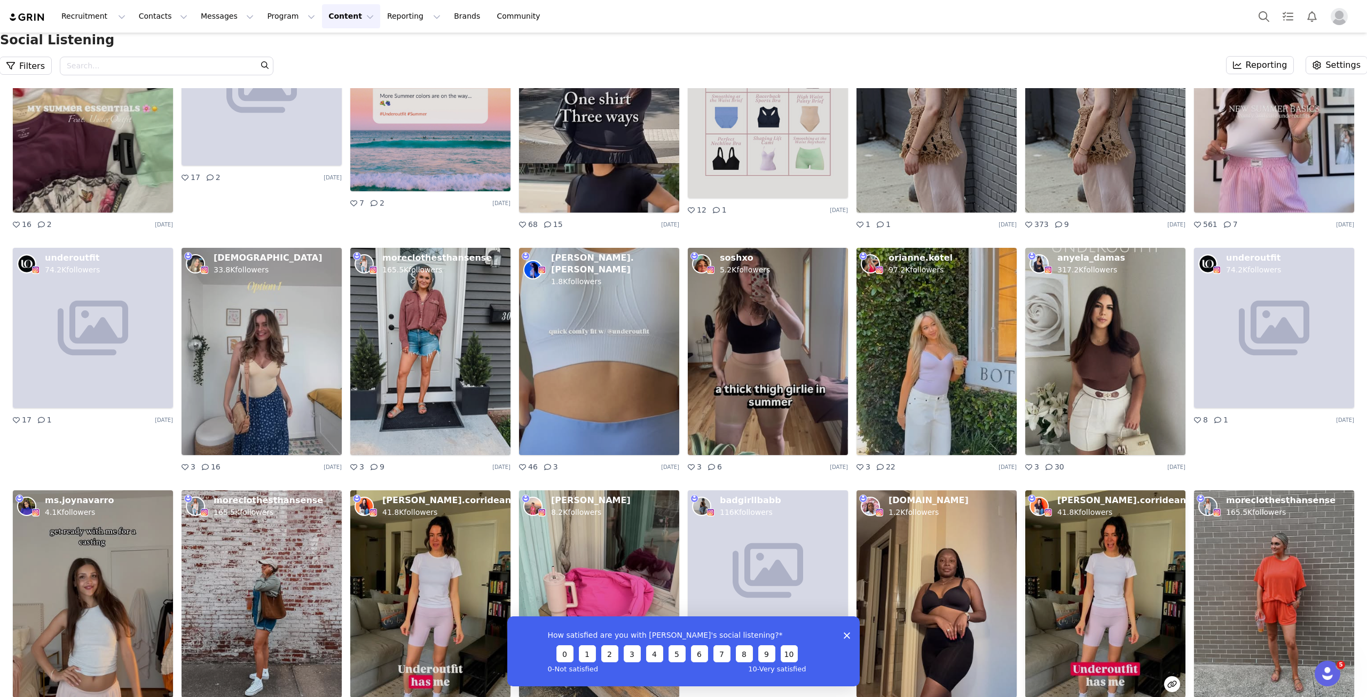
scroll to position [7770, 0]
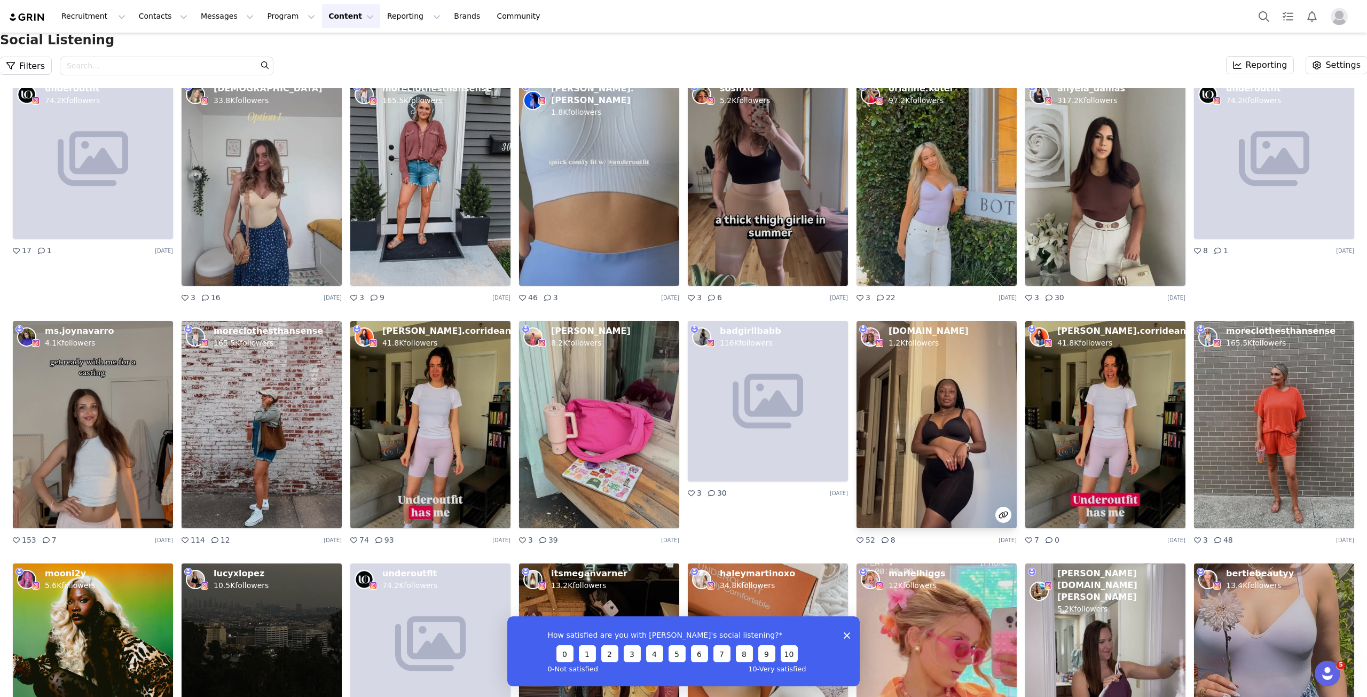
click at [929, 487] on img at bounding box center [937, 424] width 160 height 207
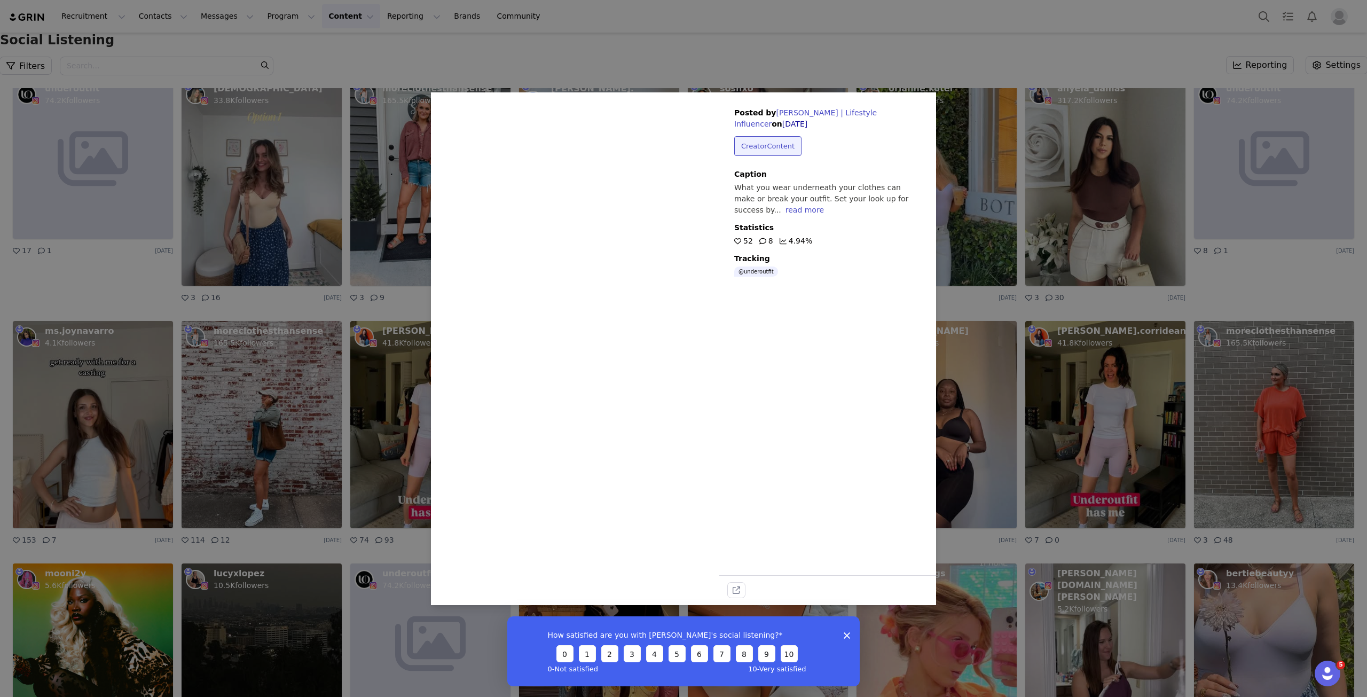
click at [1043, 393] on div "Sorry, your browser does not support videos. Posted by [PERSON_NAME] | Lifestyl…" at bounding box center [683, 348] width 1367 height 697
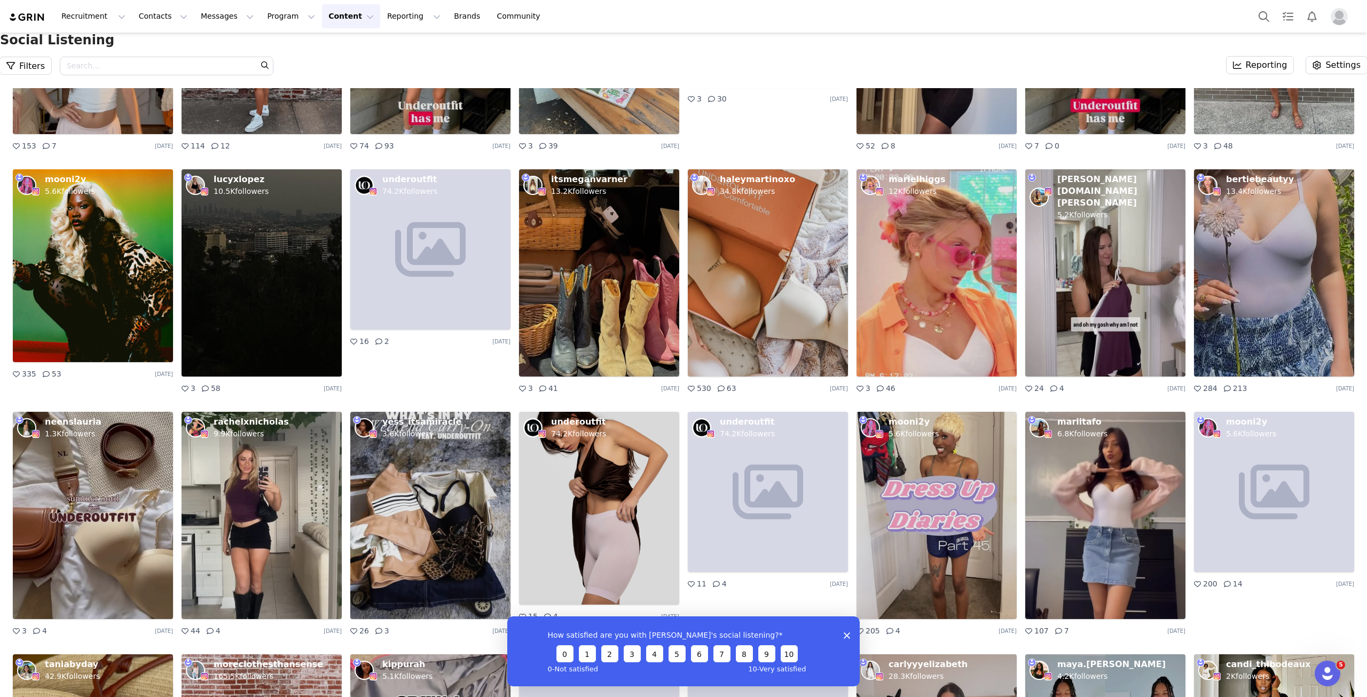
scroll to position [8037, 0]
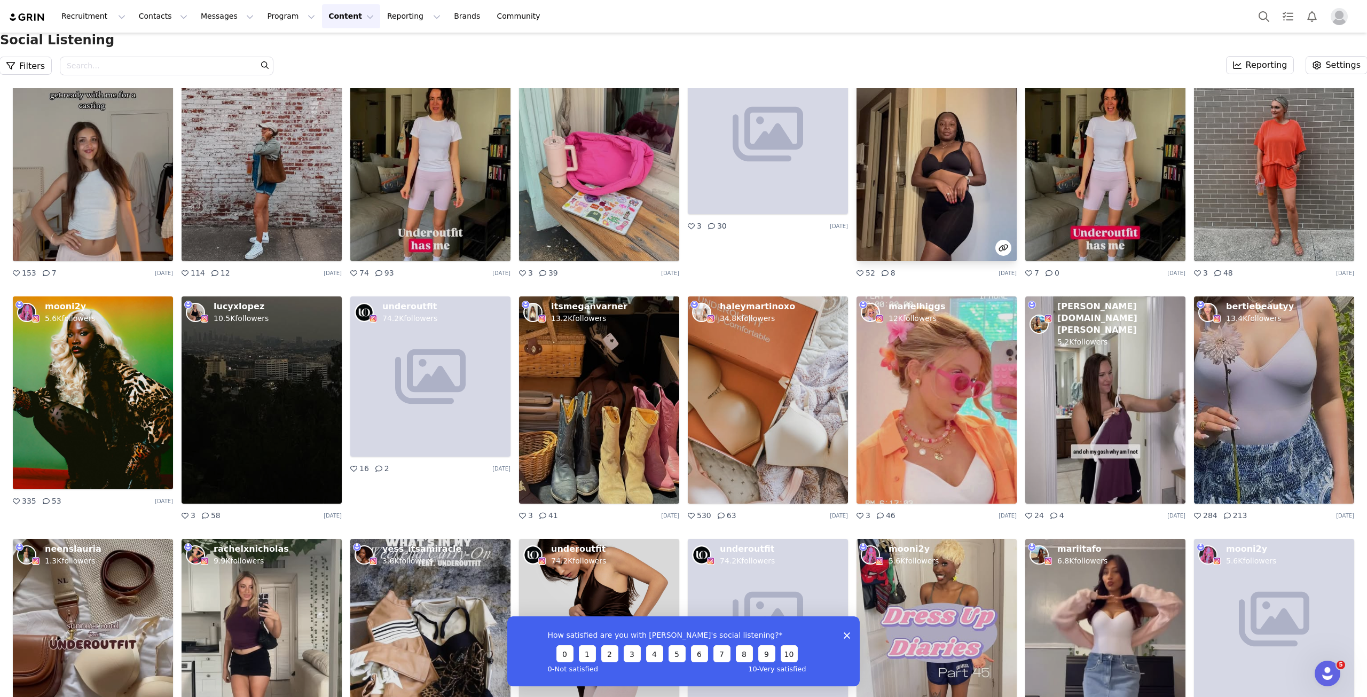
click at [949, 209] on img at bounding box center [937, 157] width 160 height 207
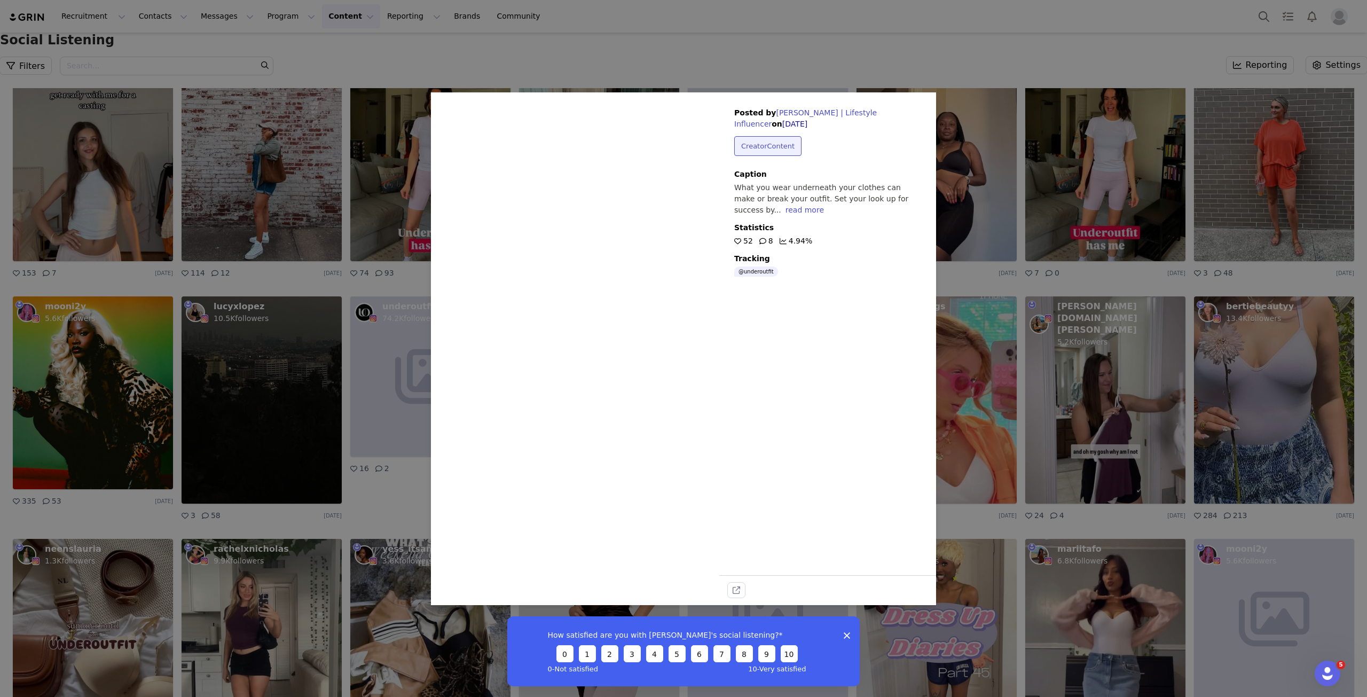
click at [1064, 369] on div "Sorry, your browser does not support videos. Posted by [PERSON_NAME] | Lifestyl…" at bounding box center [683, 348] width 1367 height 697
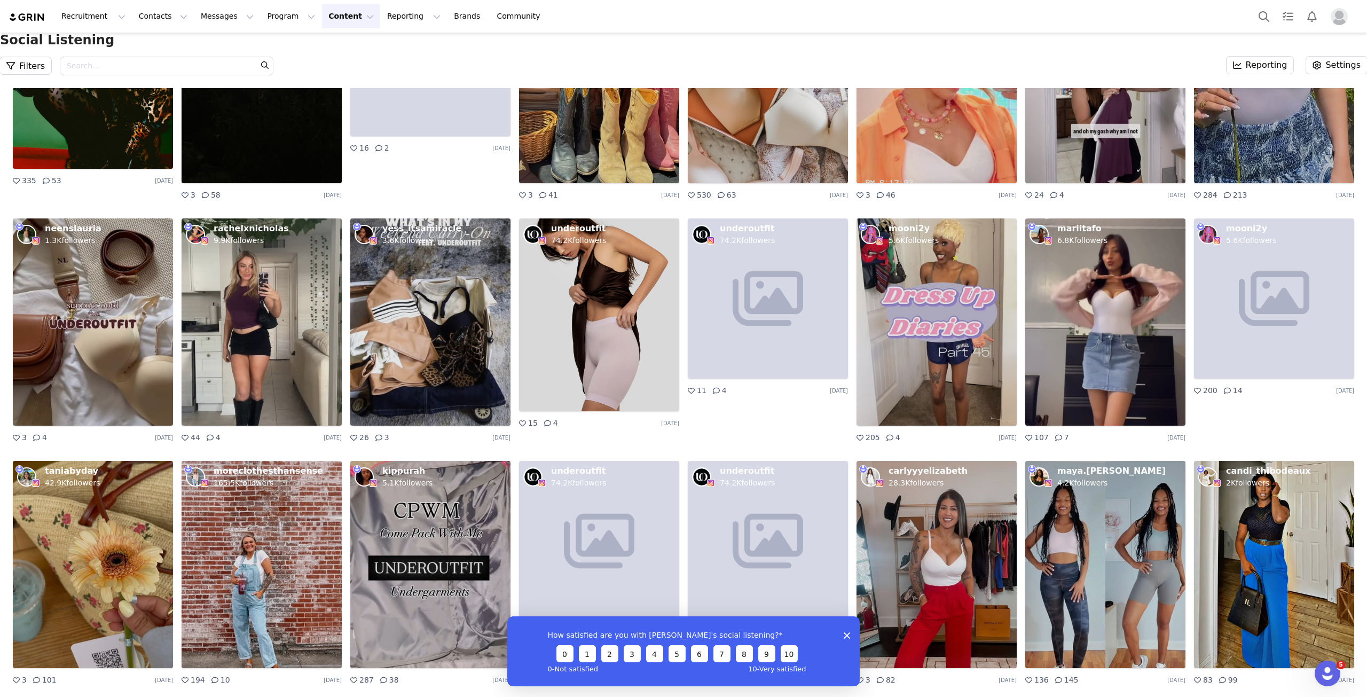
scroll to position [8662, 0]
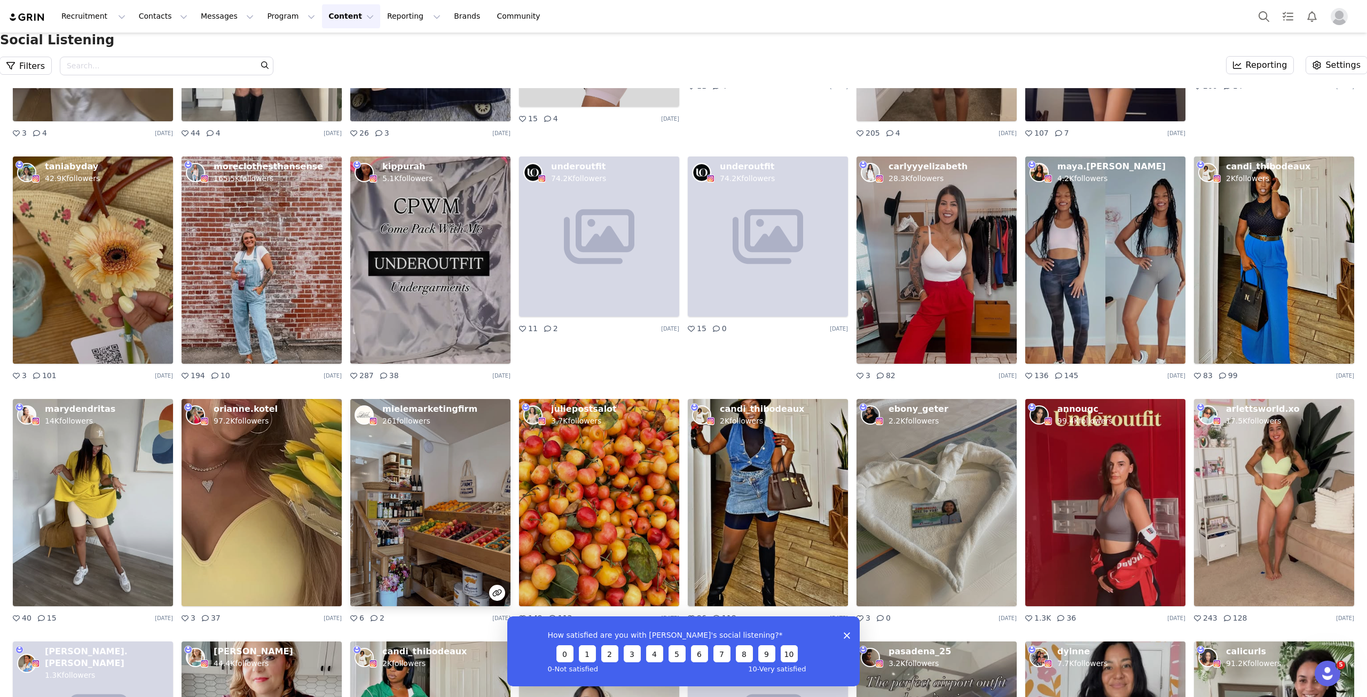
click at [391, 537] on img at bounding box center [430, 502] width 160 height 207
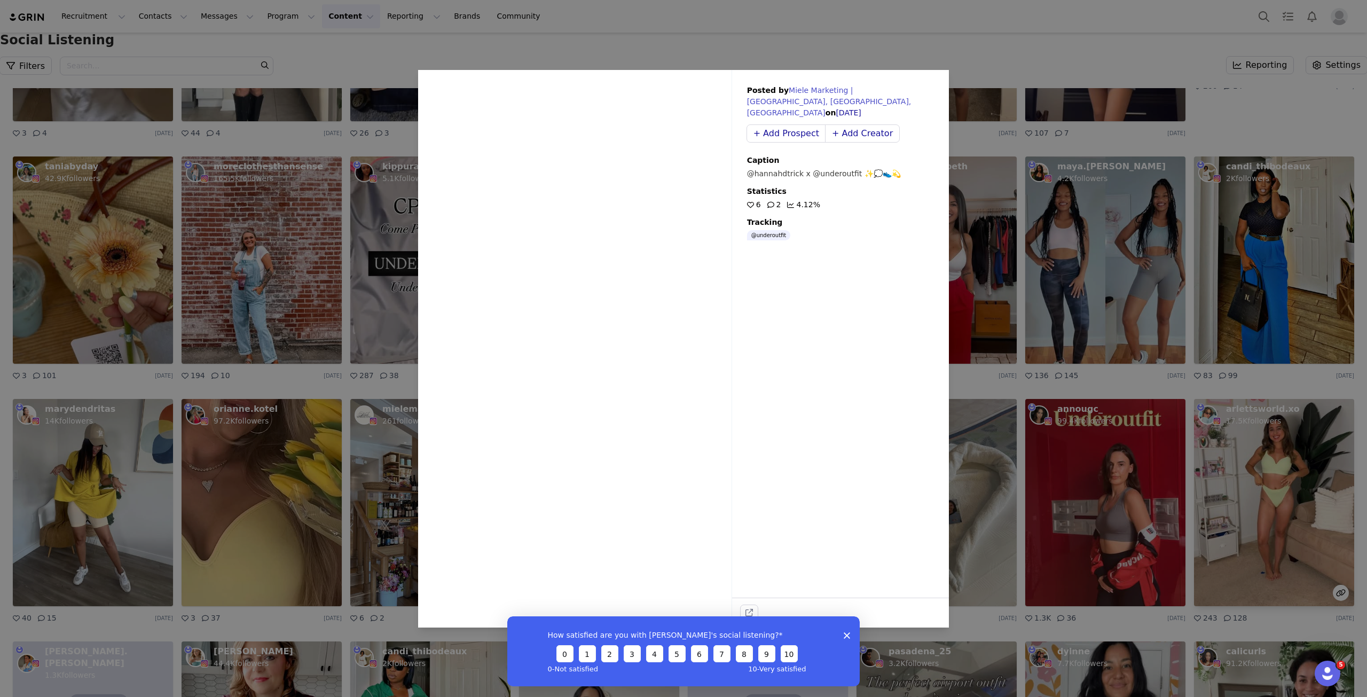
drag, startPoint x: 1055, startPoint y: 459, endPoint x: 1328, endPoint y: 478, distance: 273.1
click at [1056, 460] on div "Sorry, your browser does not support videos. Posted by [PERSON_NAME] Marketing …" at bounding box center [683, 348] width 1367 height 697
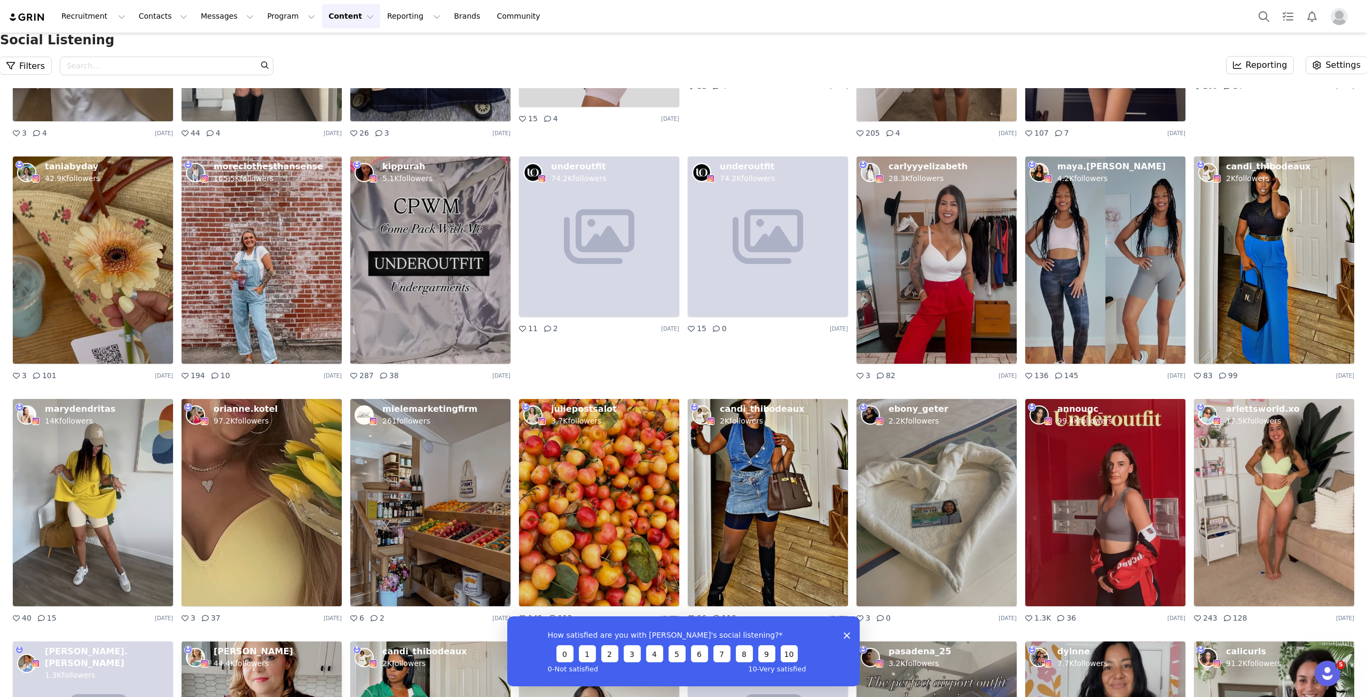
scroll to position [8982, 0]
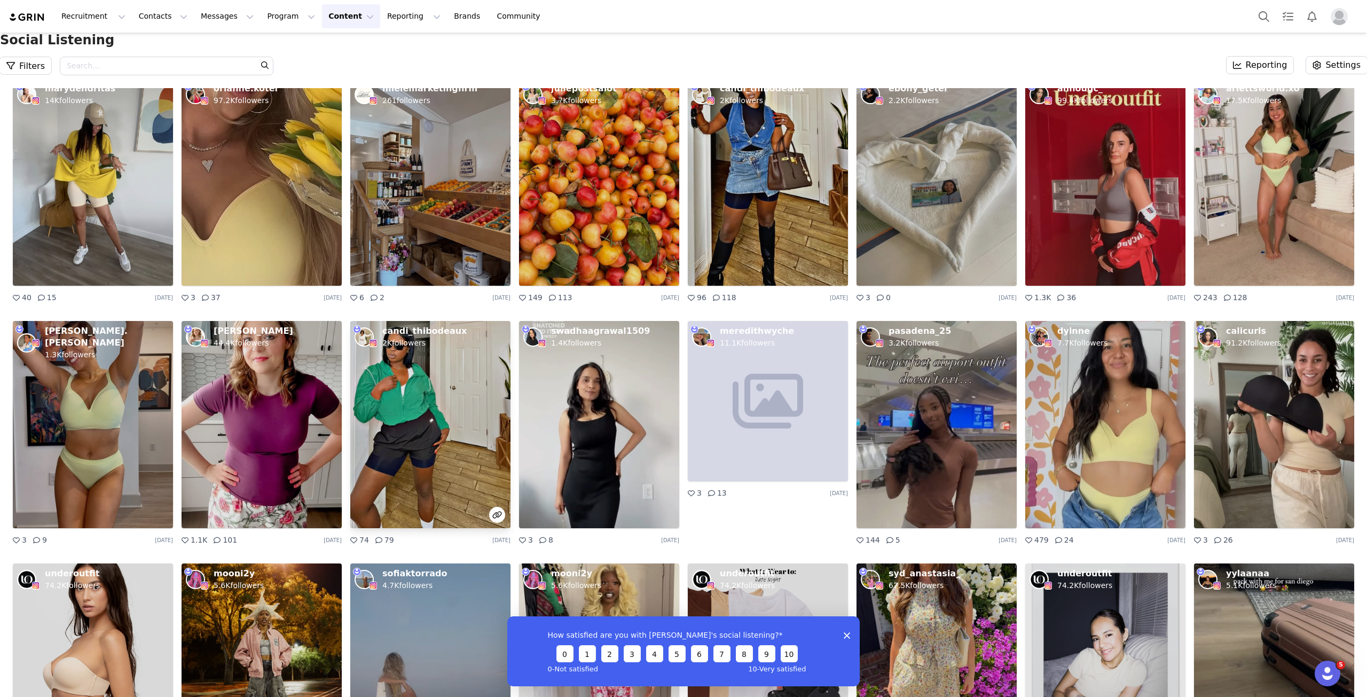
click at [440, 437] on img at bounding box center [430, 424] width 160 height 207
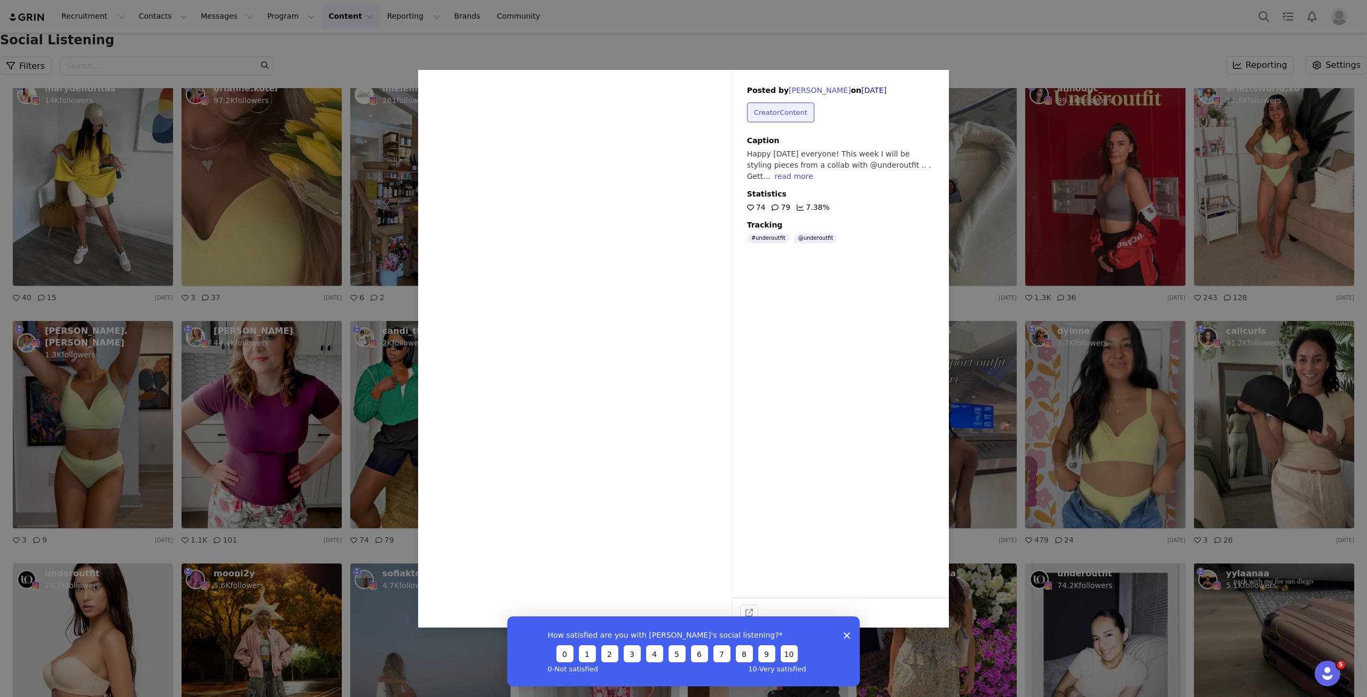
click at [1120, 258] on div "Sorry, your browser does not support videos. Posted by [PERSON_NAME] on [DATE] …" at bounding box center [683, 348] width 1367 height 697
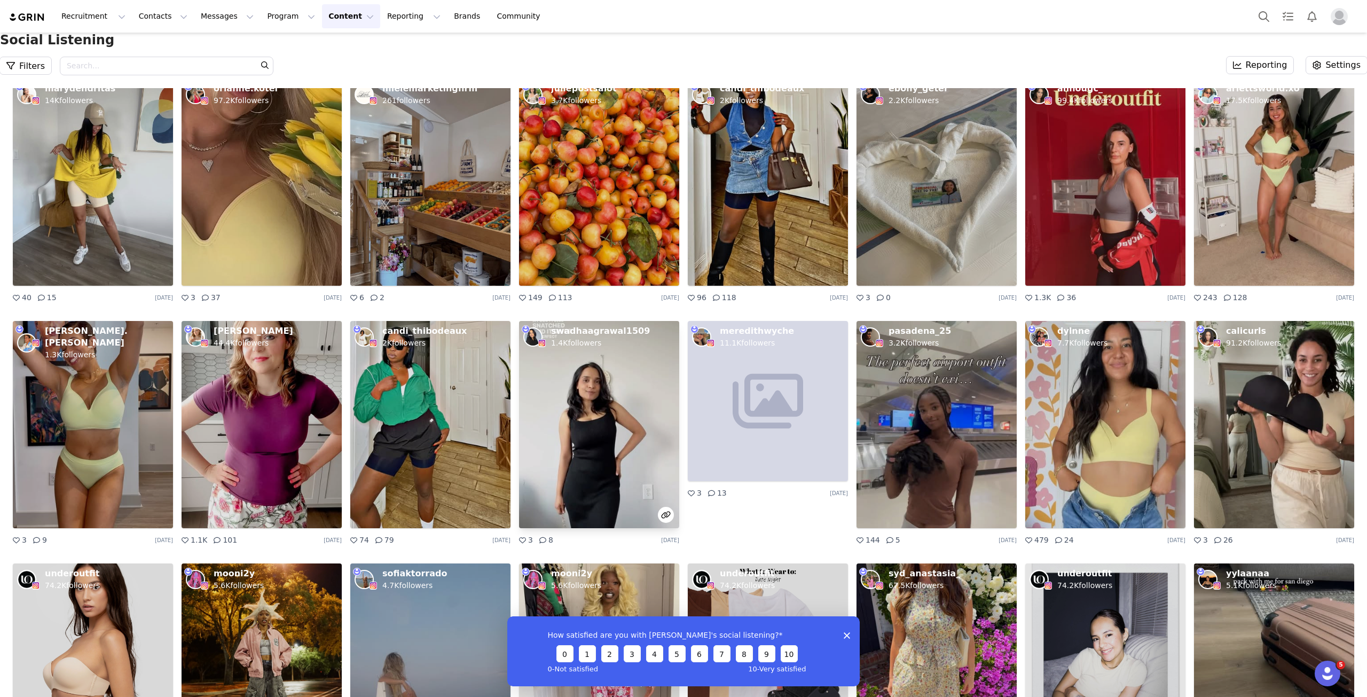
click at [586, 459] on img at bounding box center [599, 424] width 160 height 207
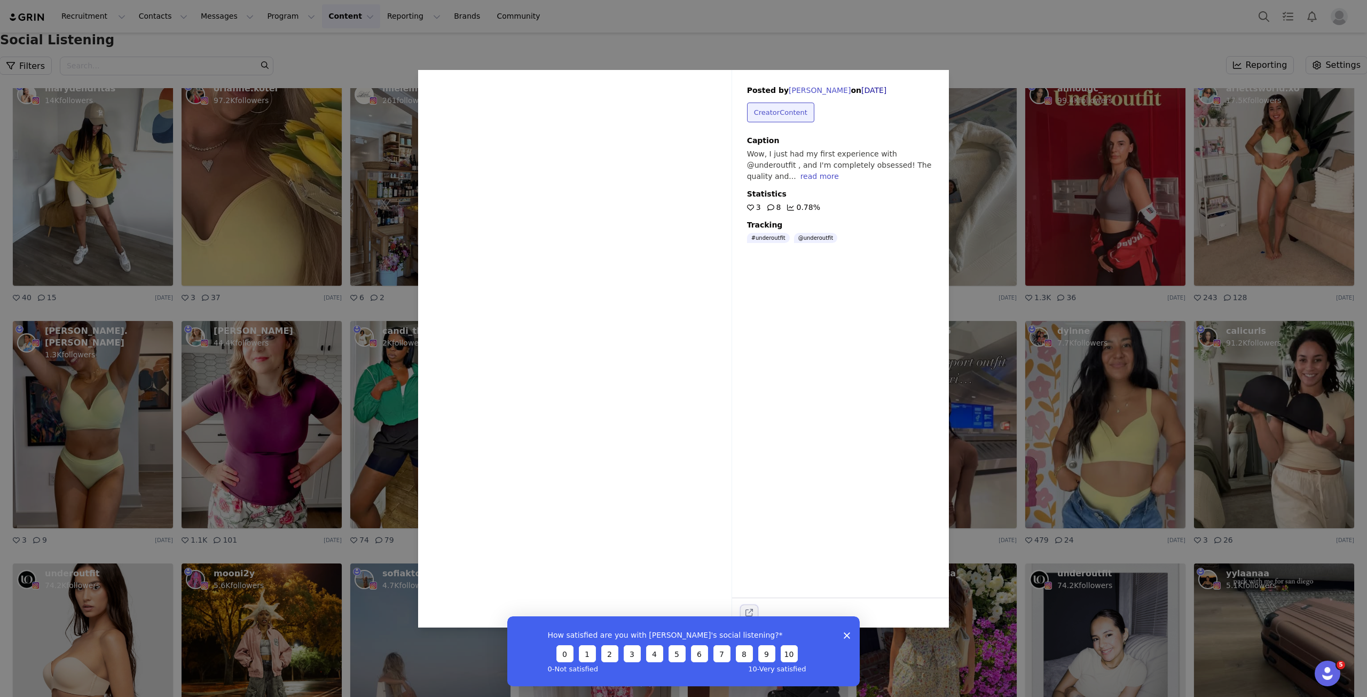
click at [744, 612] on button "external-link" at bounding box center [749, 612] width 17 height 15
click at [1162, 325] on div "Sorry, your browser does not support videos. Posted by [PERSON_NAME] on [DATE] …" at bounding box center [683, 348] width 1367 height 697
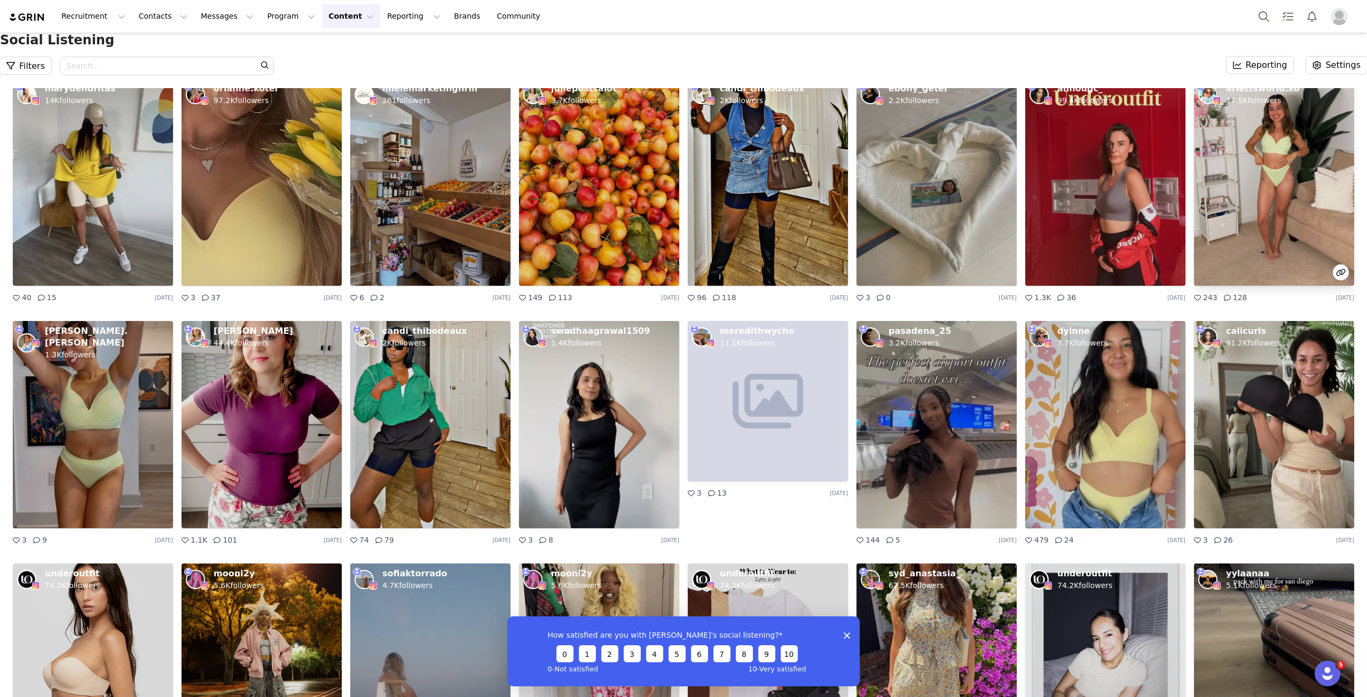
click at [1278, 249] on img at bounding box center [1274, 182] width 160 height 207
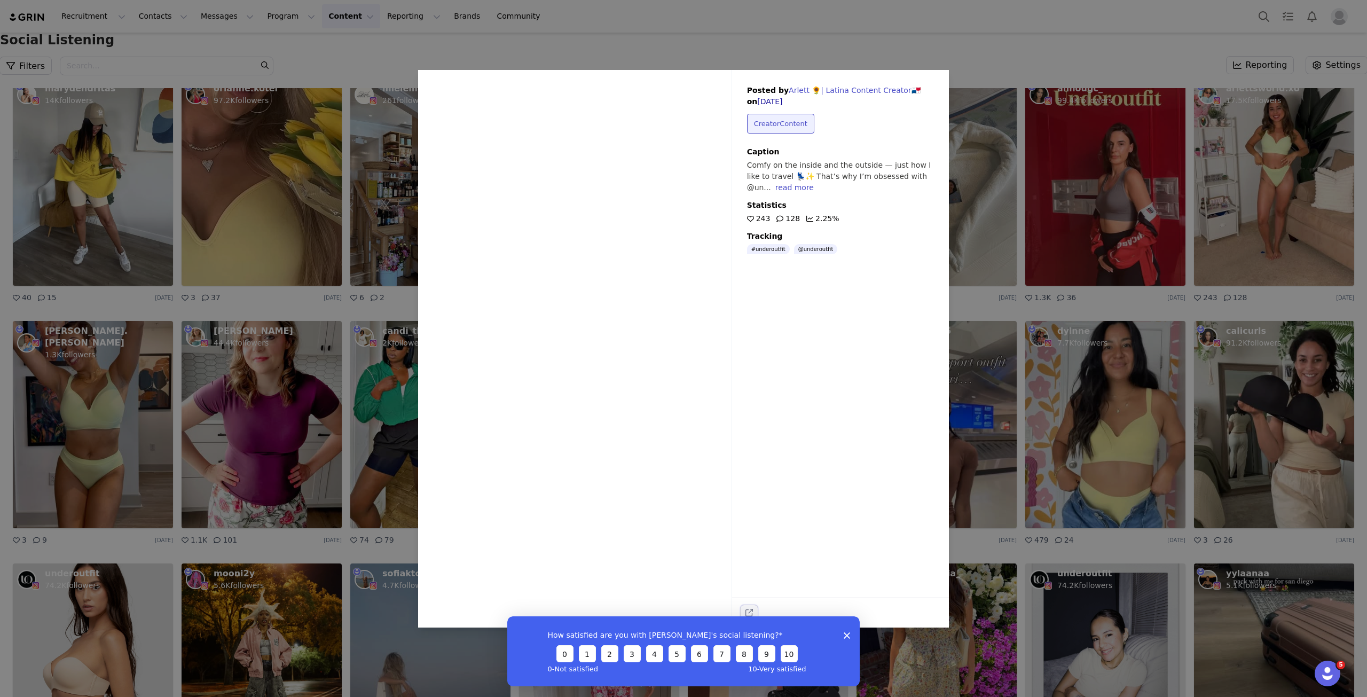
click at [750, 613] on icon "external-link" at bounding box center [749, 612] width 7 height 7
click at [1062, 343] on div "Sorry, your browser does not support videos. Posted by [PERSON_NAME] 🌻| Latina …" at bounding box center [683, 348] width 1367 height 697
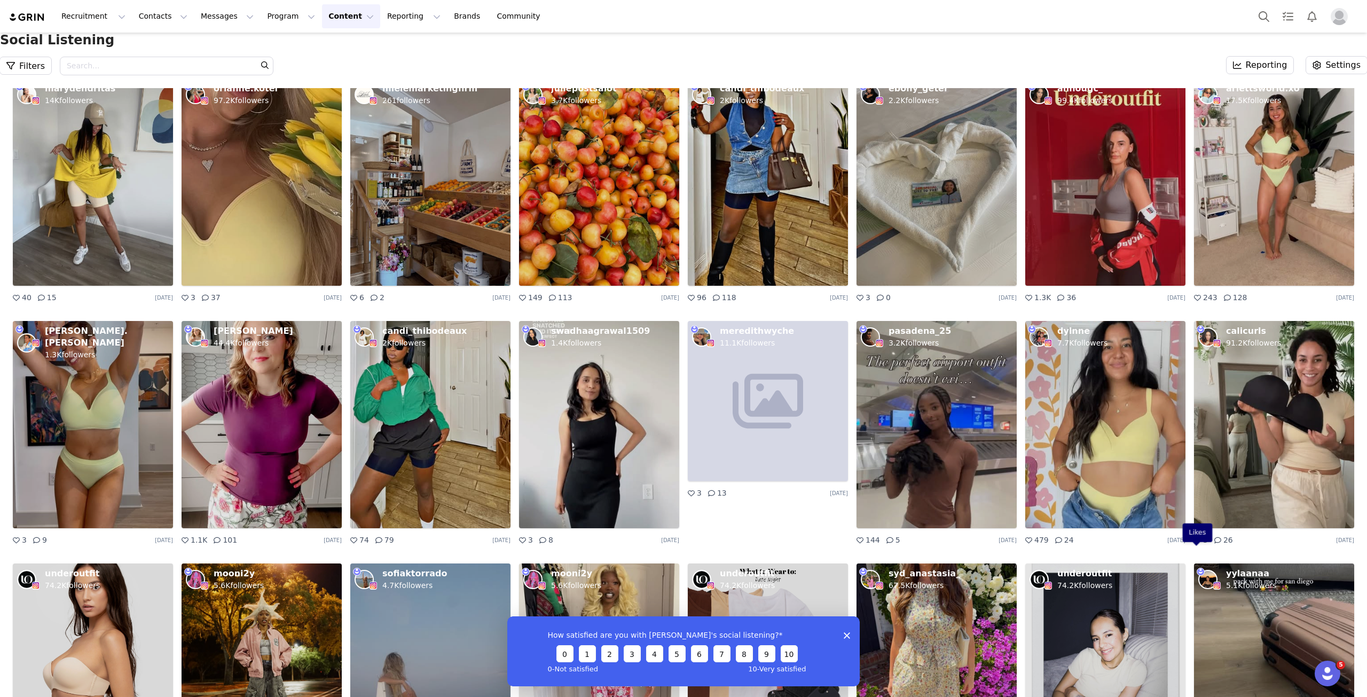
click at [1194, 544] on icon at bounding box center [1197, 540] width 7 height 7
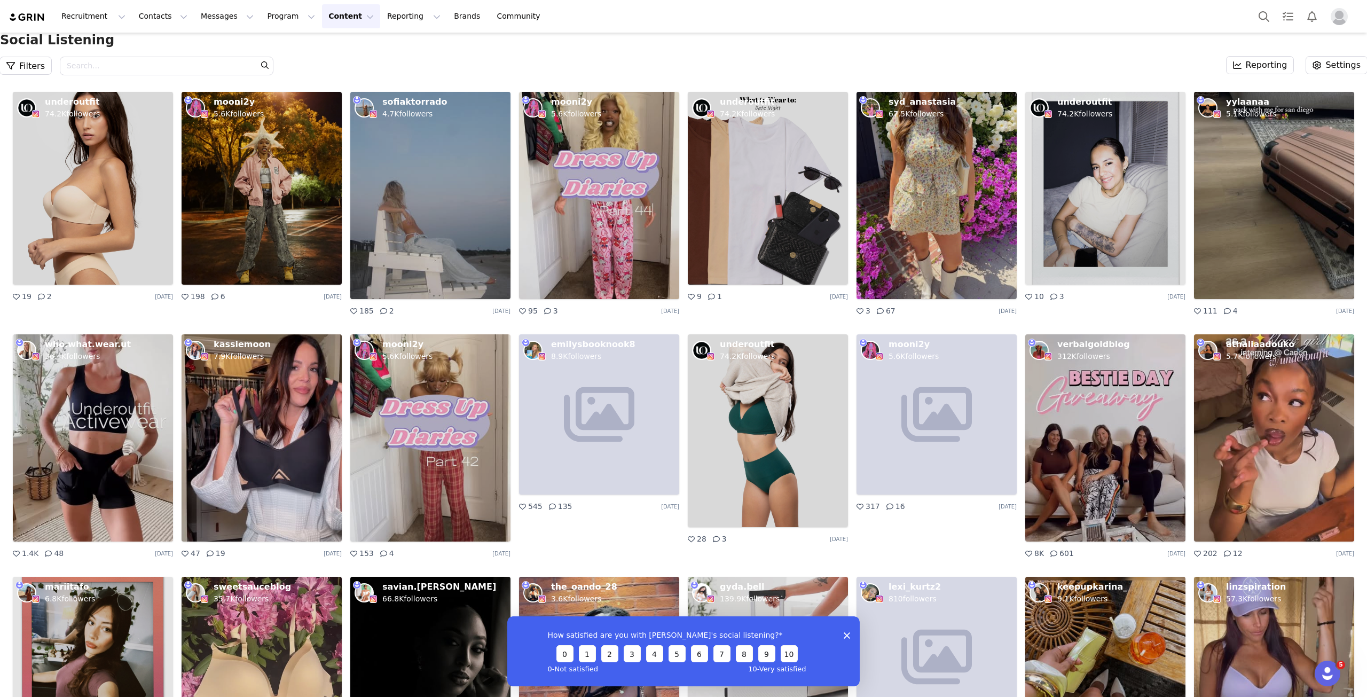
scroll to position [9463, 0]
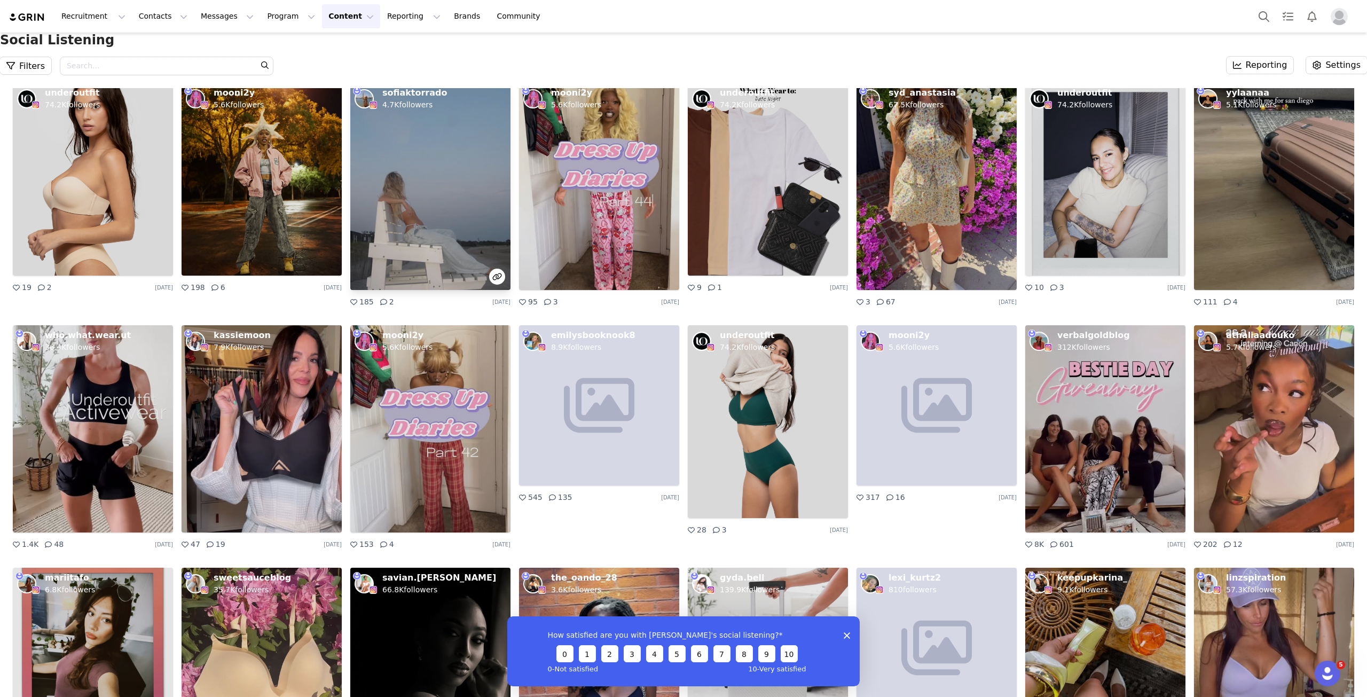
click at [416, 273] on img at bounding box center [430, 186] width 160 height 207
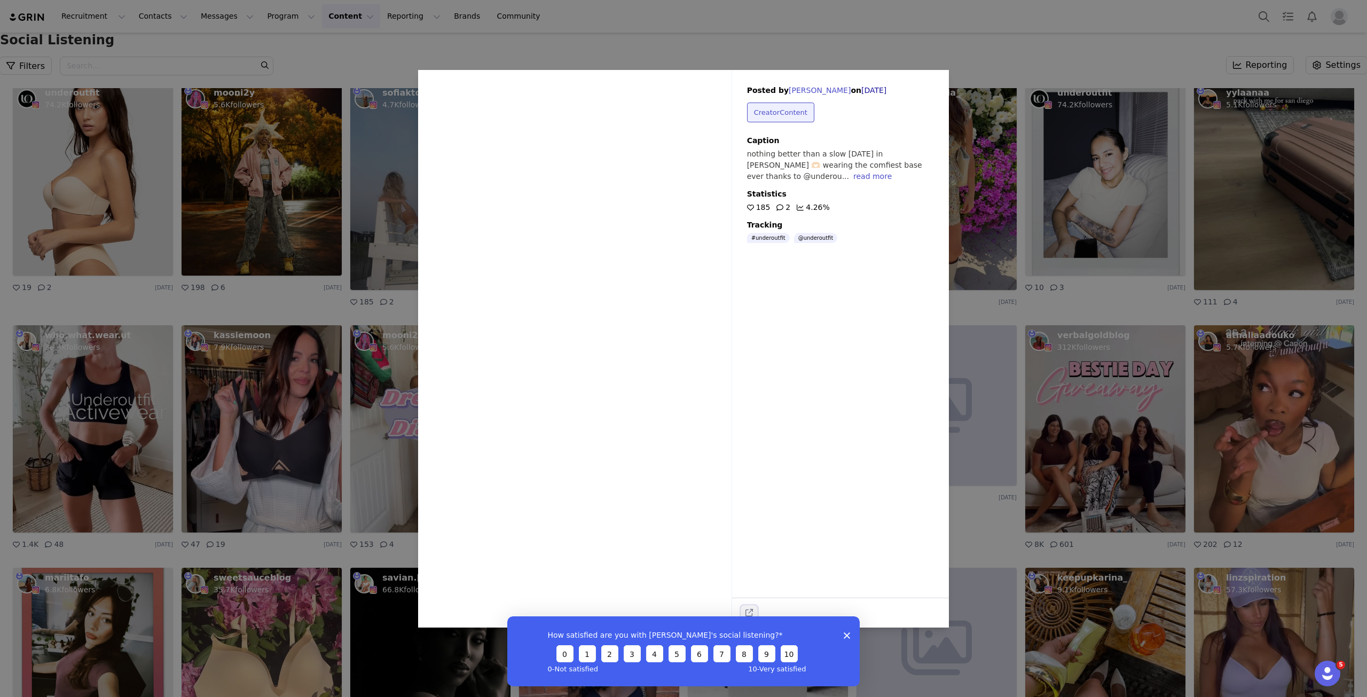
click at [752, 612] on icon "external-link" at bounding box center [749, 612] width 7 height 7
click at [1085, 374] on div "Sorry, your browser does not support videos. Posted by [PERSON_NAME] on [DATE] …" at bounding box center [683, 348] width 1367 height 697
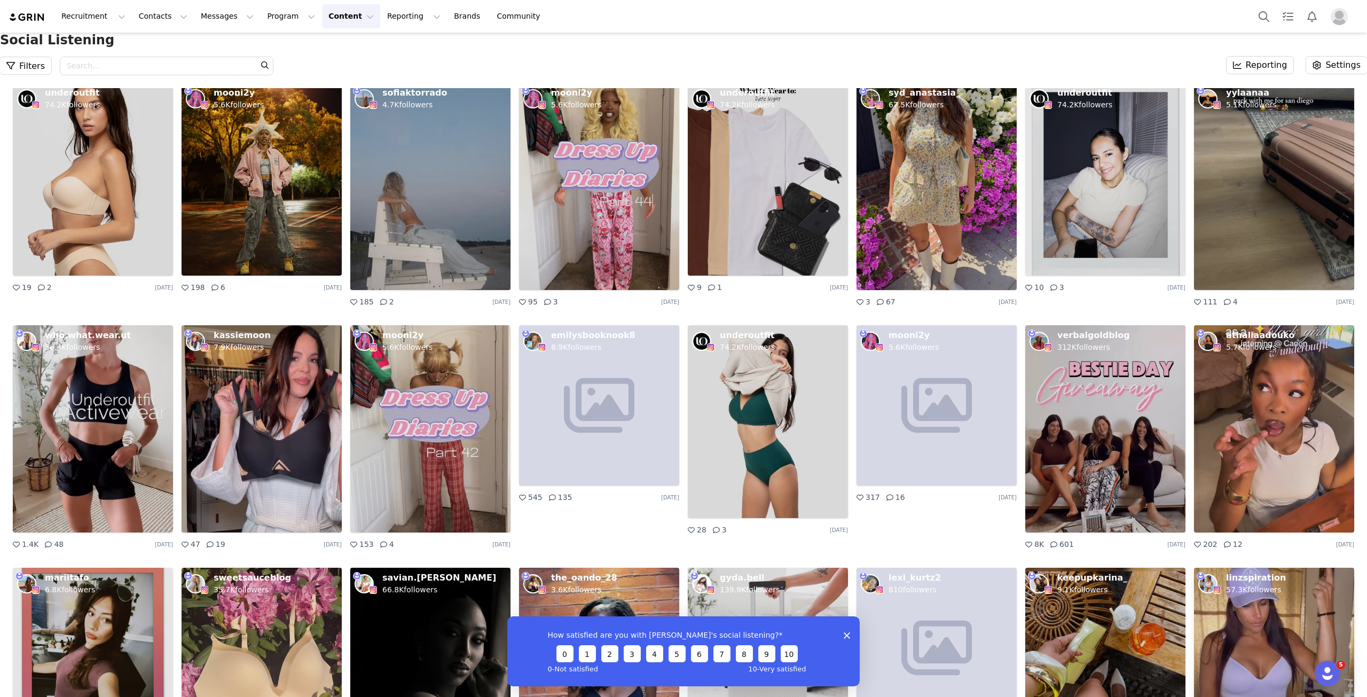
click at [1202, 568] on img at bounding box center [1274, 671] width 160 height 207
click at [1155, 337] on div "Sorry, your browser does not support videos. Posted by [PERSON_NAME] | Amazon +…" at bounding box center [683, 348] width 1367 height 697
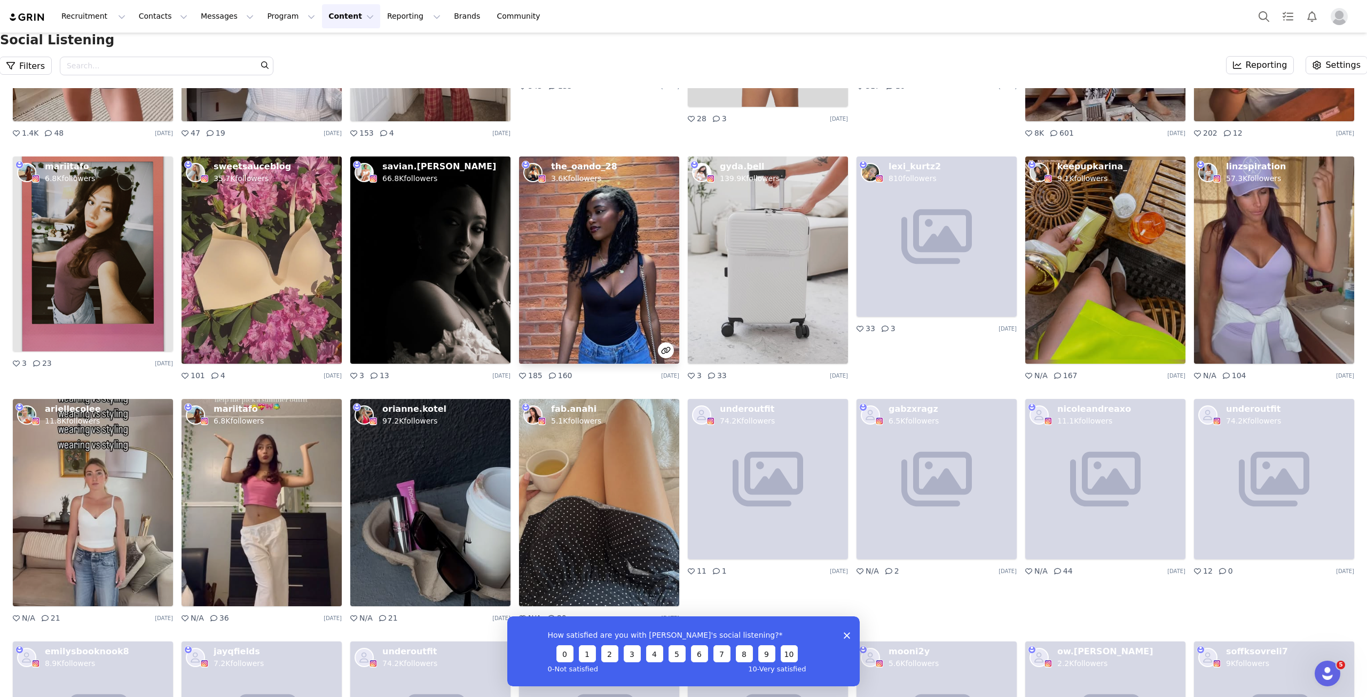
click at [593, 317] on img at bounding box center [599, 260] width 160 height 207
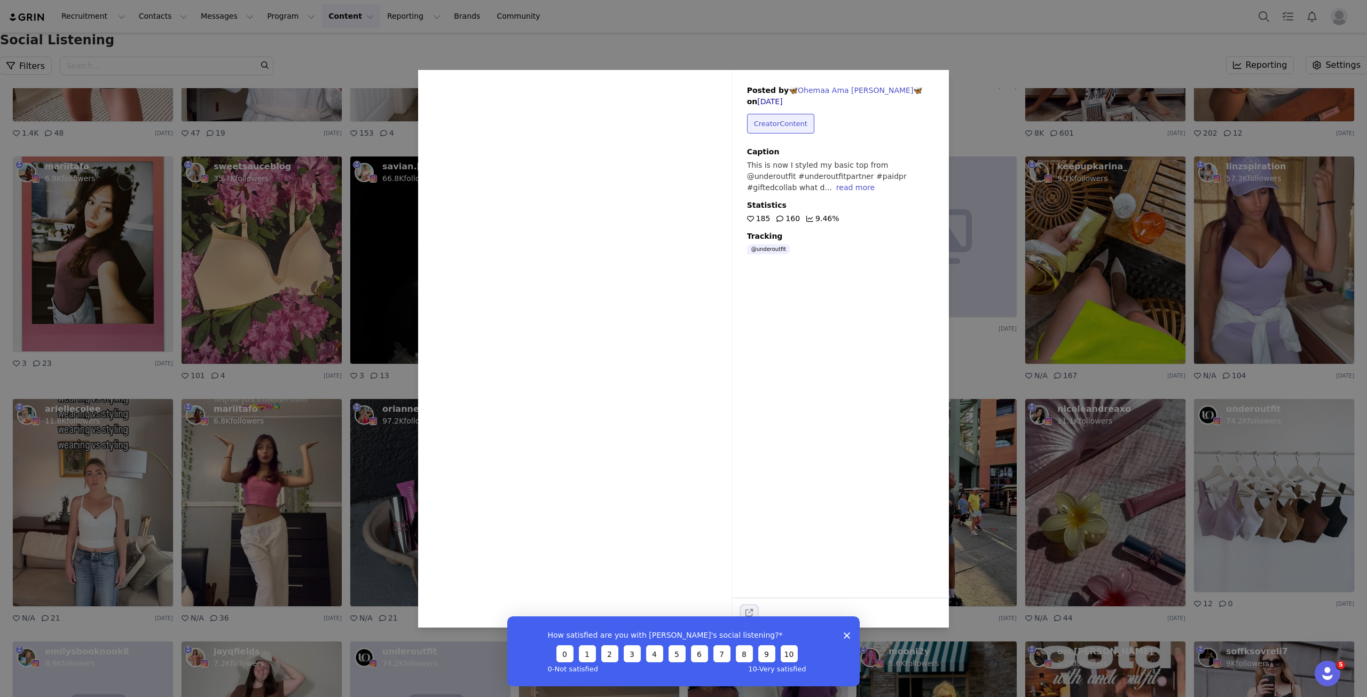
click at [748, 612] on icon "external-link" at bounding box center [749, 612] width 7 height 7
click at [976, 167] on div "Sorry, your browser does not support videos. Posted by 🦋[PERSON_NAME]🦋 on [DATE…" at bounding box center [683, 348] width 1367 height 697
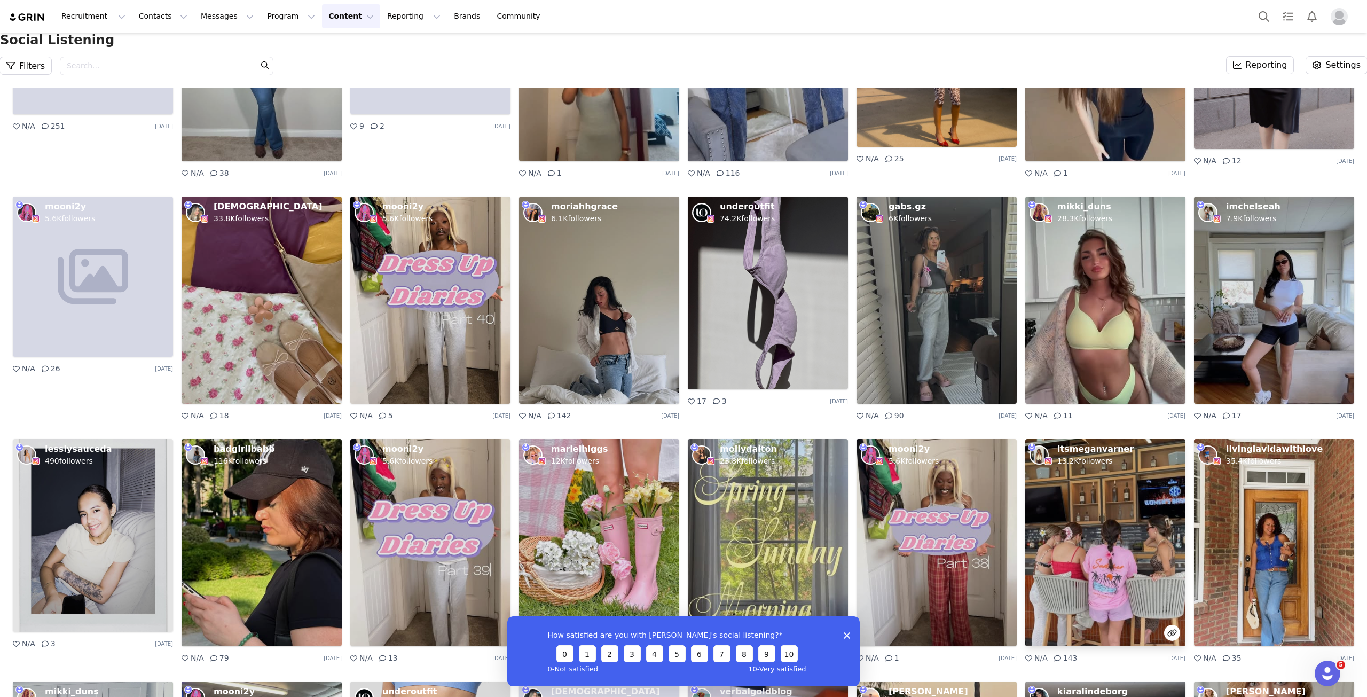
scroll to position [10573, 0]
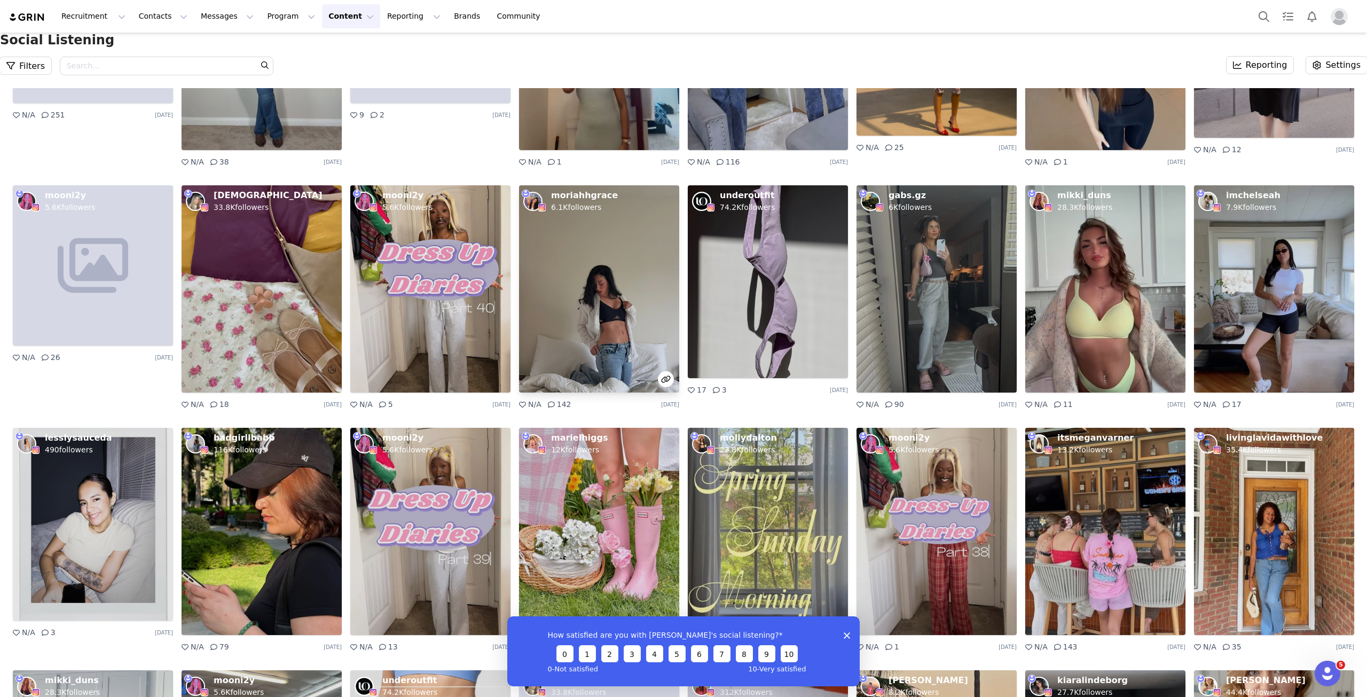
click at [574, 366] on img at bounding box center [599, 288] width 160 height 207
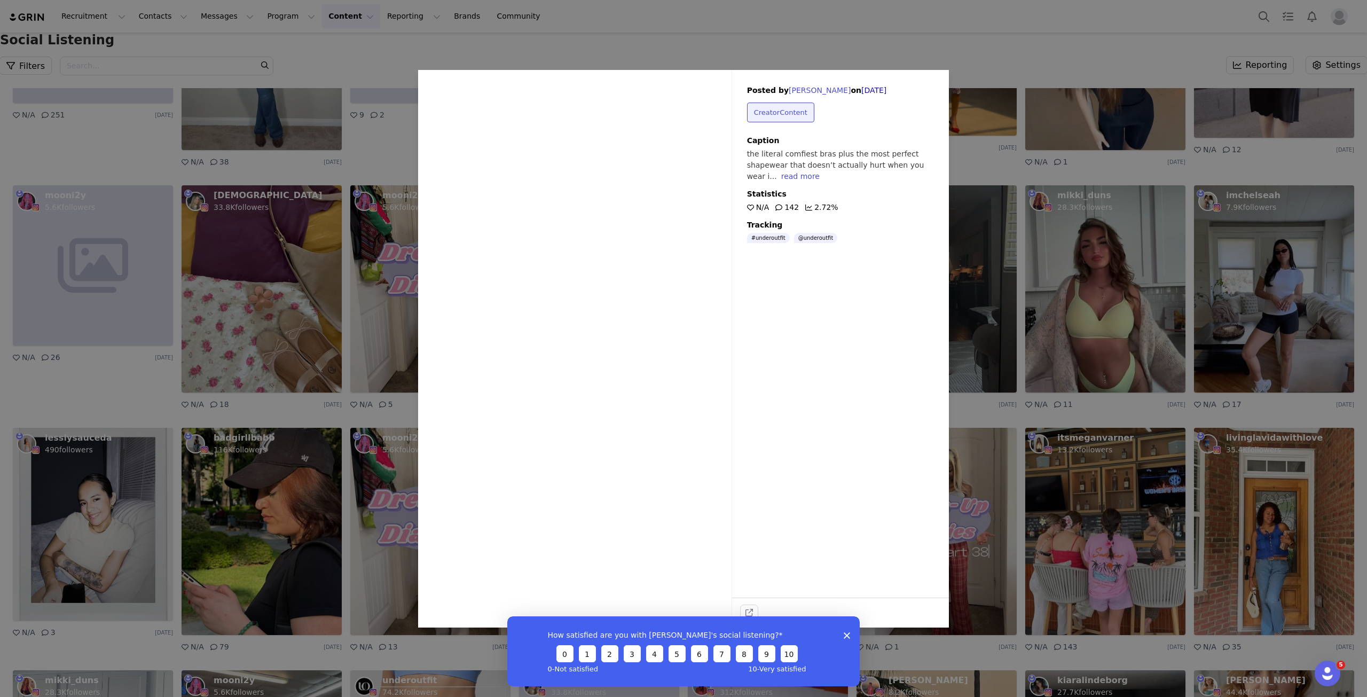
click at [846, 636] on polygon "Close survey" at bounding box center [847, 635] width 6 height 6
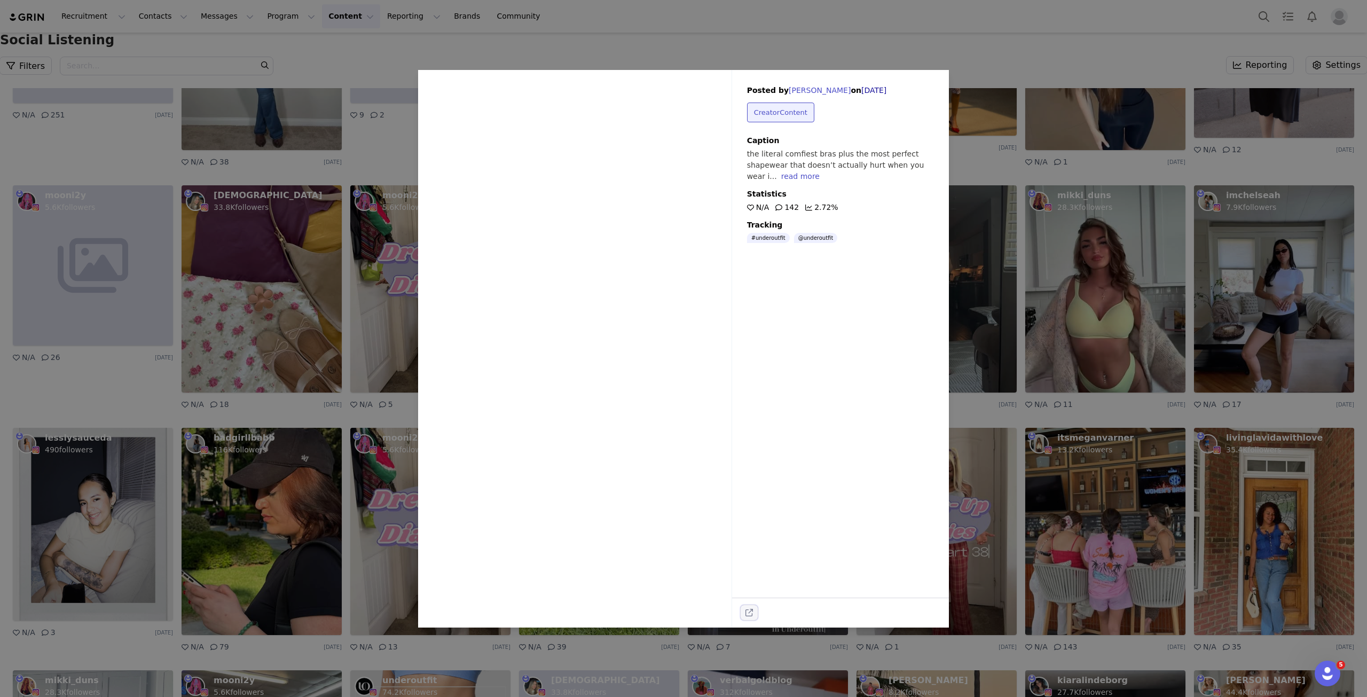
click at [754, 614] on button "external-link" at bounding box center [749, 612] width 17 height 15
click at [1106, 312] on div "Sorry, your browser does not support videos. Posted by [PERSON_NAME] on [DATE] …" at bounding box center [683, 348] width 1367 height 697
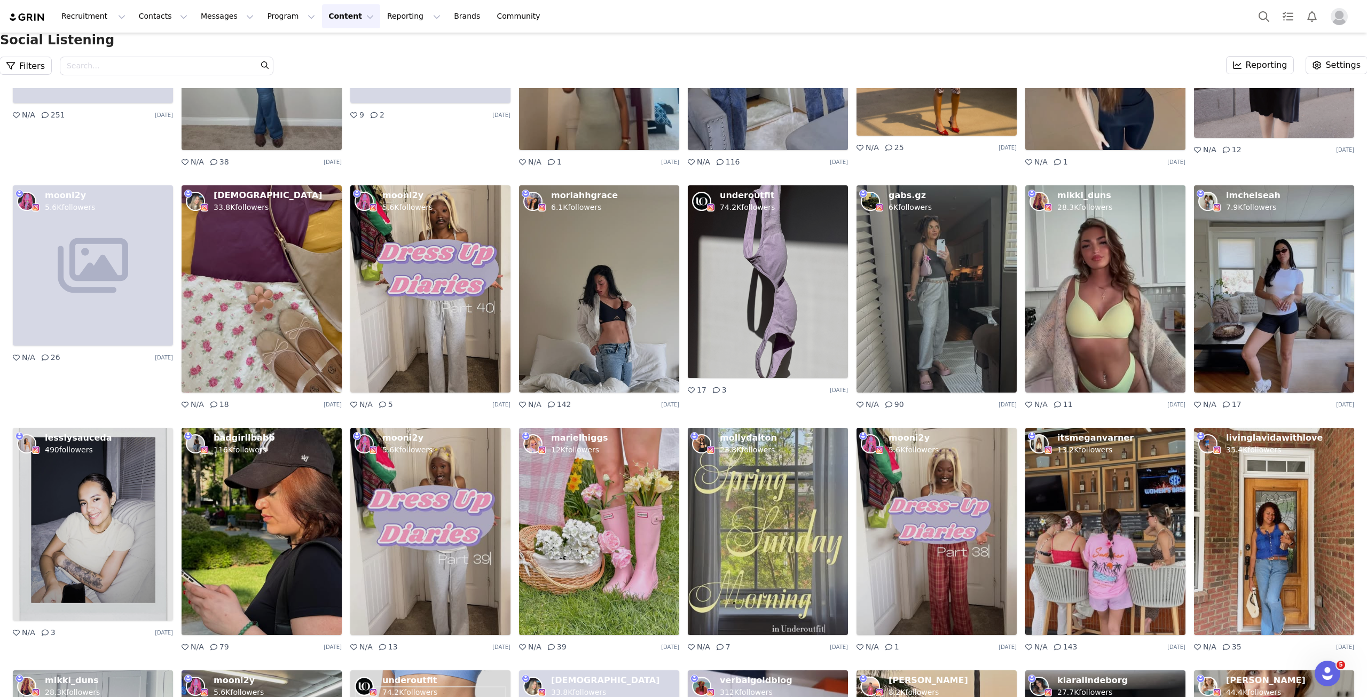
click at [317, 88] on div "Social Listening Filters Search - Optional Reporting Settings" at bounding box center [683, 61] width 1367 height 56
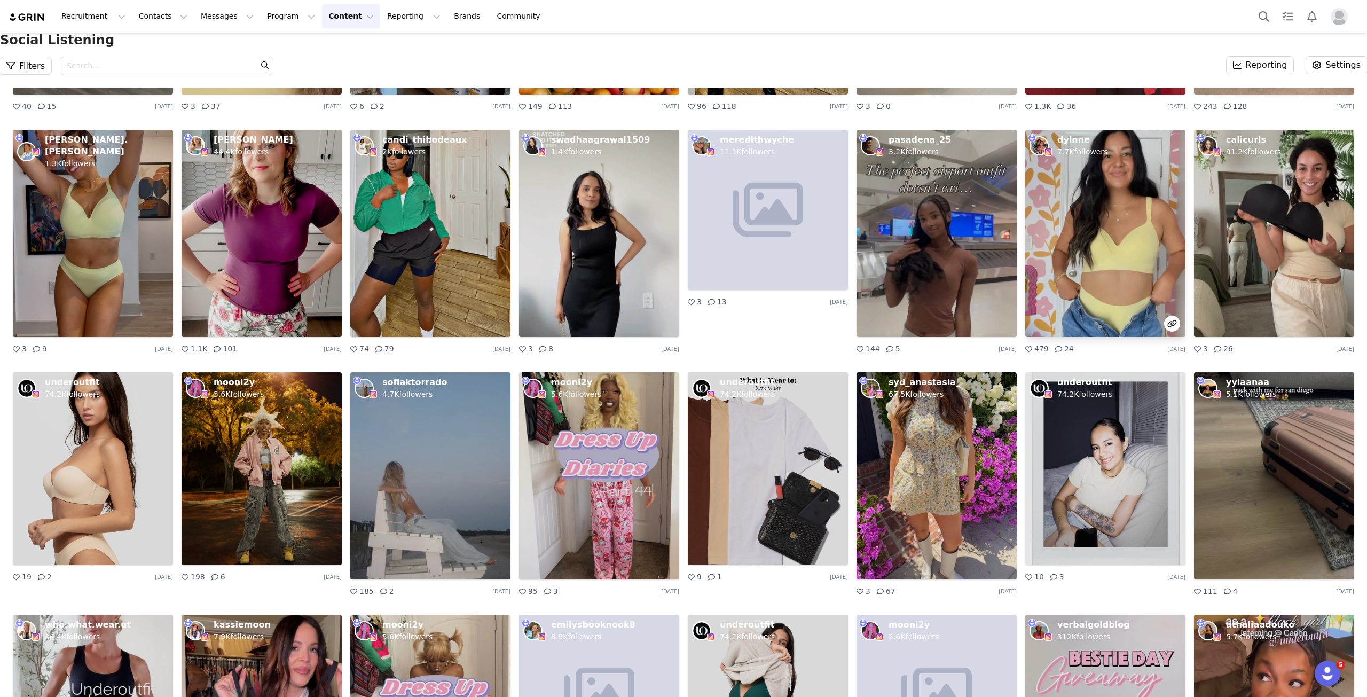
scroll to position [9131, 0]
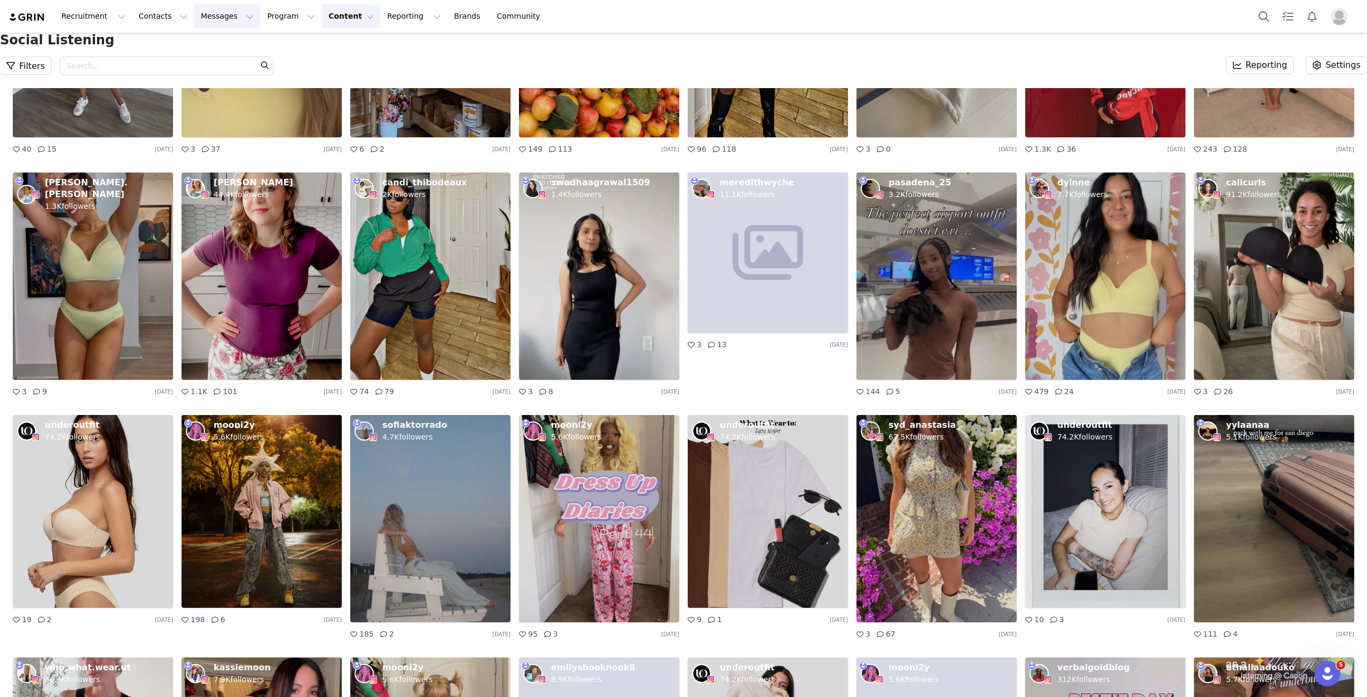
click at [205, 19] on button "Messages Messages" at bounding box center [227, 16] width 66 height 24
drag, startPoint x: 227, startPoint y: 69, endPoint x: 127, endPoint y: 4, distance: 119.7
click at [227, 69] on div "Inbox" at bounding box center [219, 66] width 72 height 11
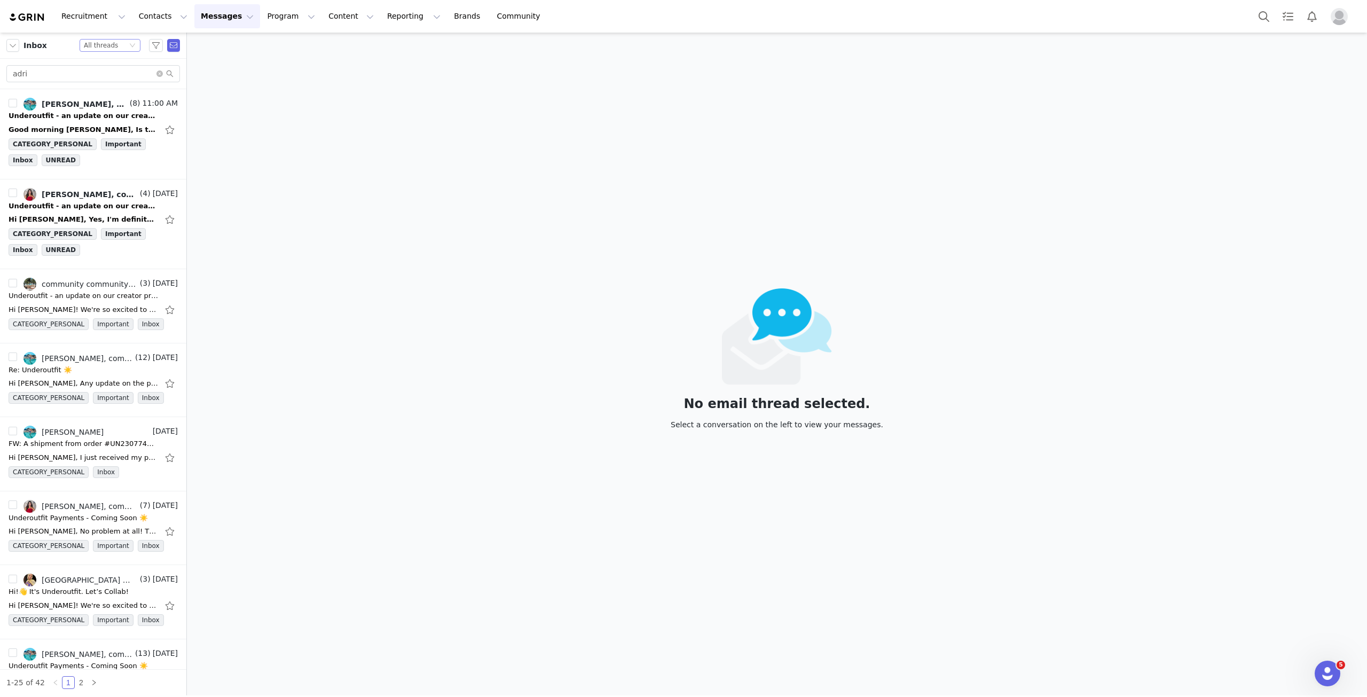
click at [125, 45] on div "Status All threads" at bounding box center [105, 46] width 43 height 12
click at [127, 100] on li "Unread only" at bounding box center [110, 98] width 61 height 17
click at [161, 74] on icon "icon: close-circle" at bounding box center [160, 74] width 6 height 6
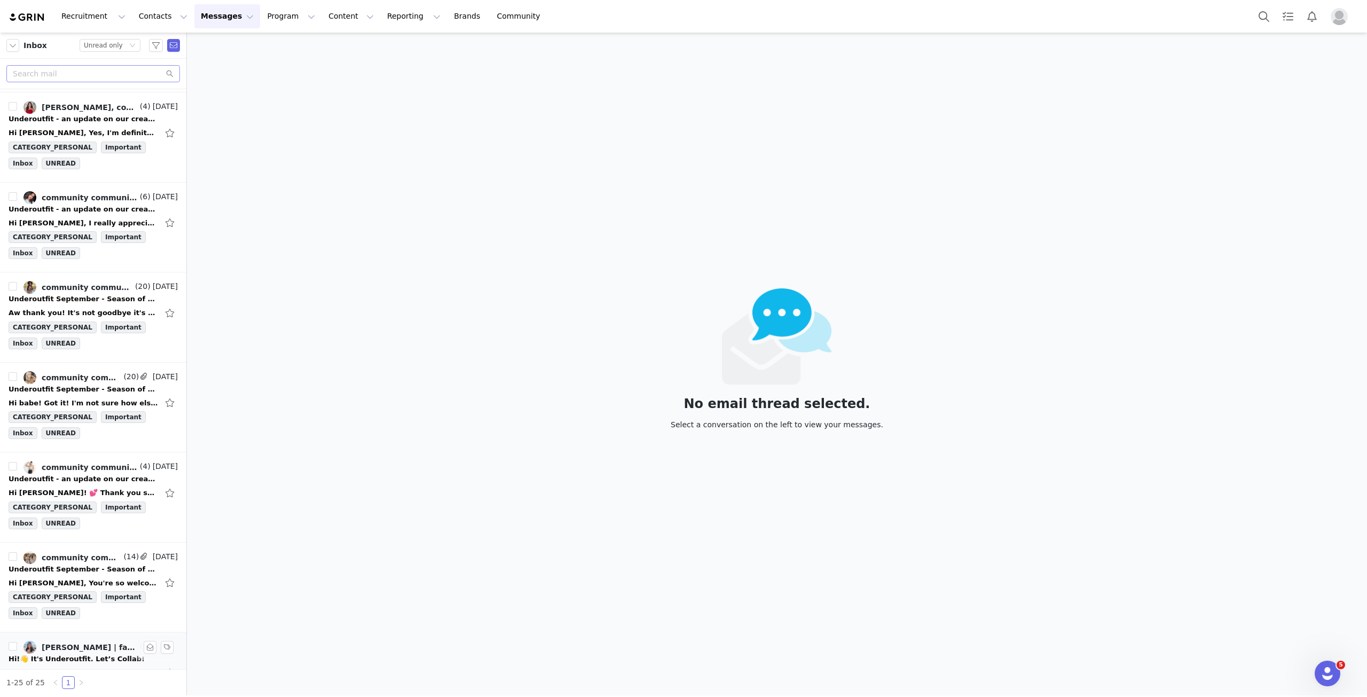
scroll to position [1647, 0]
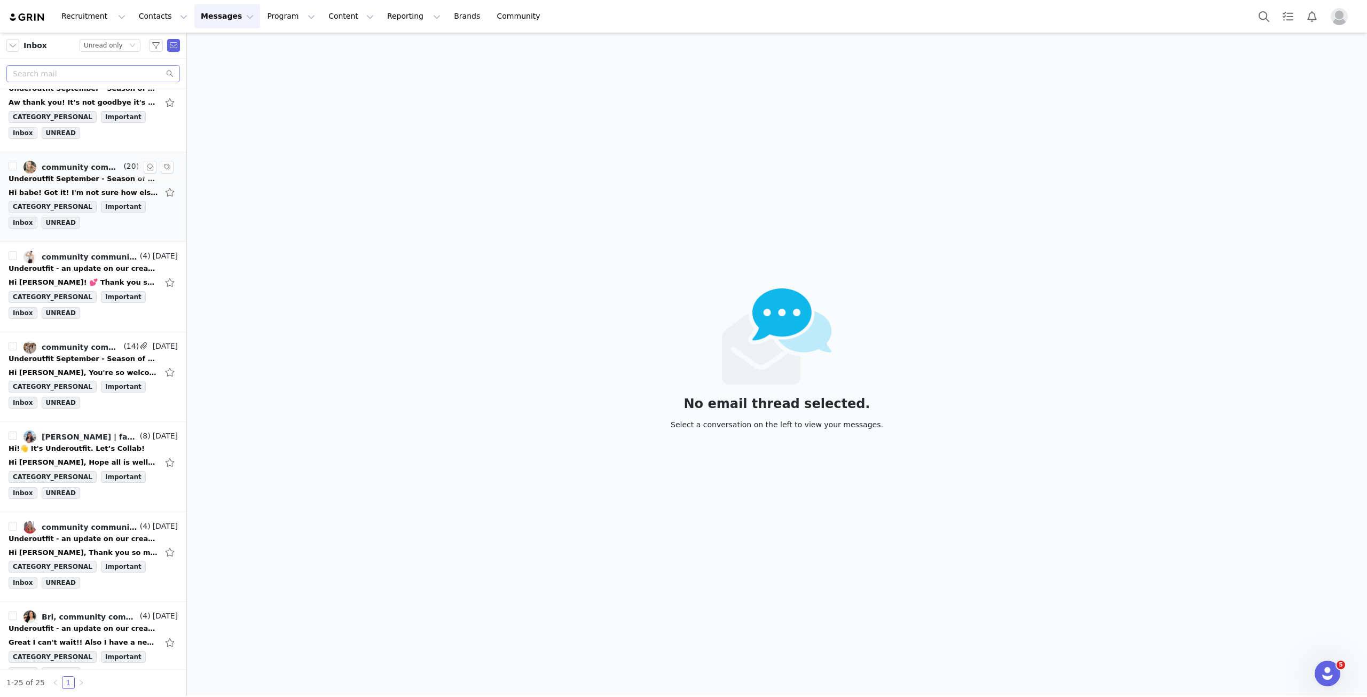
click at [85, 184] on div "Hi babe! Got it! I'm not sure how else to earn the commission since I typically…" at bounding box center [93, 192] width 169 height 17
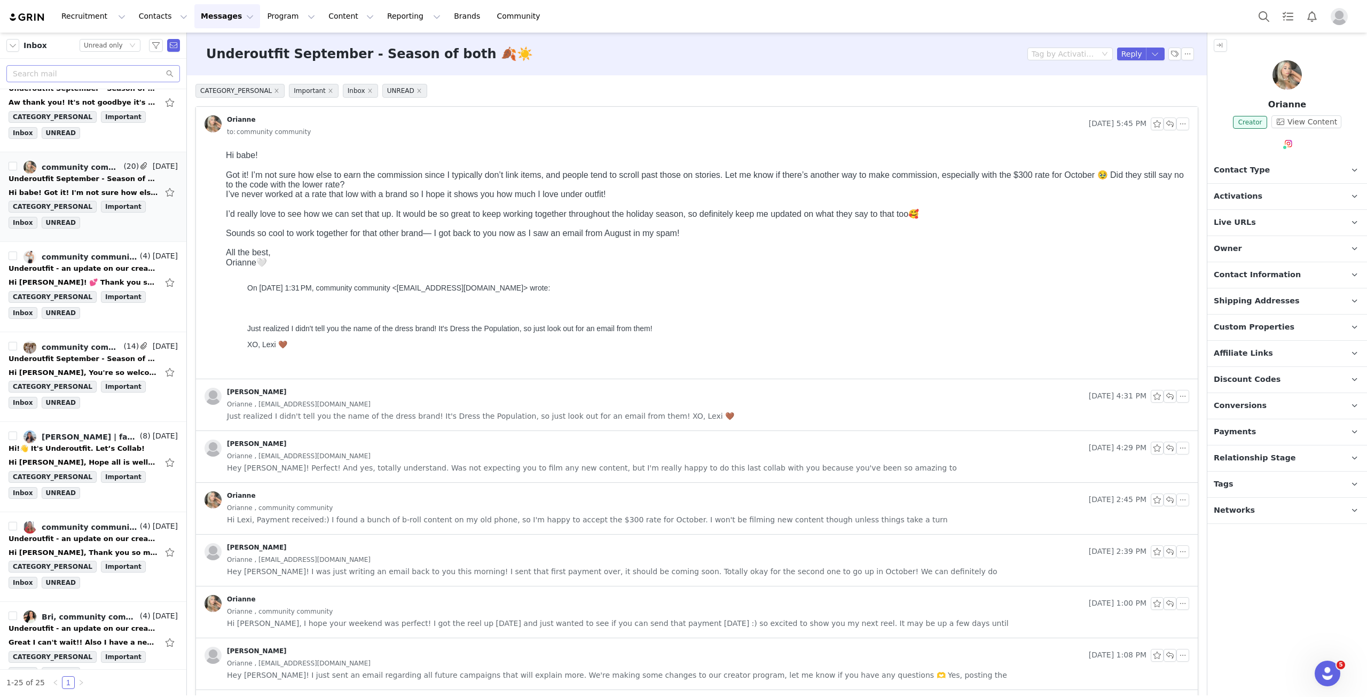
scroll to position [0, 0]
click at [144, 161] on button "button" at bounding box center [150, 167] width 13 height 13
